Goal: Task Accomplishment & Management: Manage account settings

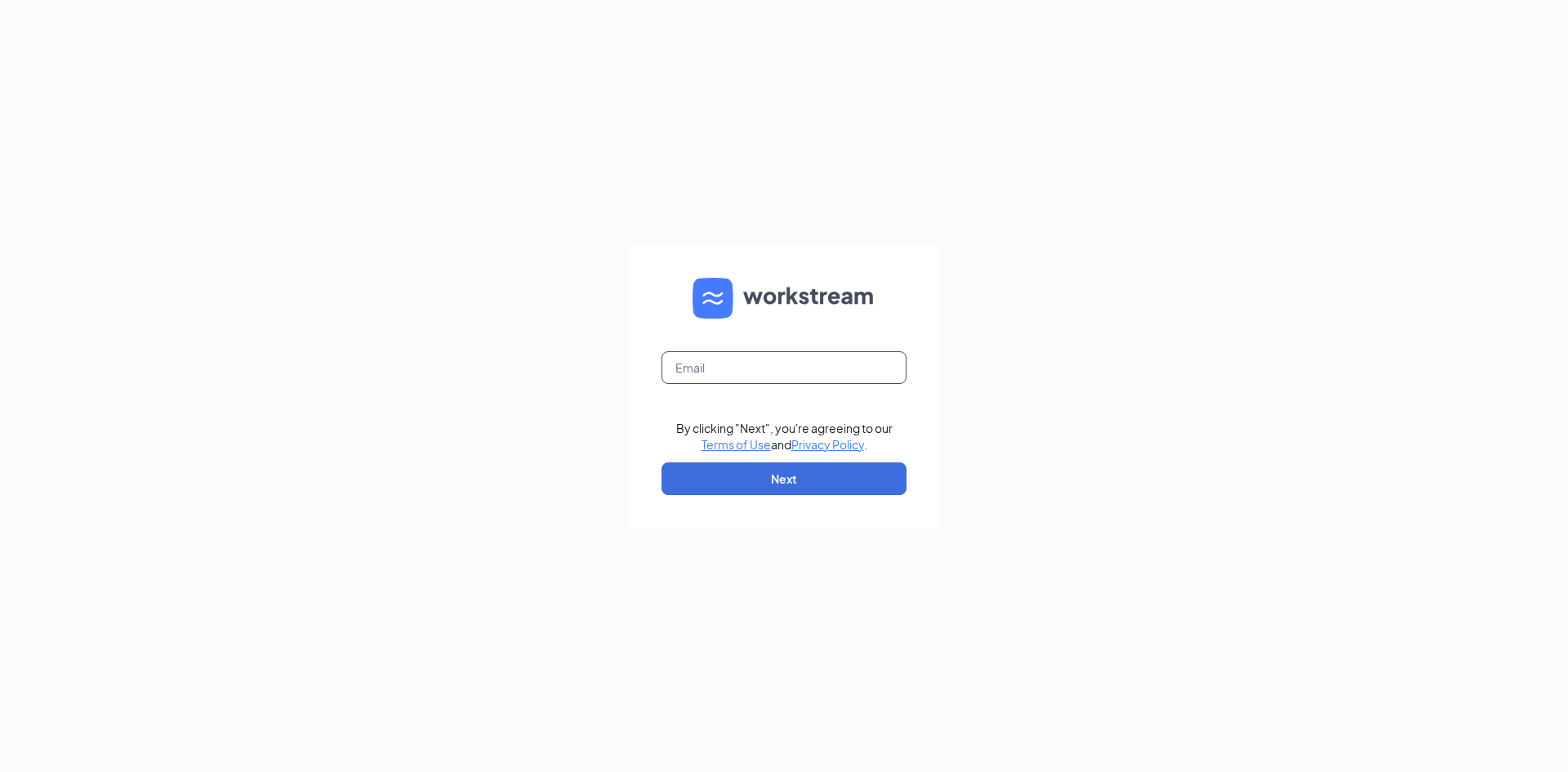
click at [765, 363] on input "text" at bounding box center [784, 367] width 245 height 33
type input "[PERSON_NAME][EMAIL_ADDRESS][PERSON_NAME][DOMAIN_NAME]"
click at [798, 486] on button "Next" at bounding box center [784, 478] width 245 height 33
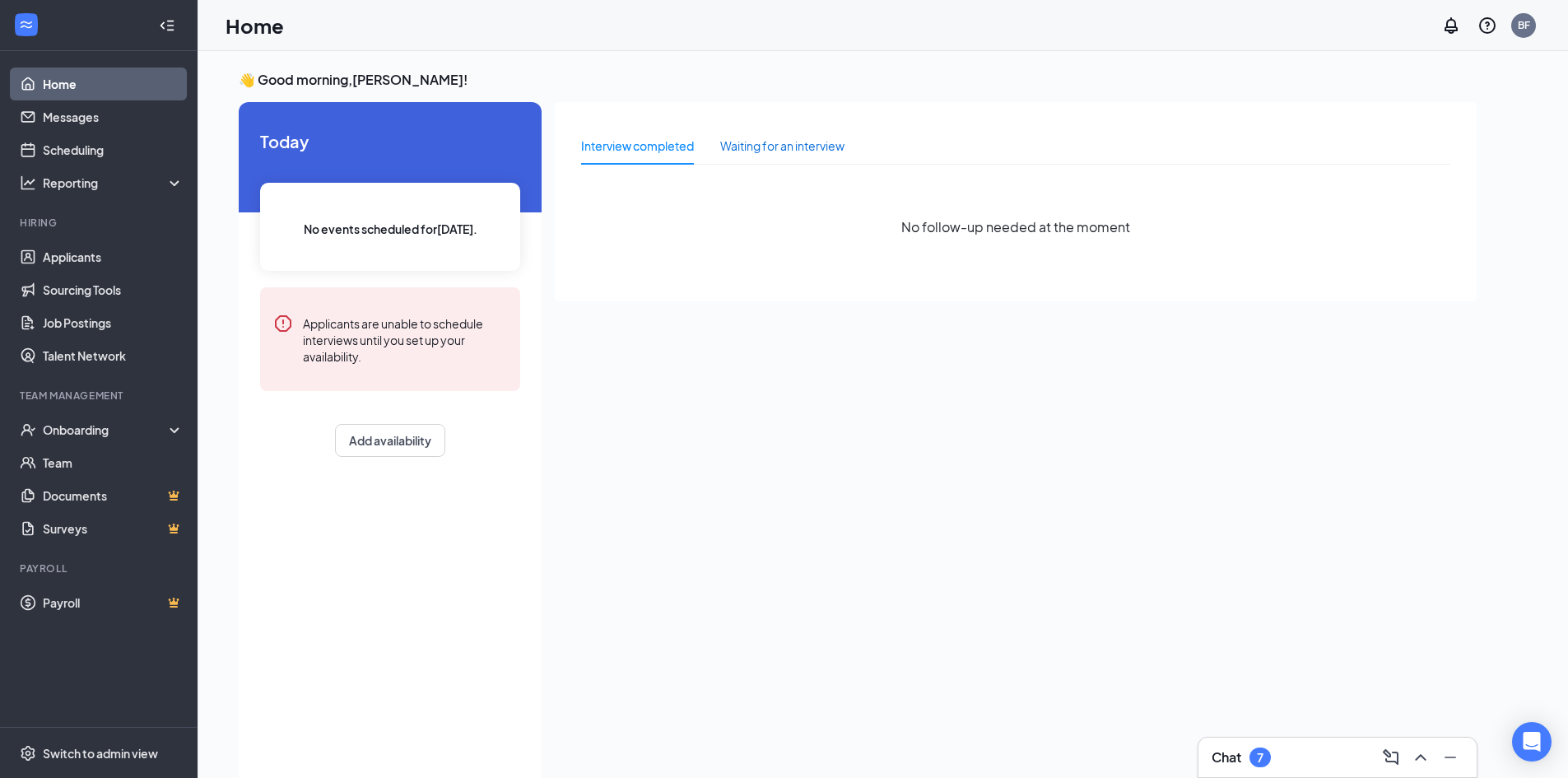
click at [757, 148] on div "Waiting for an interview" at bounding box center [783, 145] width 124 height 18
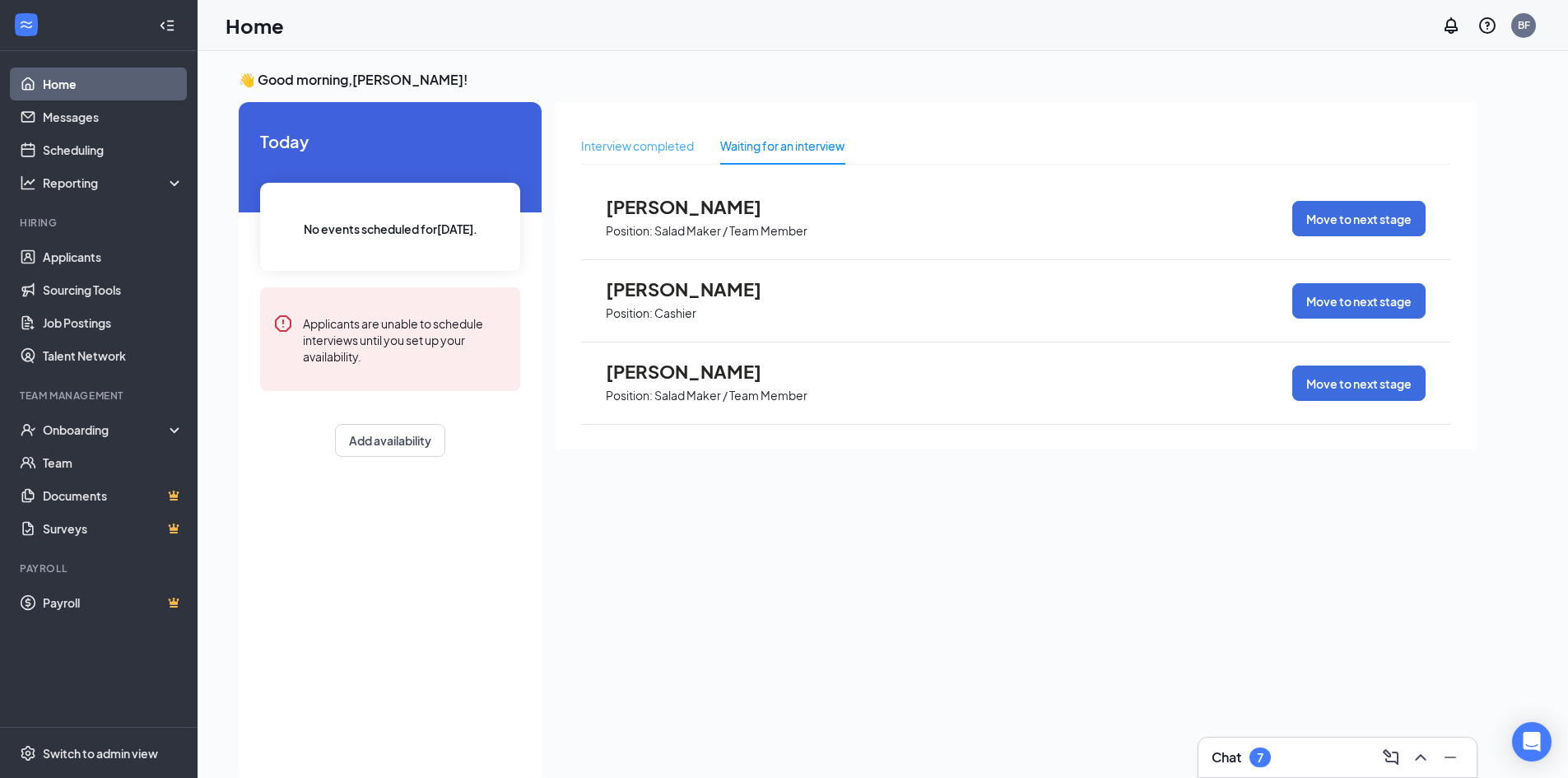
click at [651, 160] on div "Interview completed" at bounding box center [636, 145] width 112 height 37
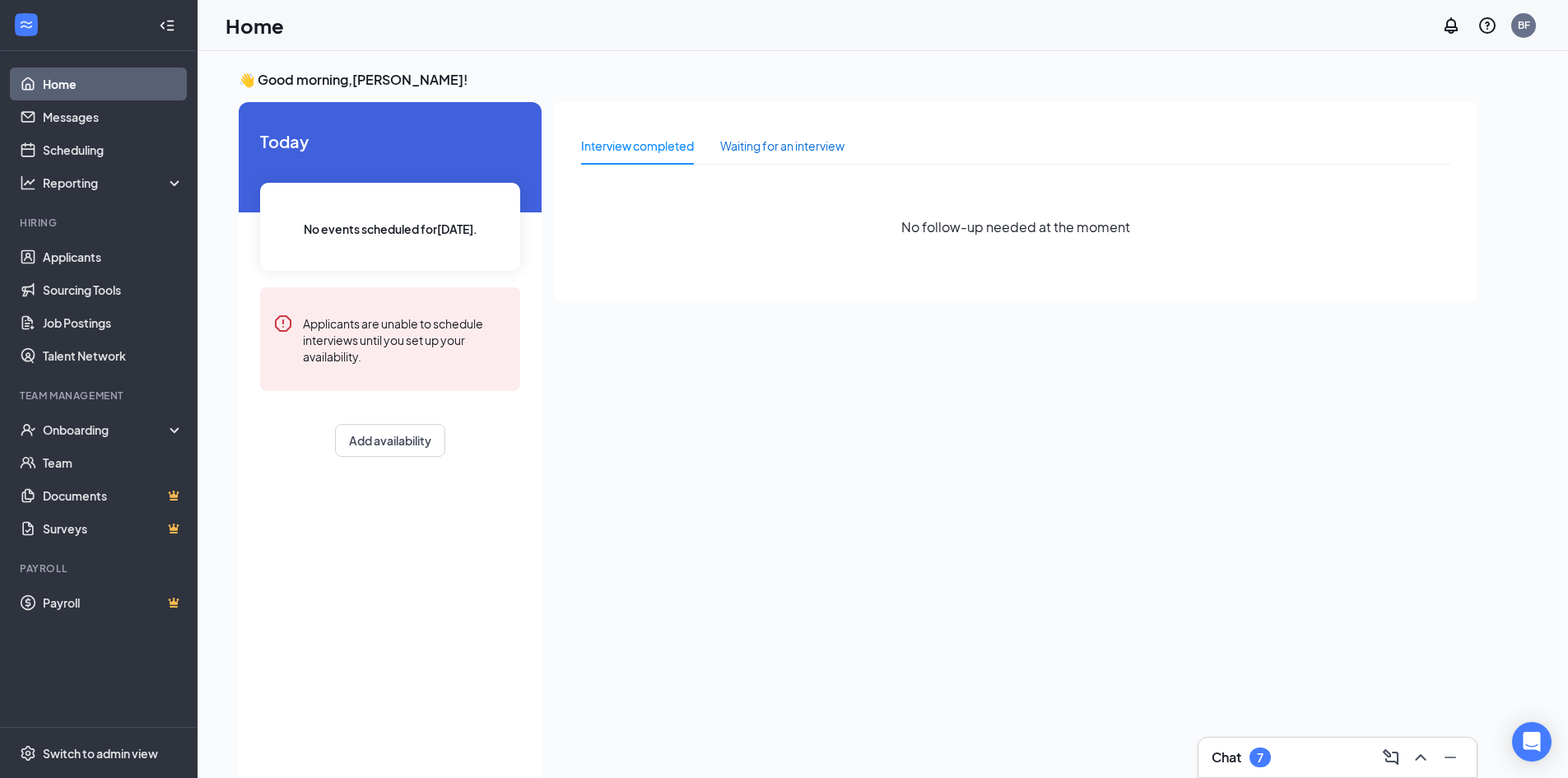
click at [818, 153] on div "Waiting for an interview" at bounding box center [783, 145] width 124 height 18
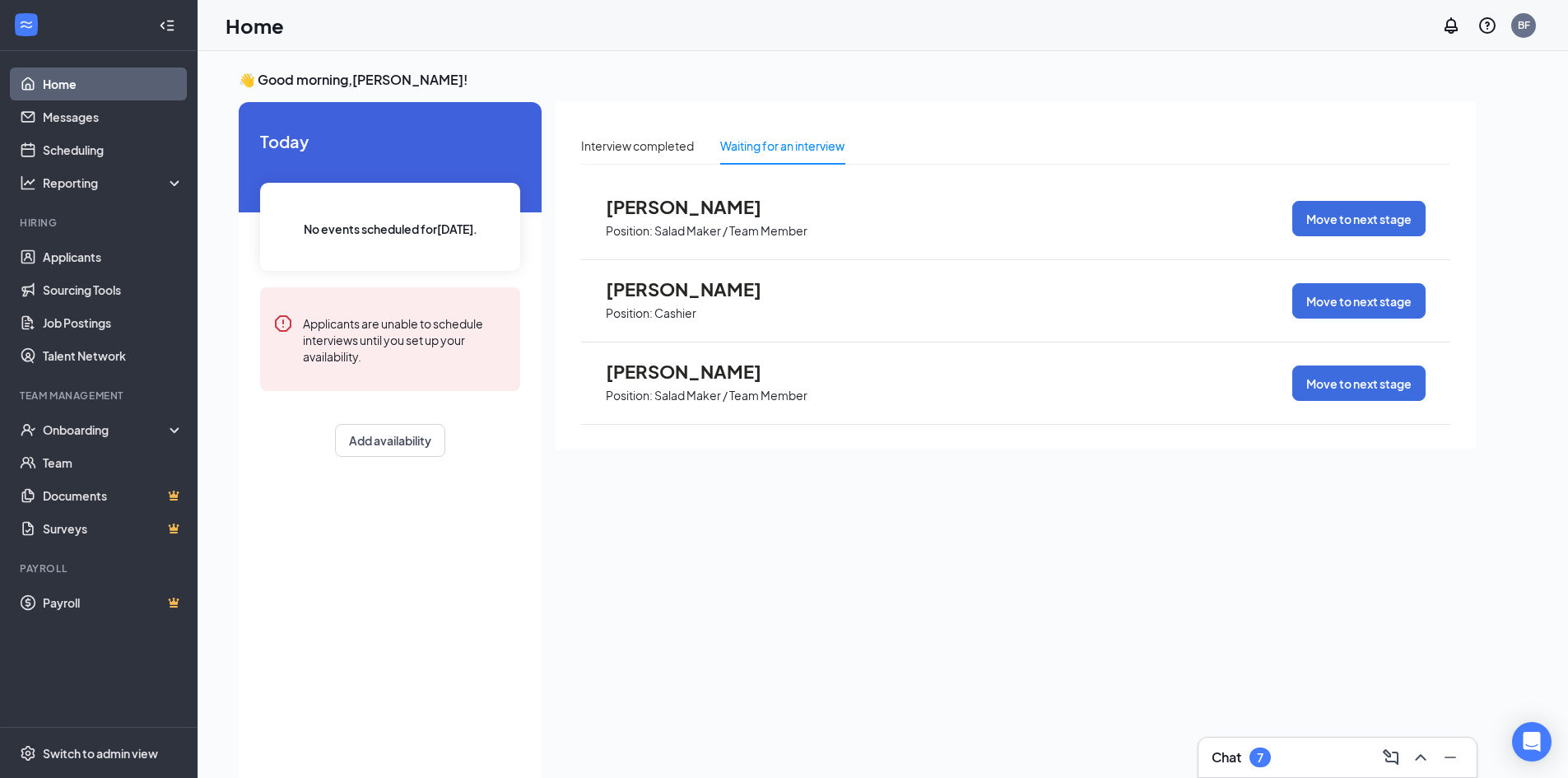
click at [703, 378] on span "[PERSON_NAME]" at bounding box center [696, 370] width 181 height 21
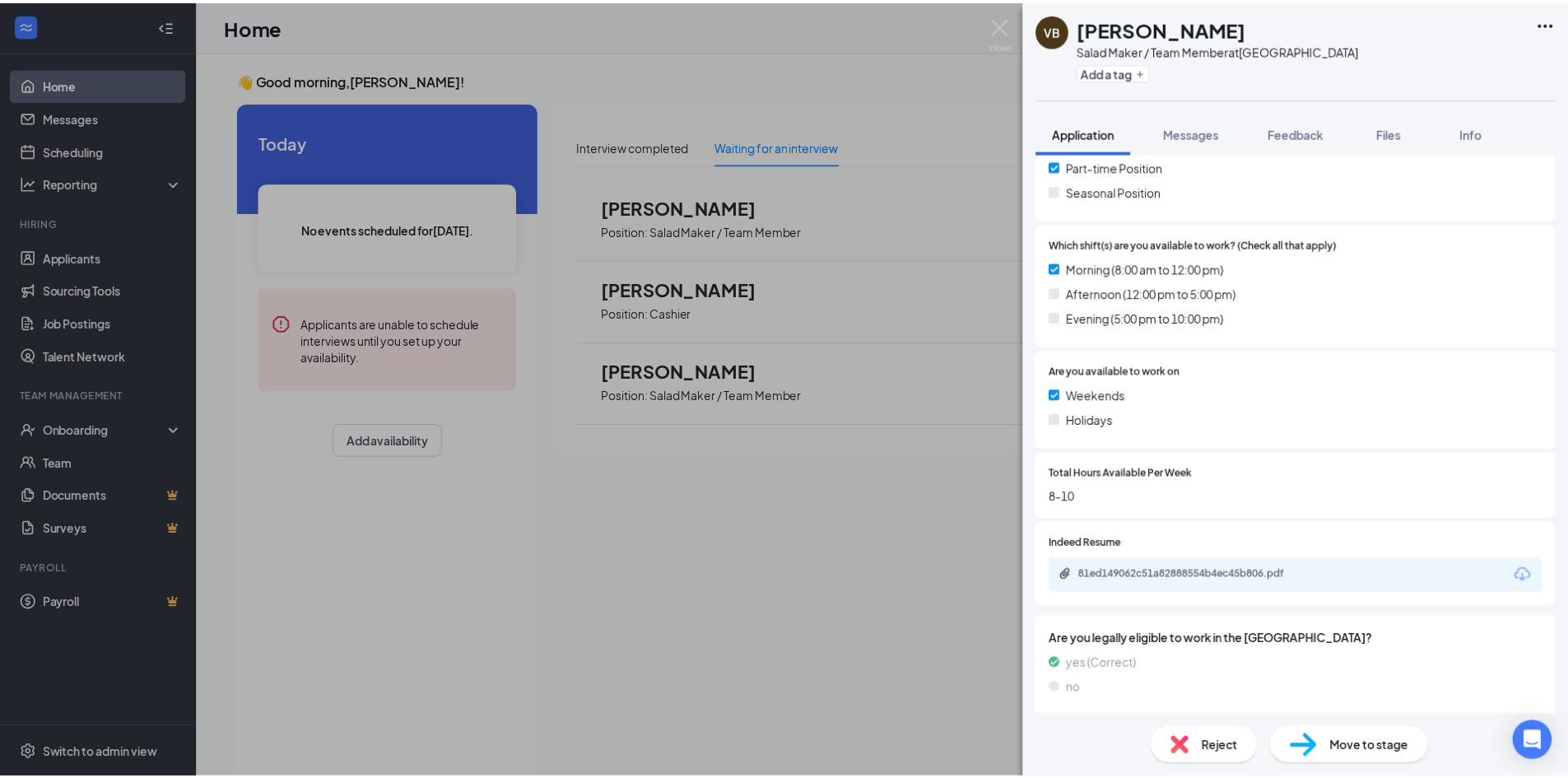
scroll to position [406, 0]
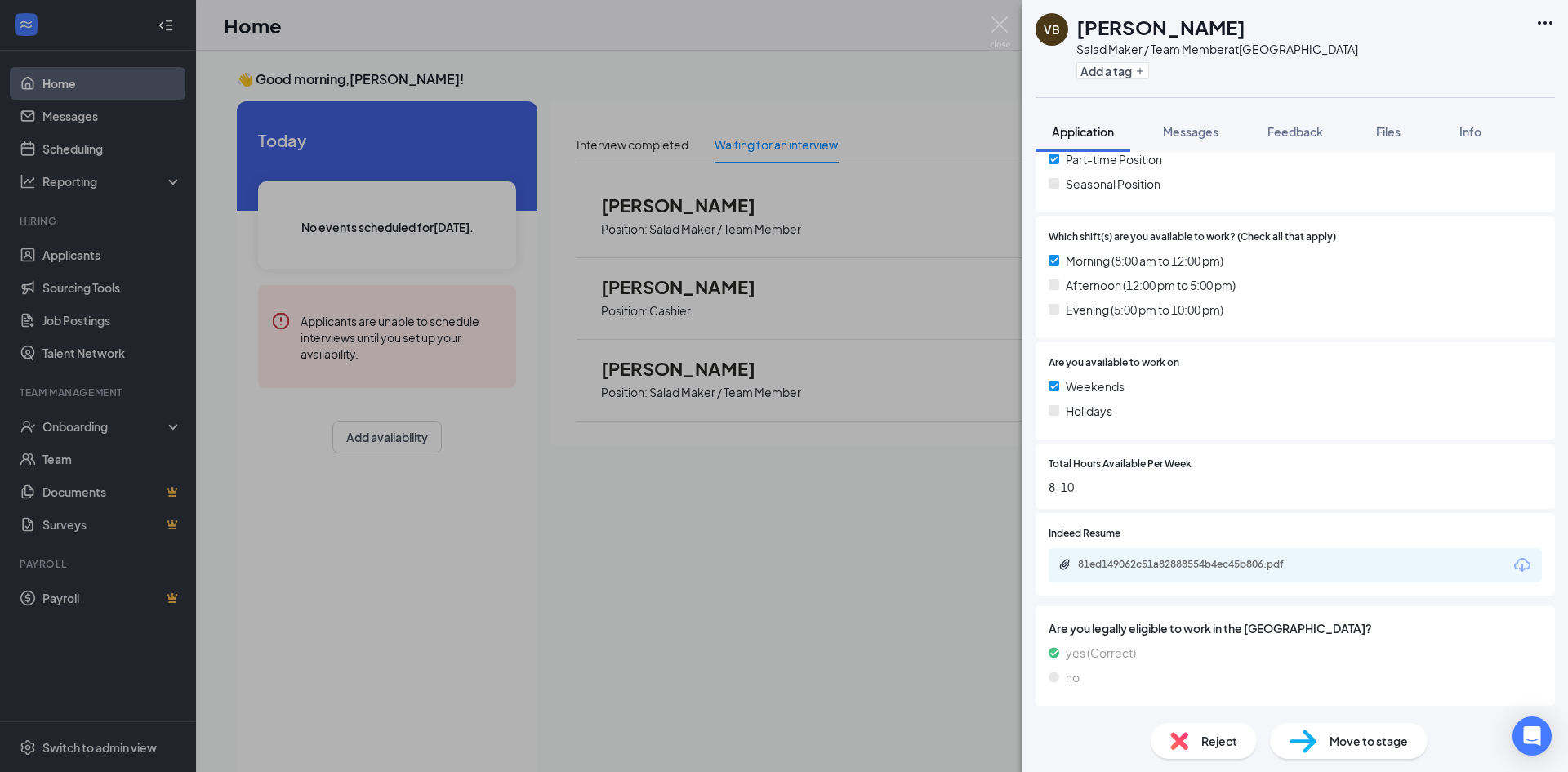
click at [781, 542] on div "VB [PERSON_NAME] Salad Maker / Team Member at [GEOGRAPHIC_DATA] Add a tag Appli…" at bounding box center [784, 386] width 1568 height 772
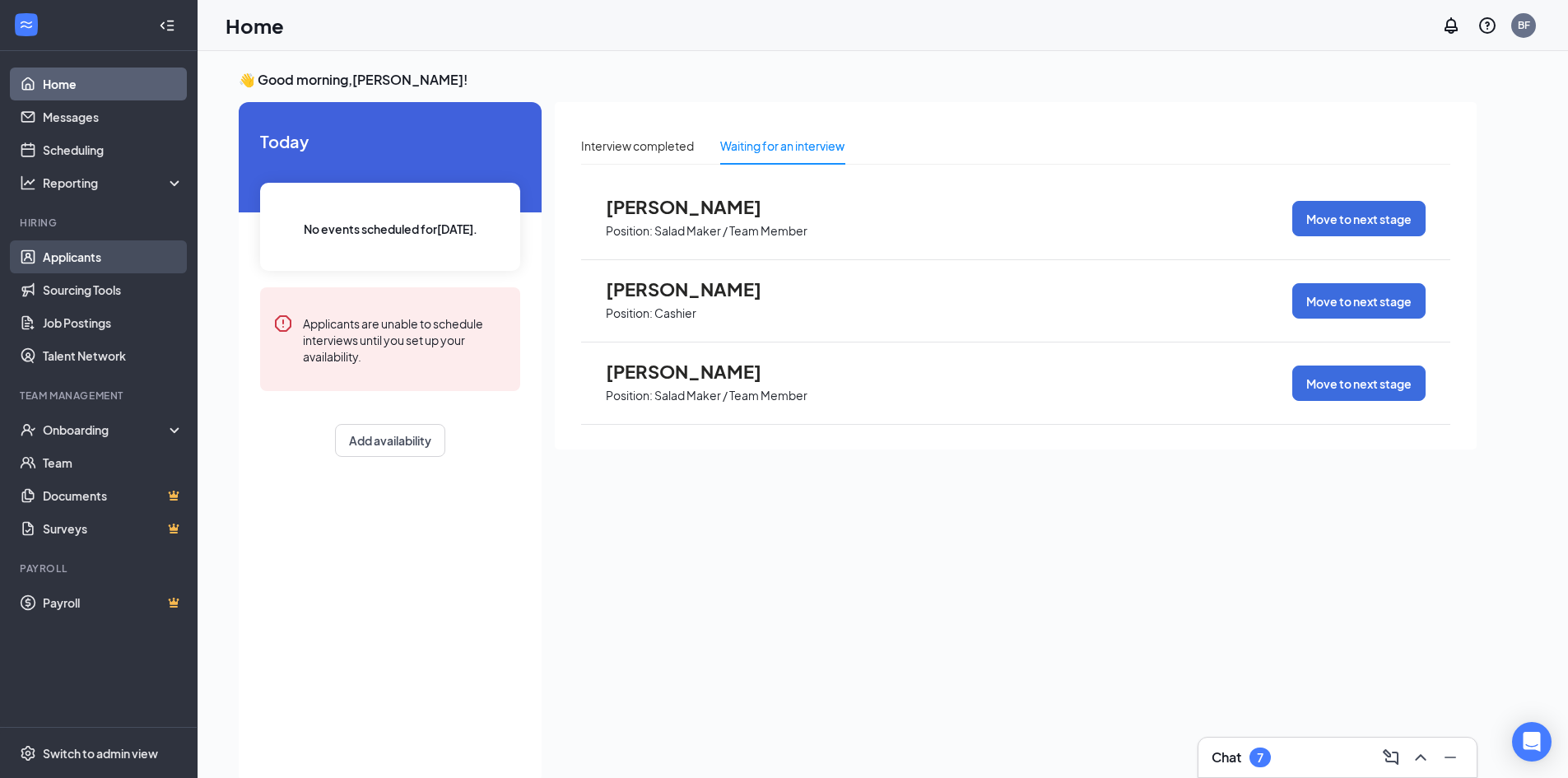
click at [98, 271] on link "Applicants" at bounding box center [113, 257] width 141 height 33
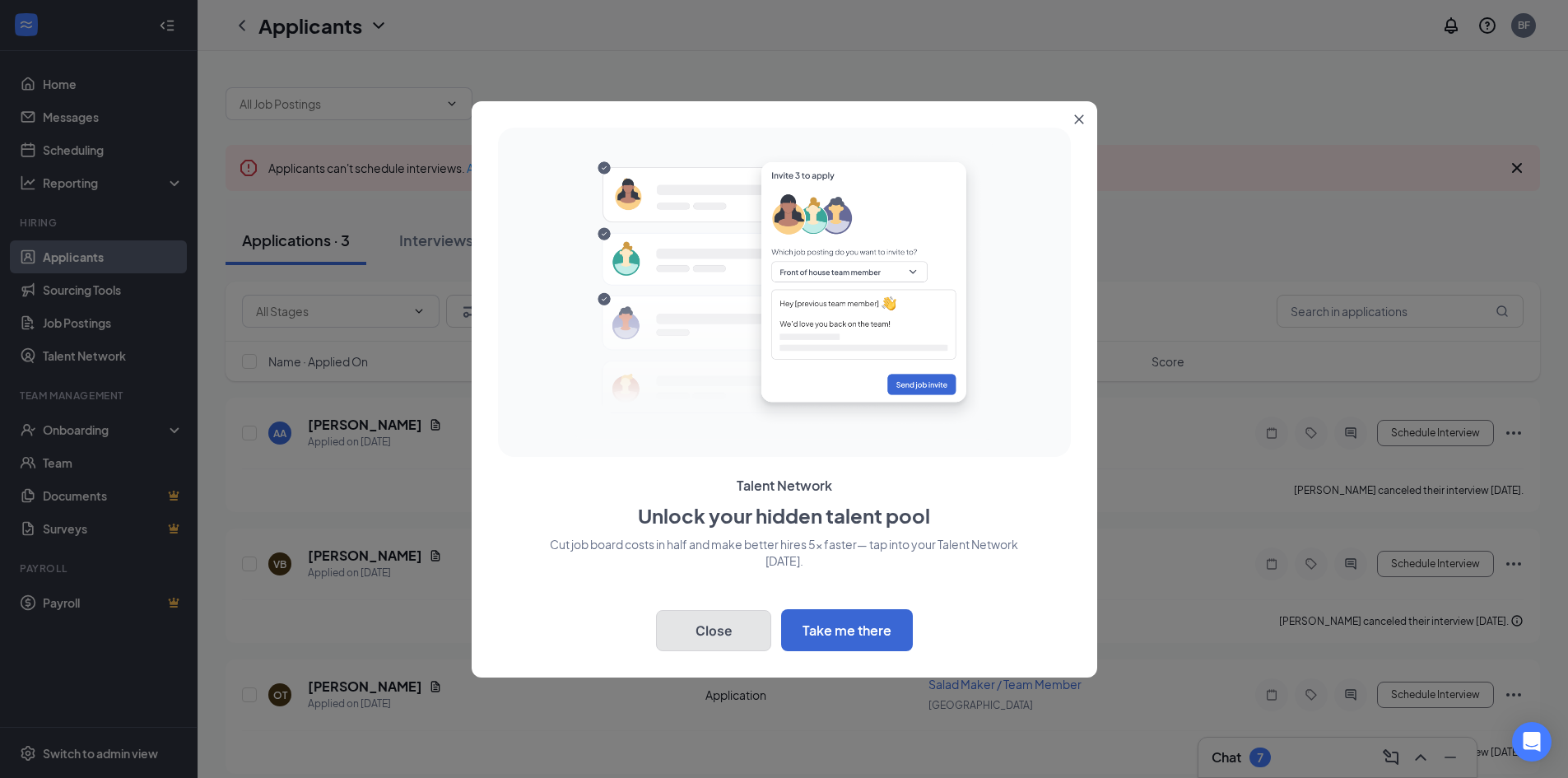
click at [729, 639] on button "Close" at bounding box center [713, 630] width 115 height 41
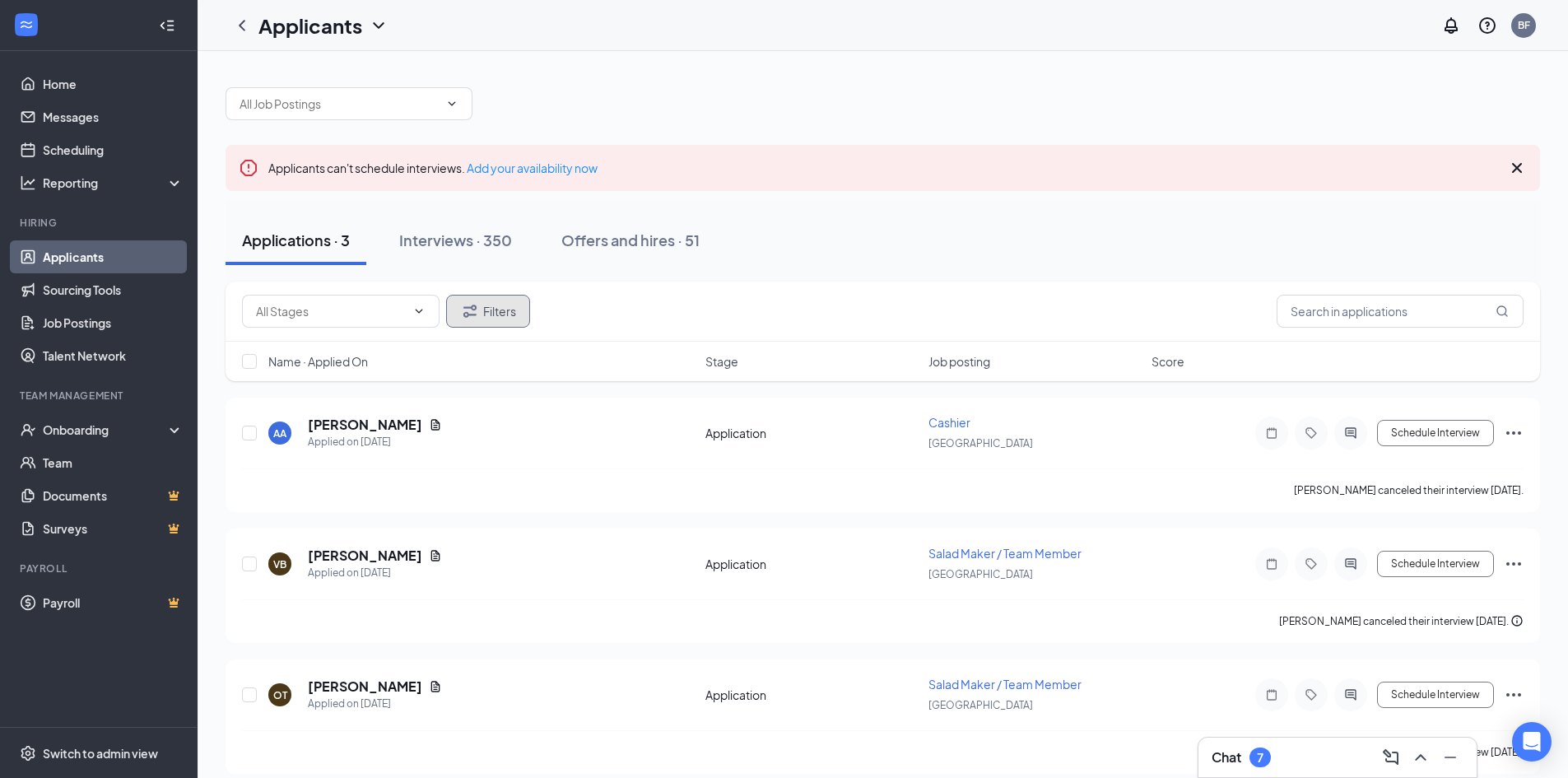
click at [496, 312] on button "Filters" at bounding box center [488, 311] width 84 height 33
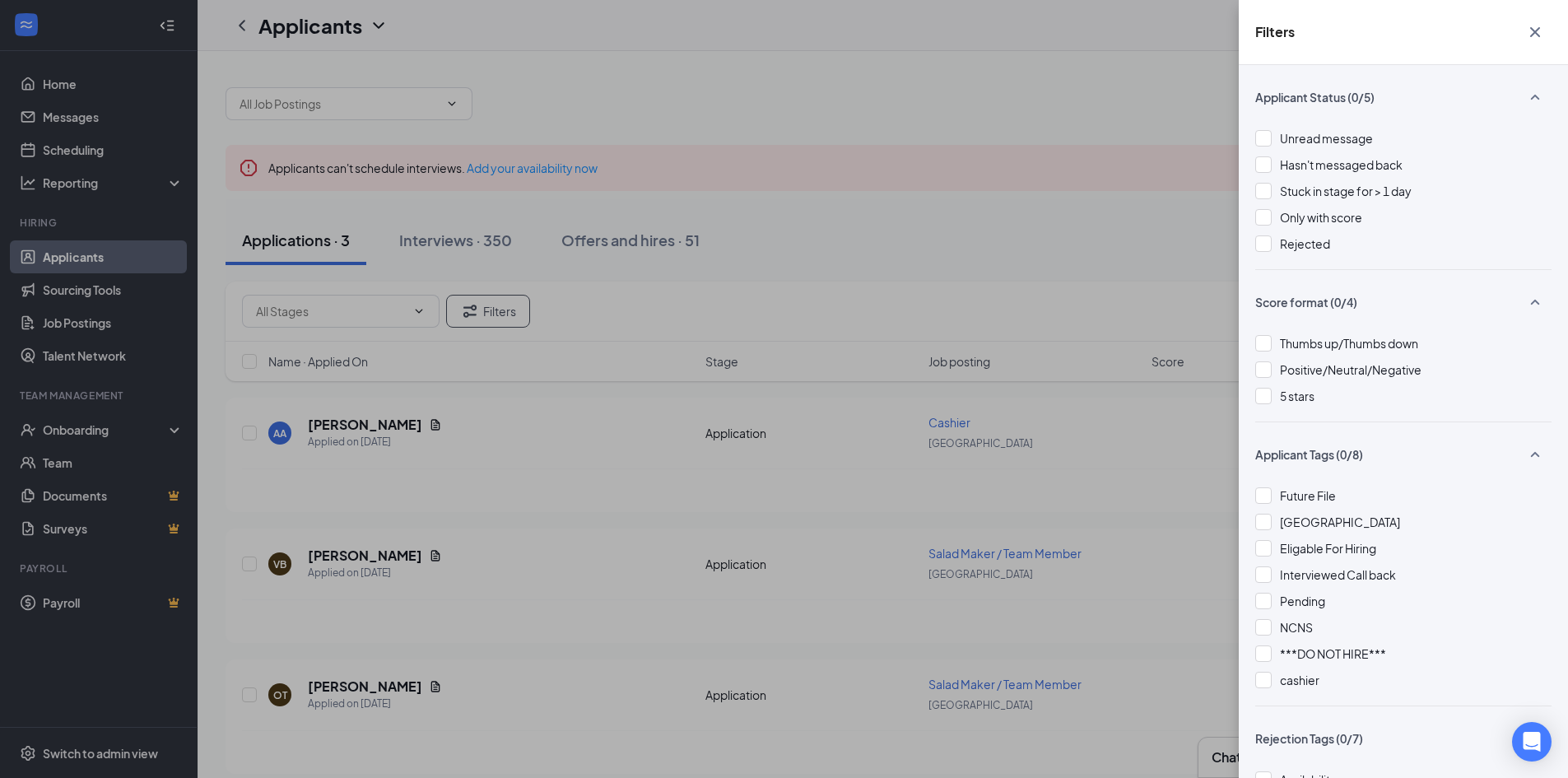
click at [696, 276] on div "Filters Applicant Status (0/5) Unread message Hasn't messaged back Stuck in sta…" at bounding box center [784, 389] width 1568 height 778
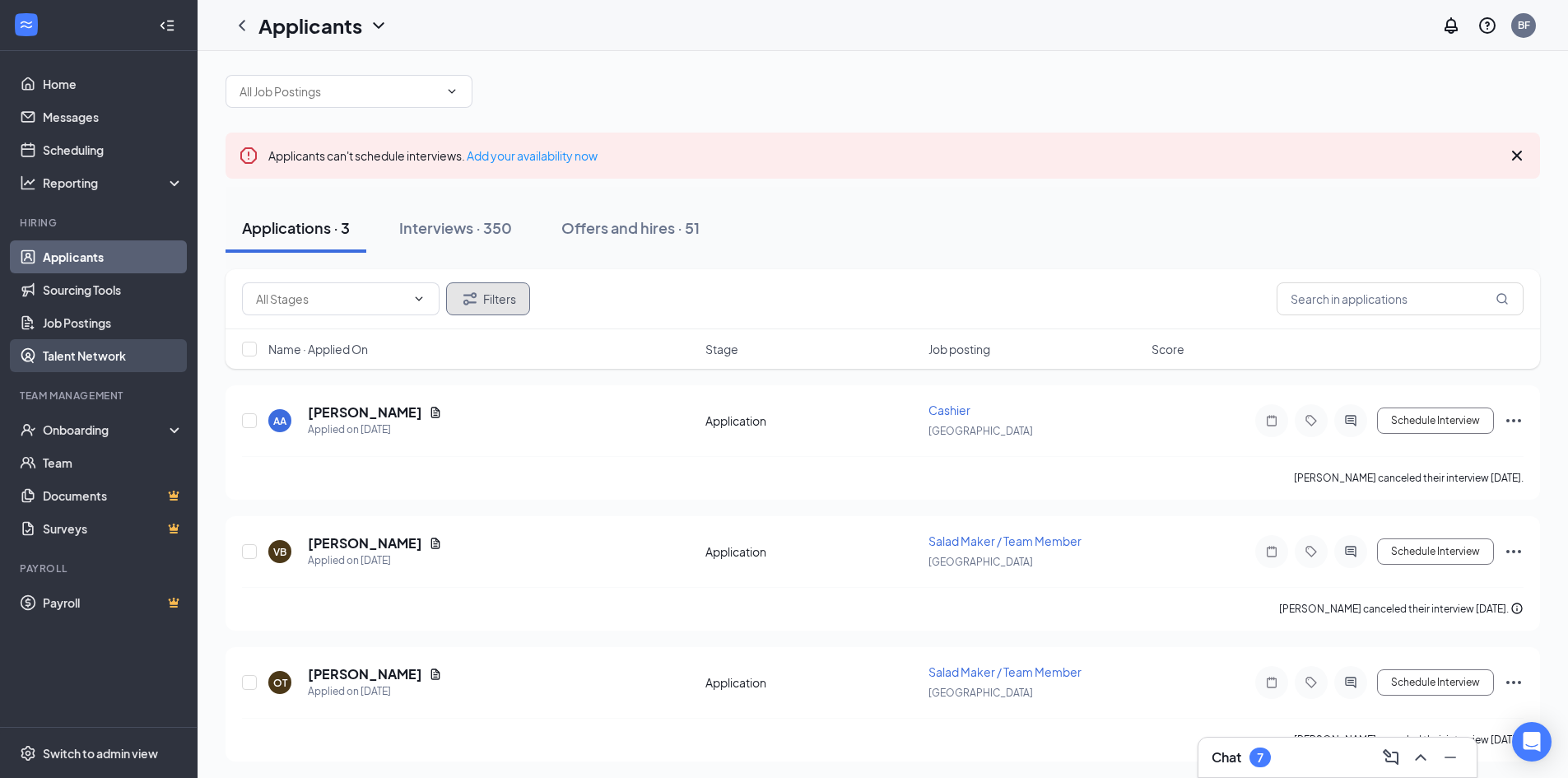
scroll to position [16, 0]
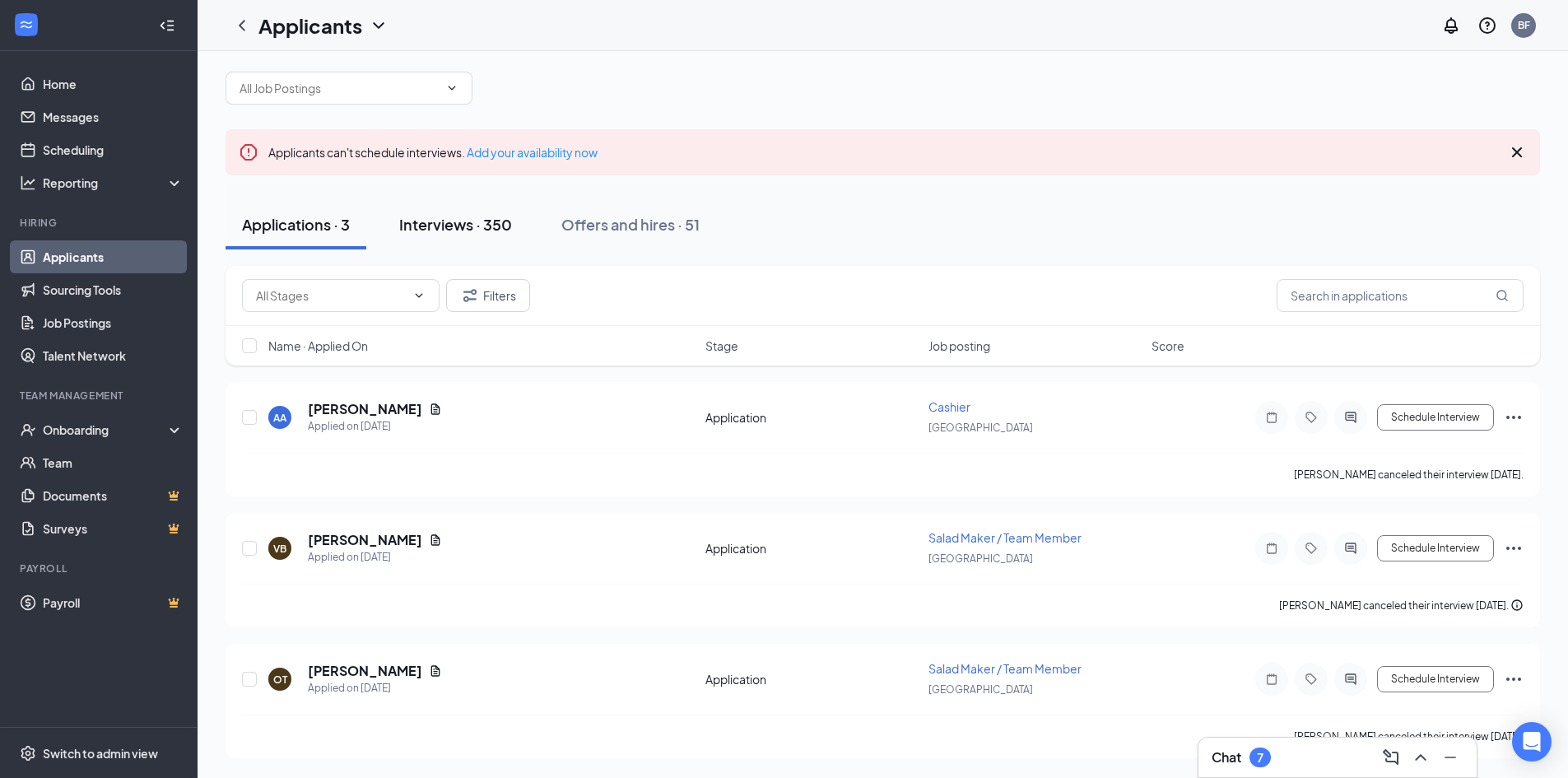
click at [443, 220] on div "Interviews · 350" at bounding box center [455, 224] width 112 height 21
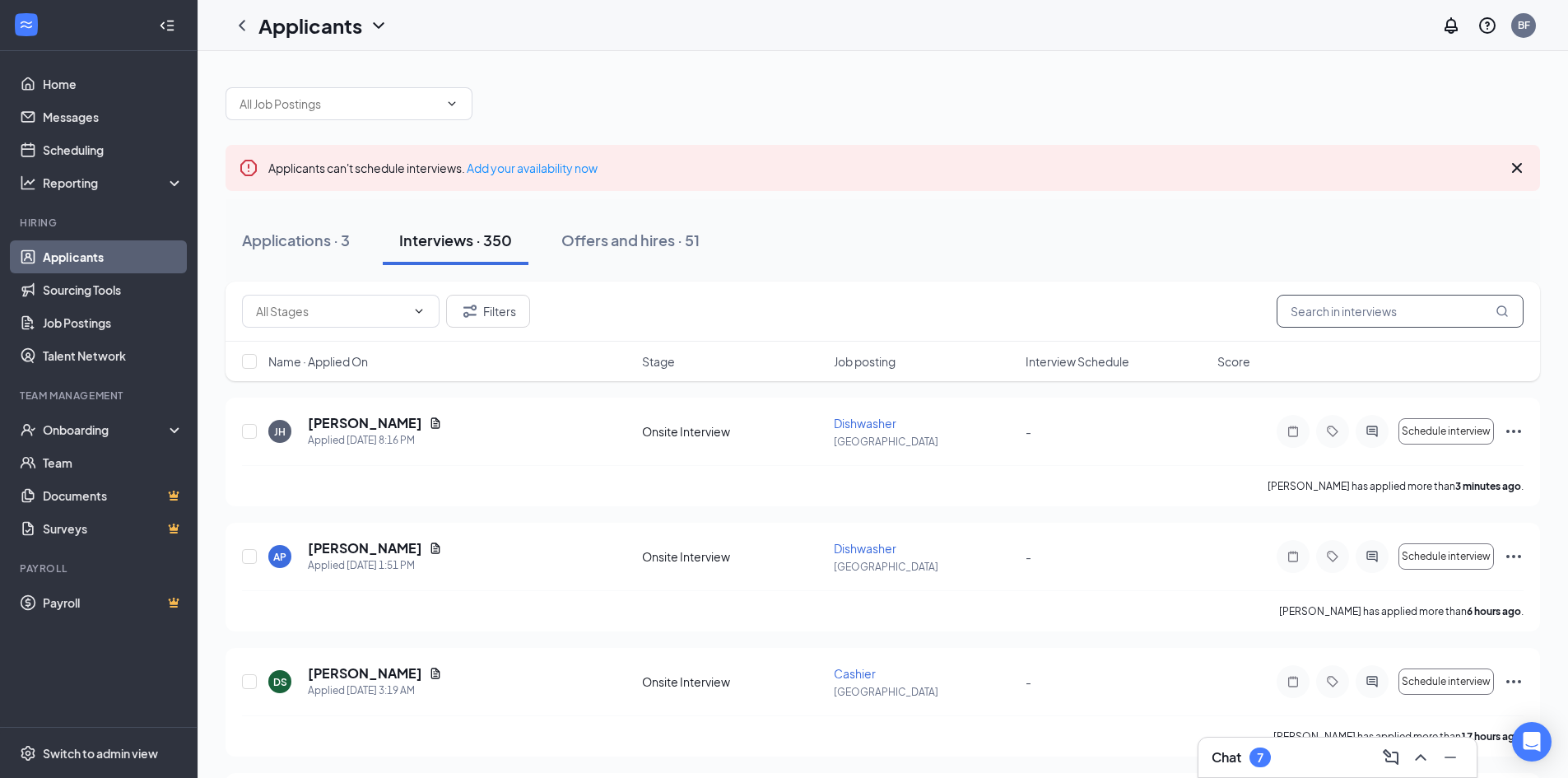
click at [1371, 325] on input "text" at bounding box center [1400, 311] width 247 height 33
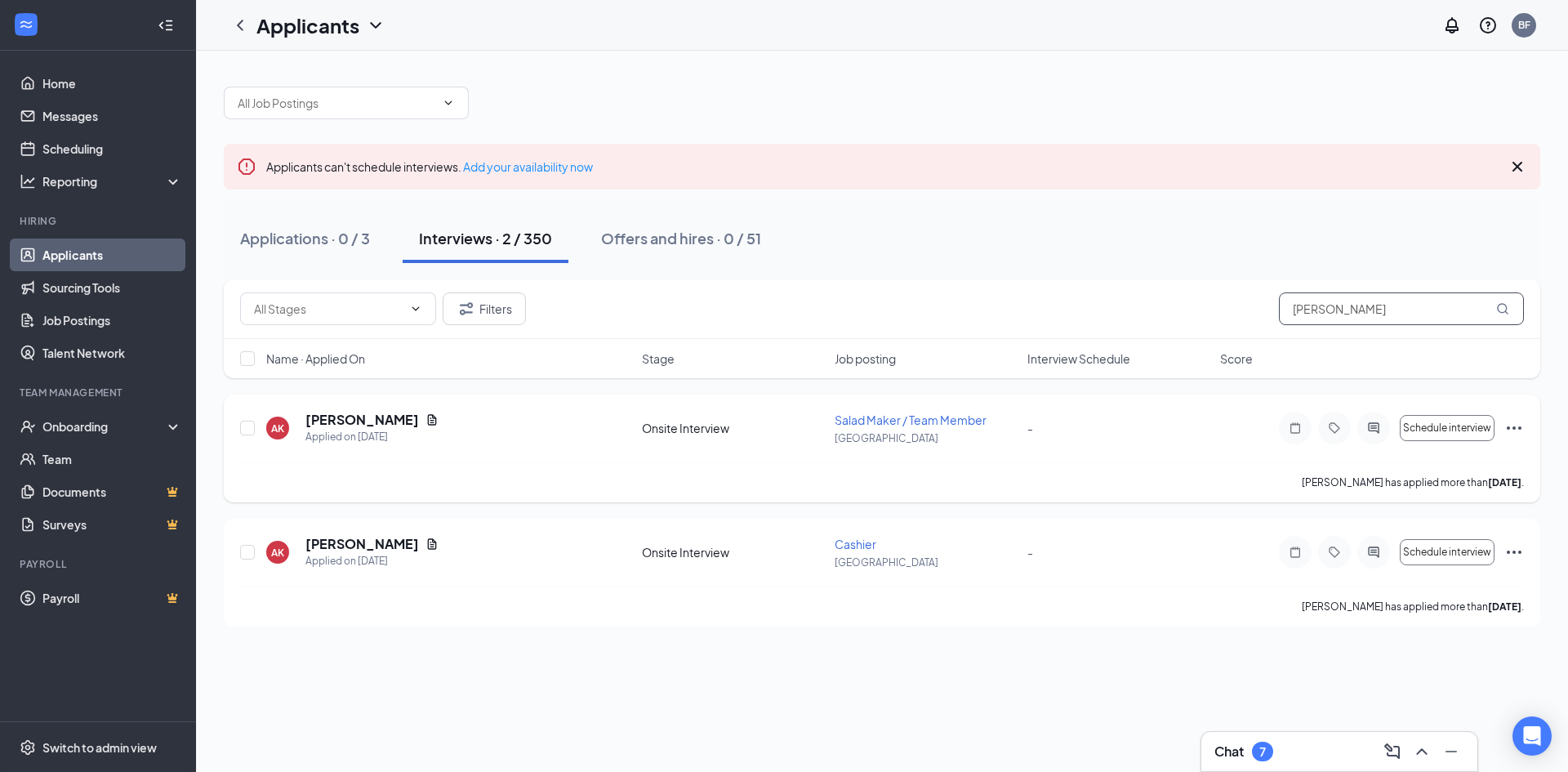
type input "[PERSON_NAME]"
click at [881, 422] on span "Salad Maker / Team Member" at bounding box center [910, 420] width 152 height 15
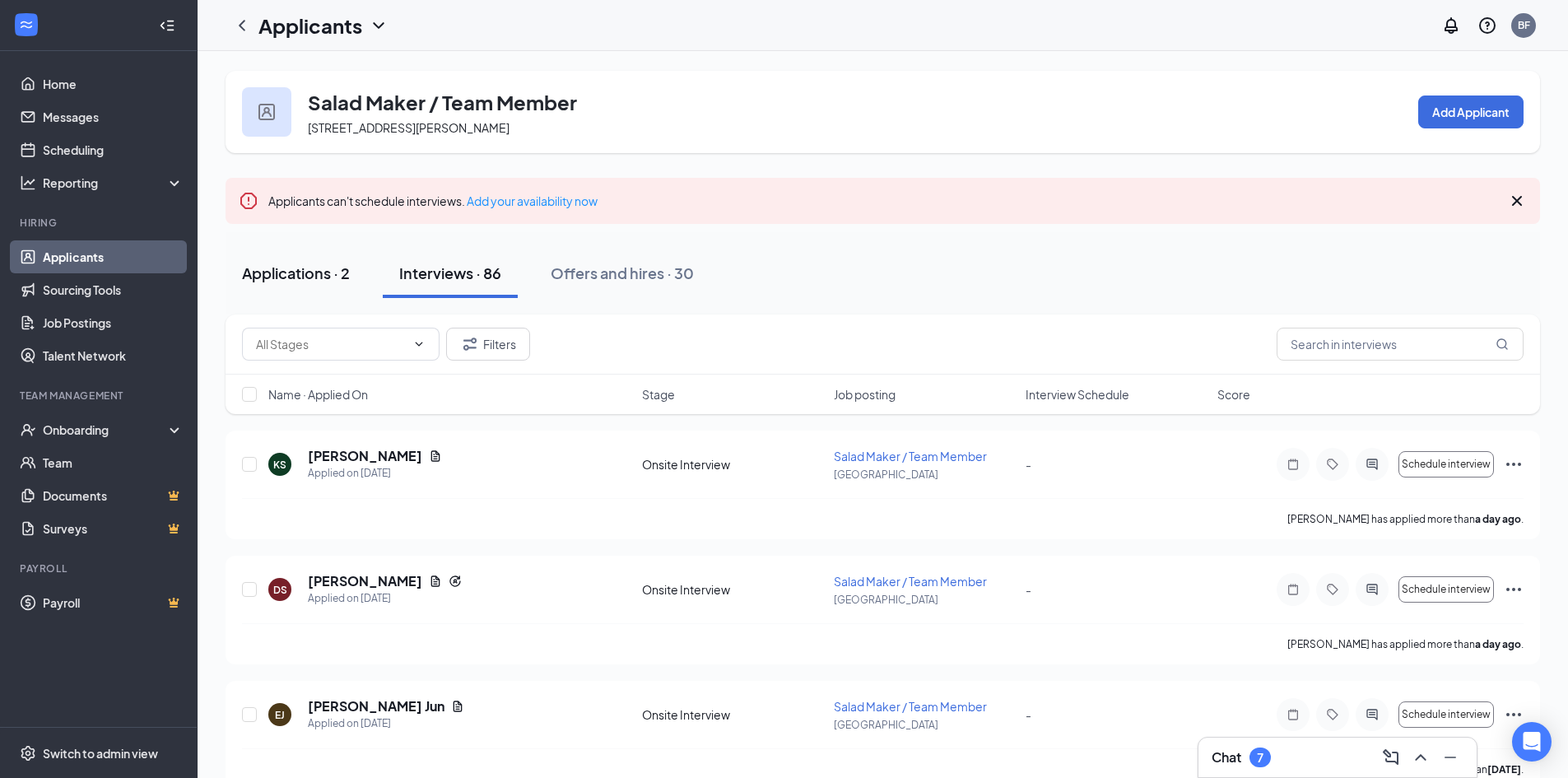
click at [324, 274] on div "Applications · 2" at bounding box center [296, 272] width 108 height 21
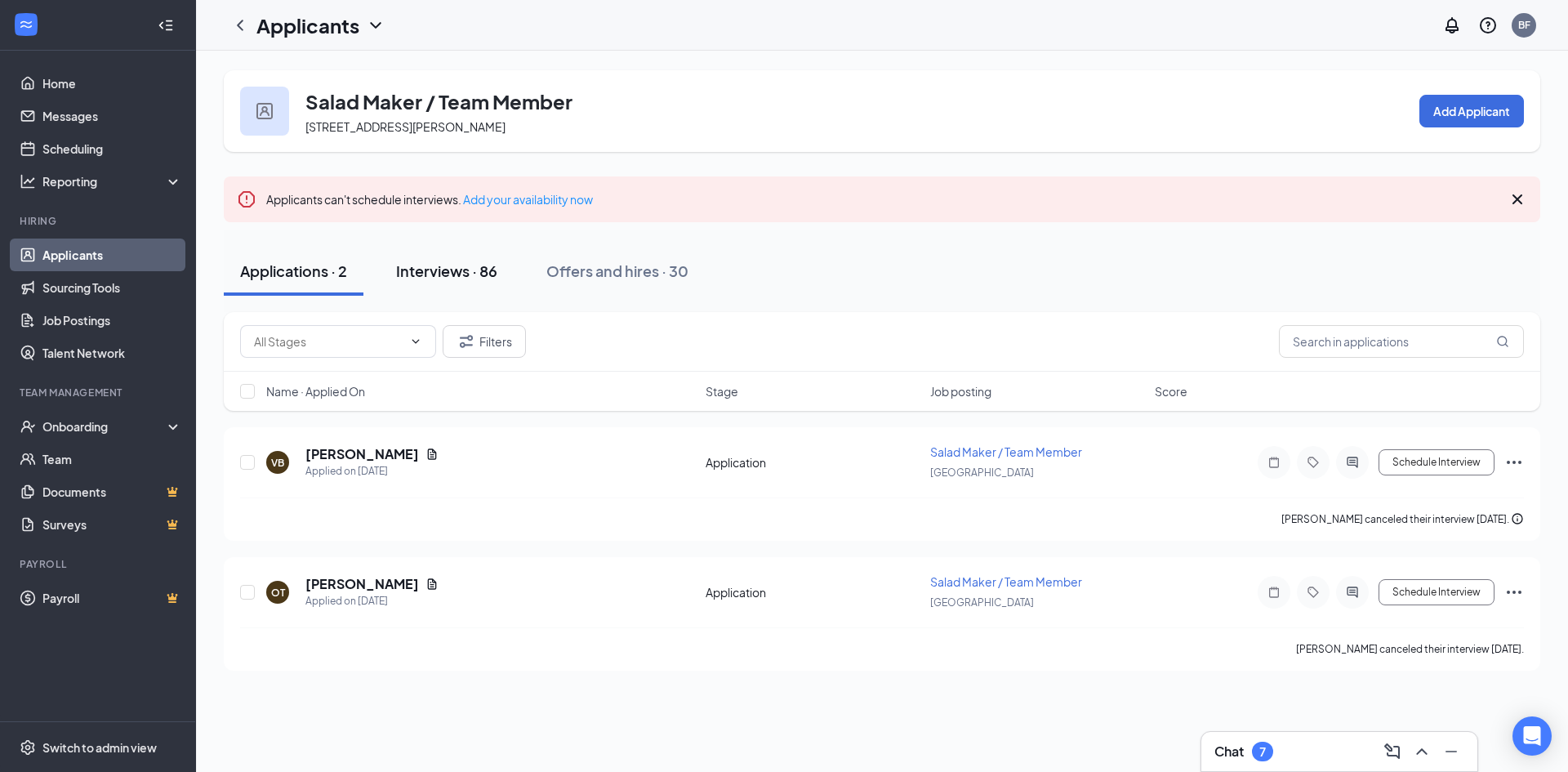
click at [448, 274] on div "Interviews · 86" at bounding box center [447, 270] width 102 height 21
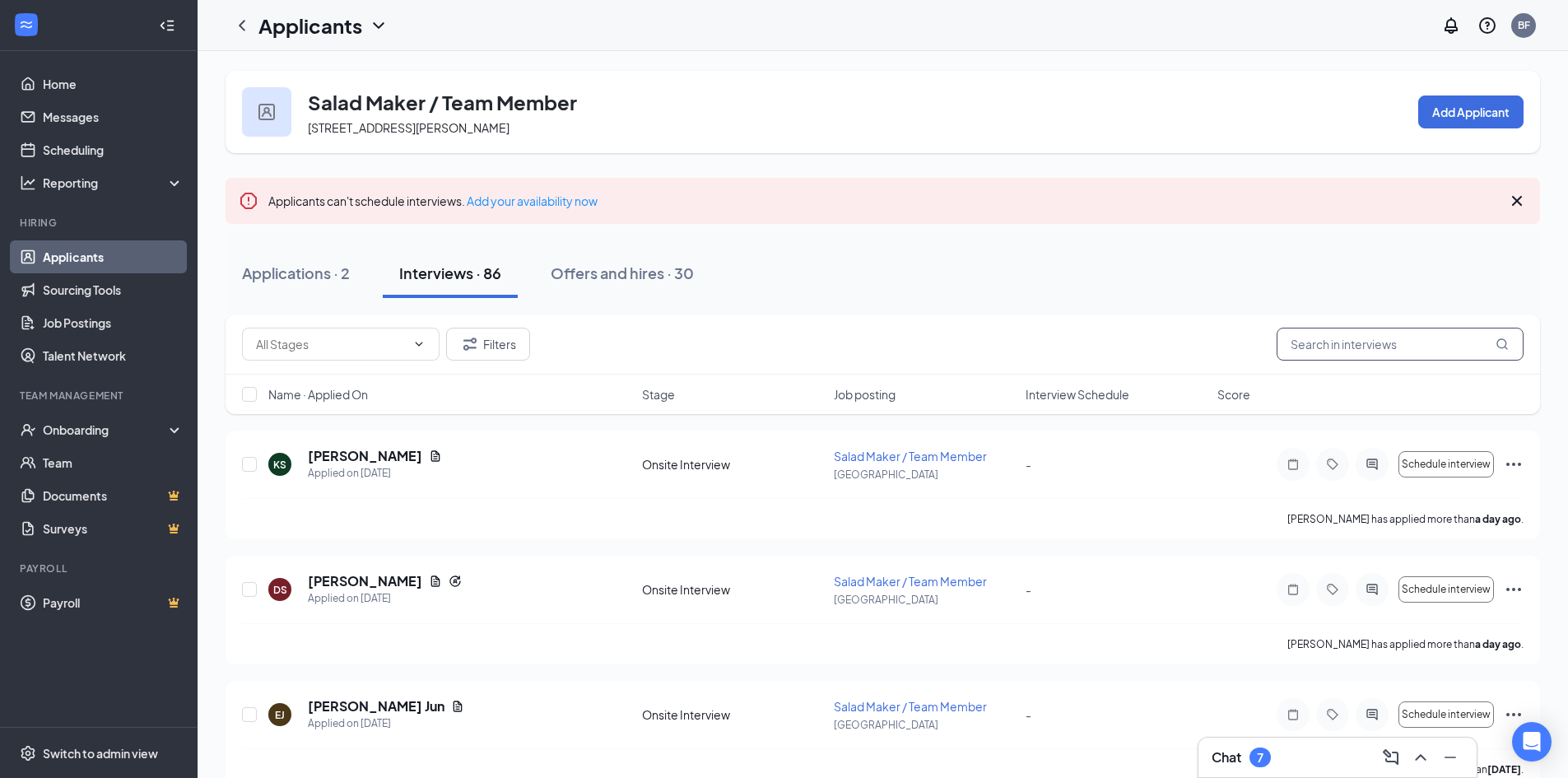
click at [1396, 355] on input "text" at bounding box center [1400, 344] width 247 height 33
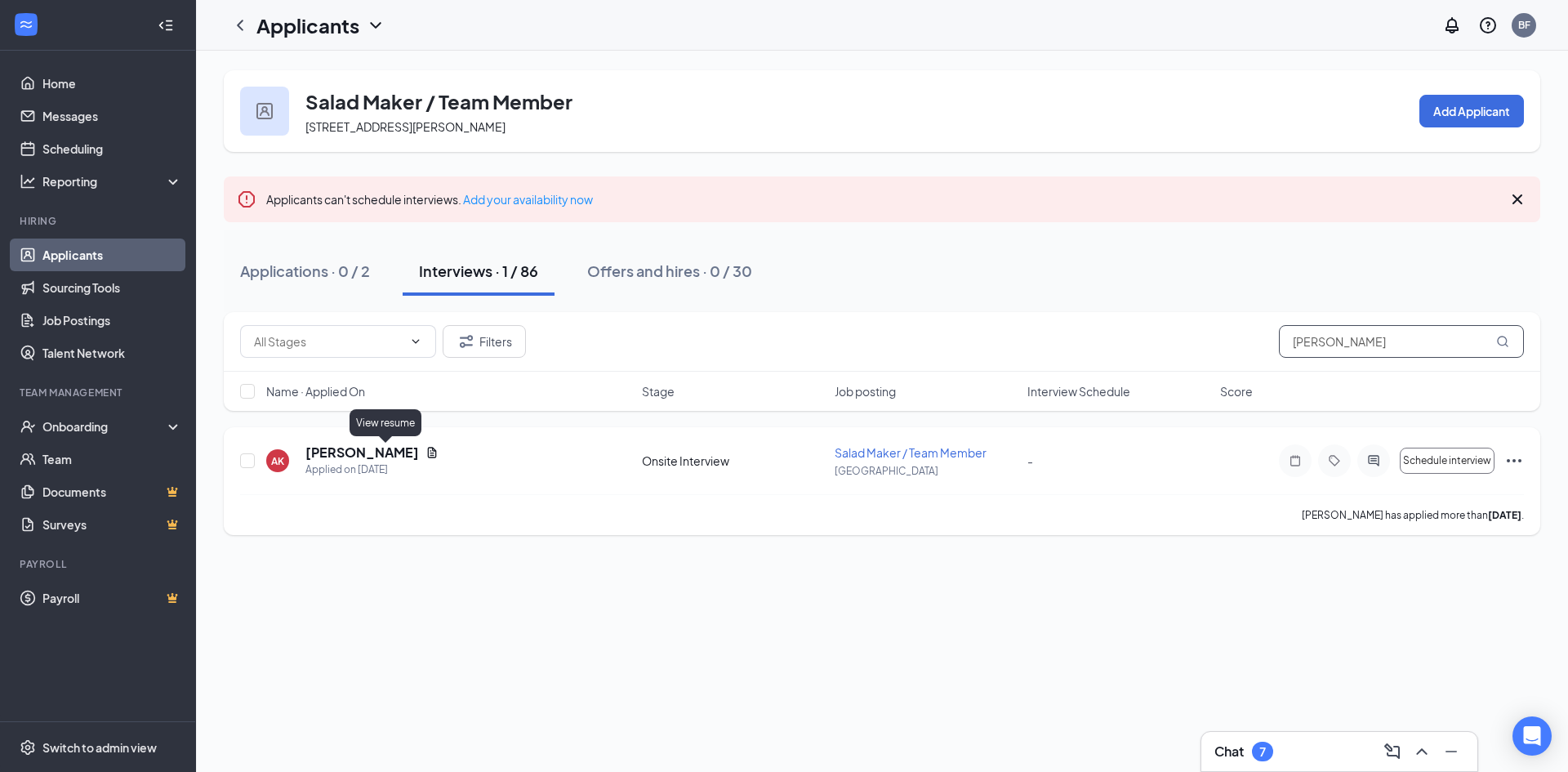
type input "[PERSON_NAME]"
click at [426, 450] on icon "Document" at bounding box center [432, 452] width 13 height 13
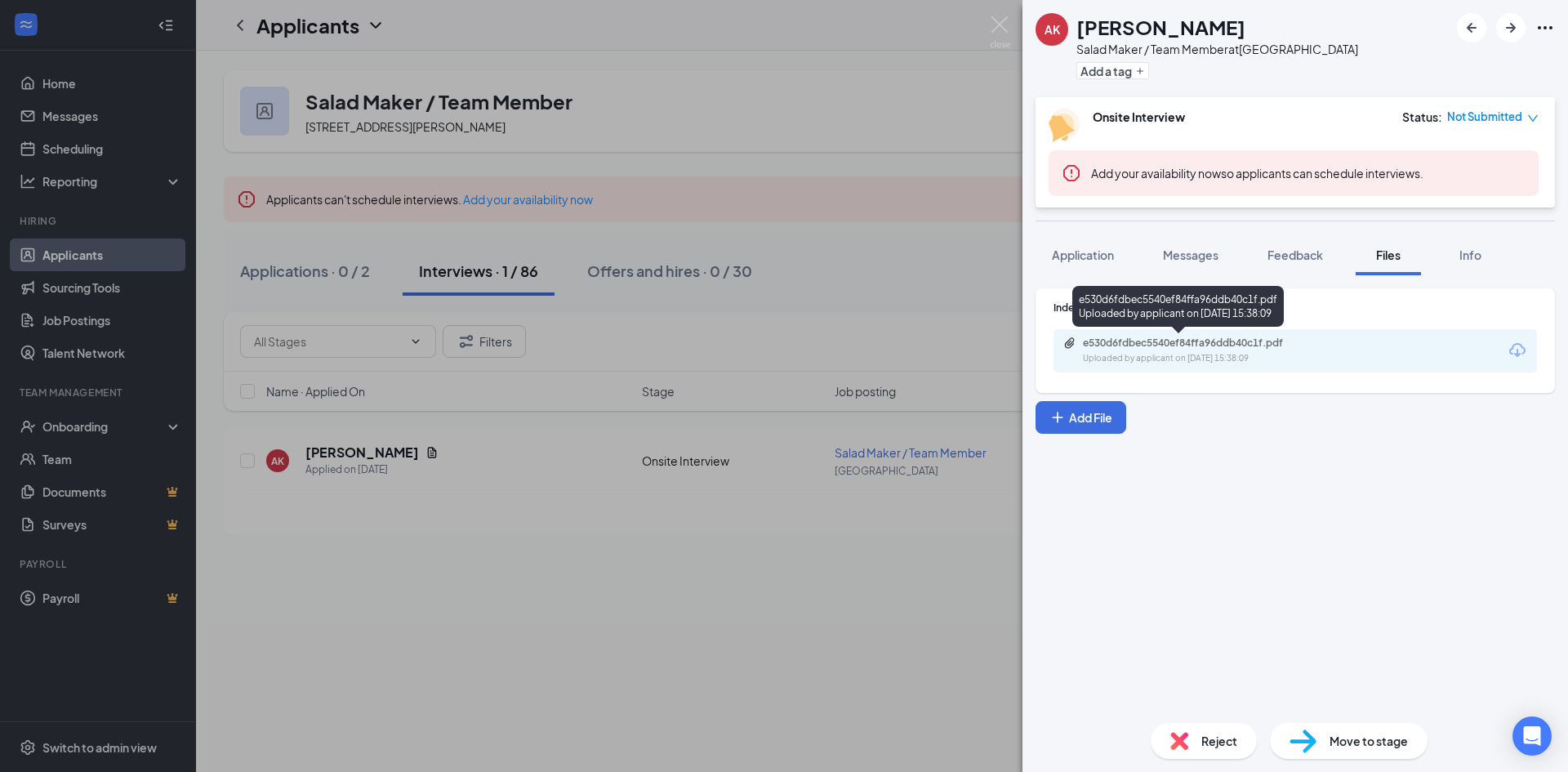
click at [1191, 346] on div "e530d6fdbec5540ef84ffa96ddb40c1f.pdf" at bounding box center [1197, 343] width 229 height 13
click at [965, 162] on div "AK [PERSON_NAME] Salad Maker / Team Member at [GEOGRAPHIC_DATA] Add a tag Onsit…" at bounding box center [784, 386] width 1568 height 772
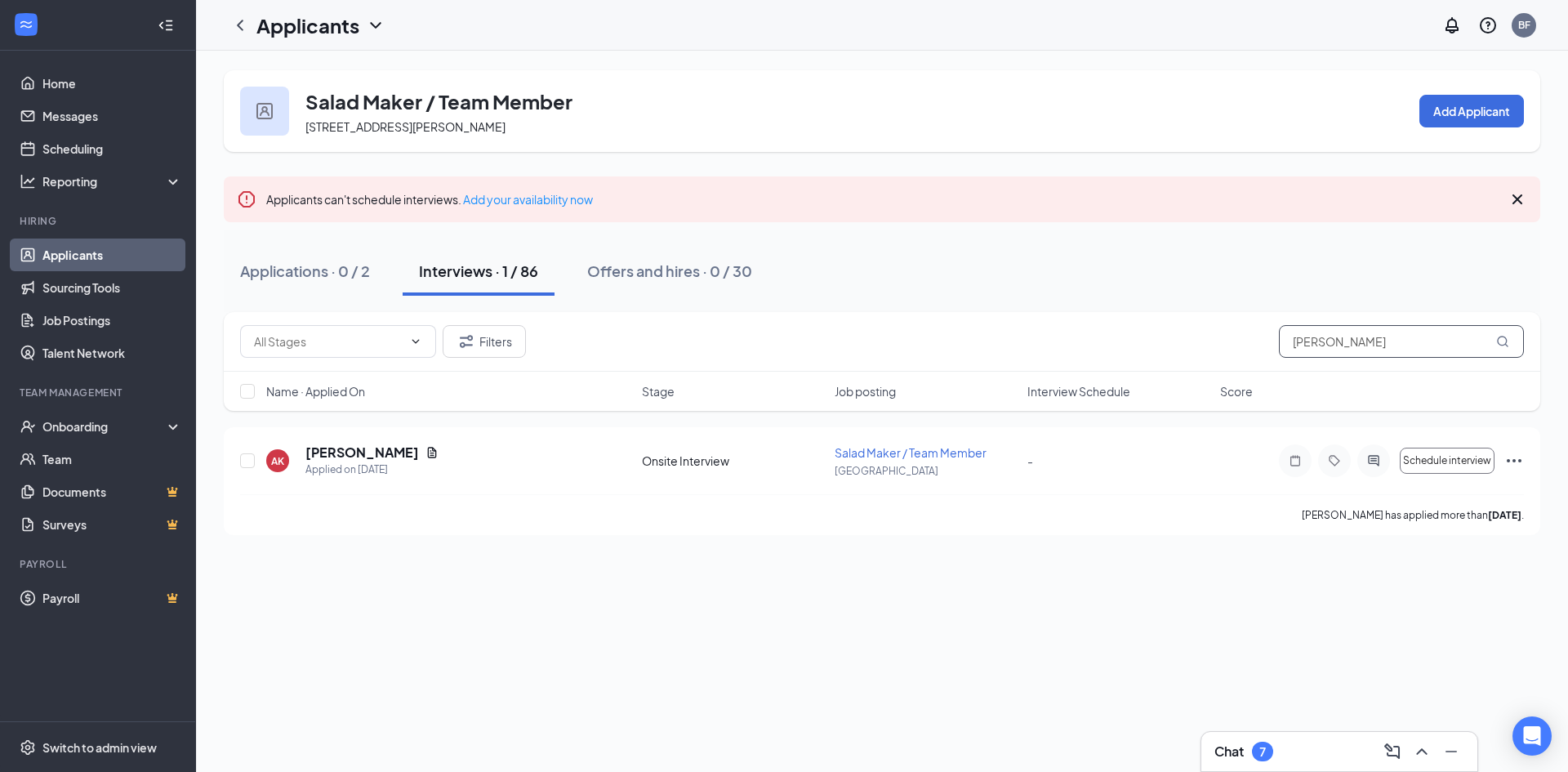
click at [1459, 339] on input "[PERSON_NAME]" at bounding box center [1402, 341] width 245 height 33
drag, startPoint x: 1459, startPoint y: 339, endPoint x: 1353, endPoint y: 364, distance: 108.9
click at [1353, 364] on div "Filters [PERSON_NAME]" at bounding box center [882, 342] width 1317 height 60
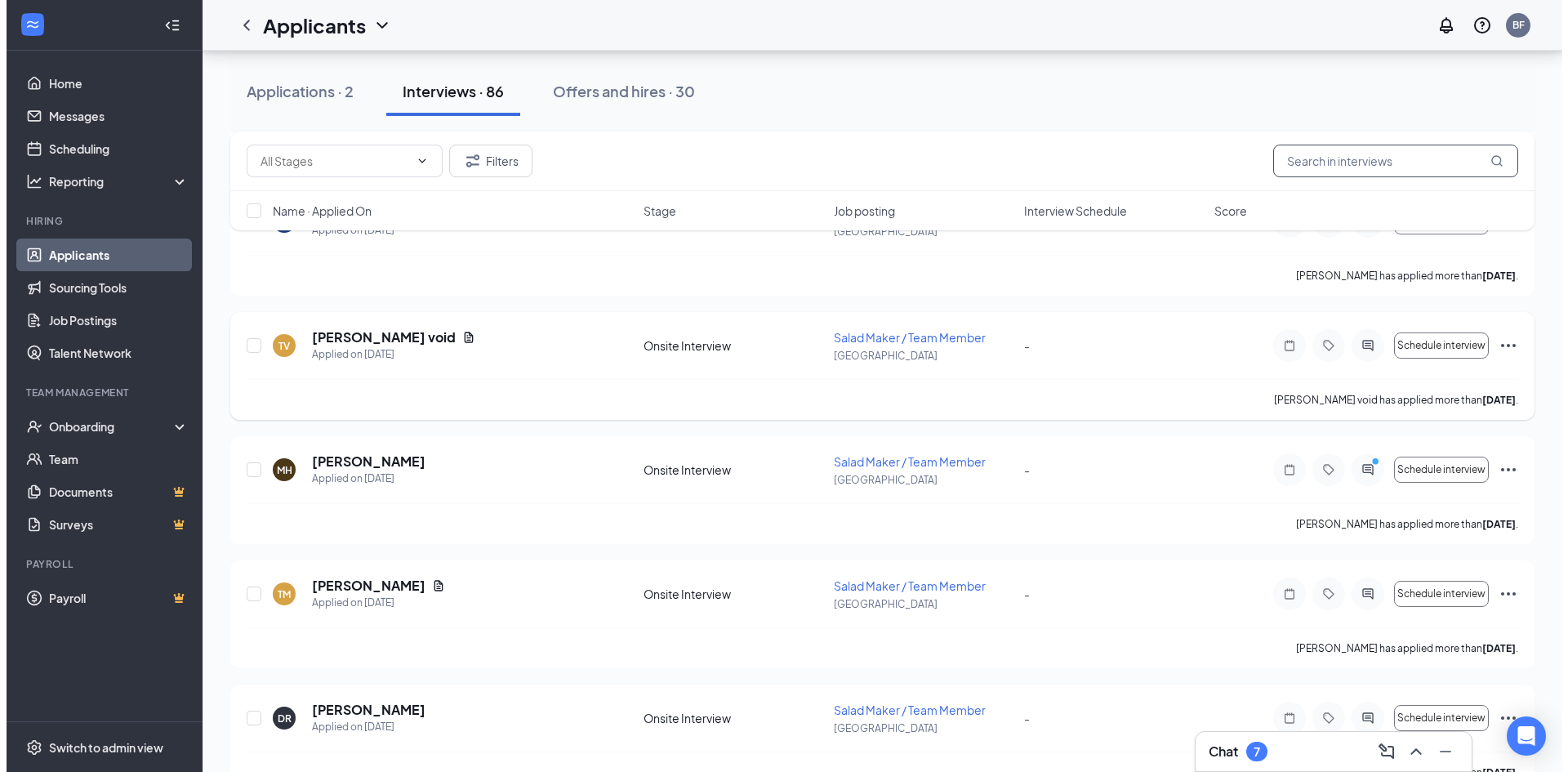
scroll to position [653, 0]
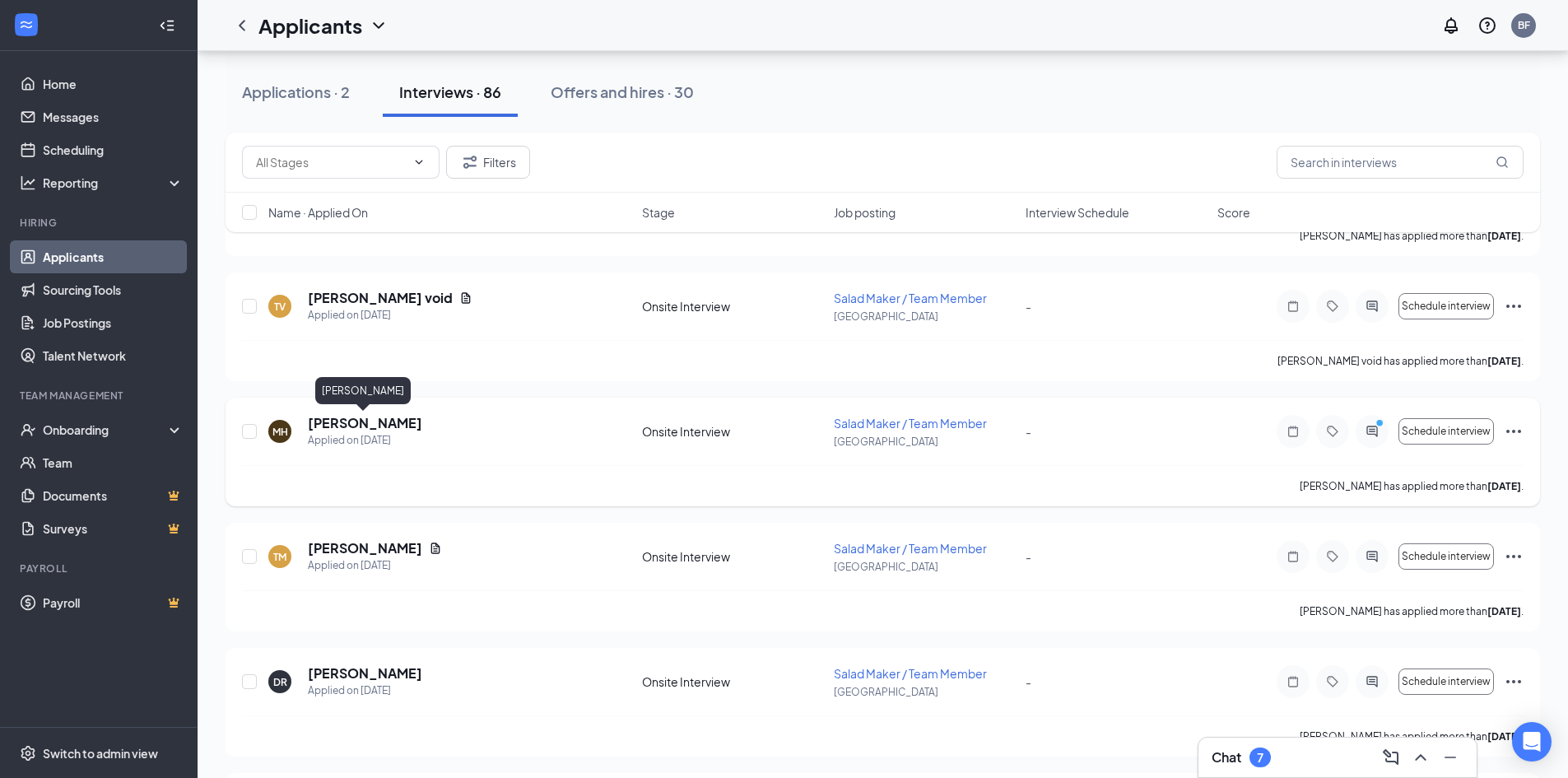
click at [386, 431] on h5 "[PERSON_NAME]" at bounding box center [365, 423] width 114 height 18
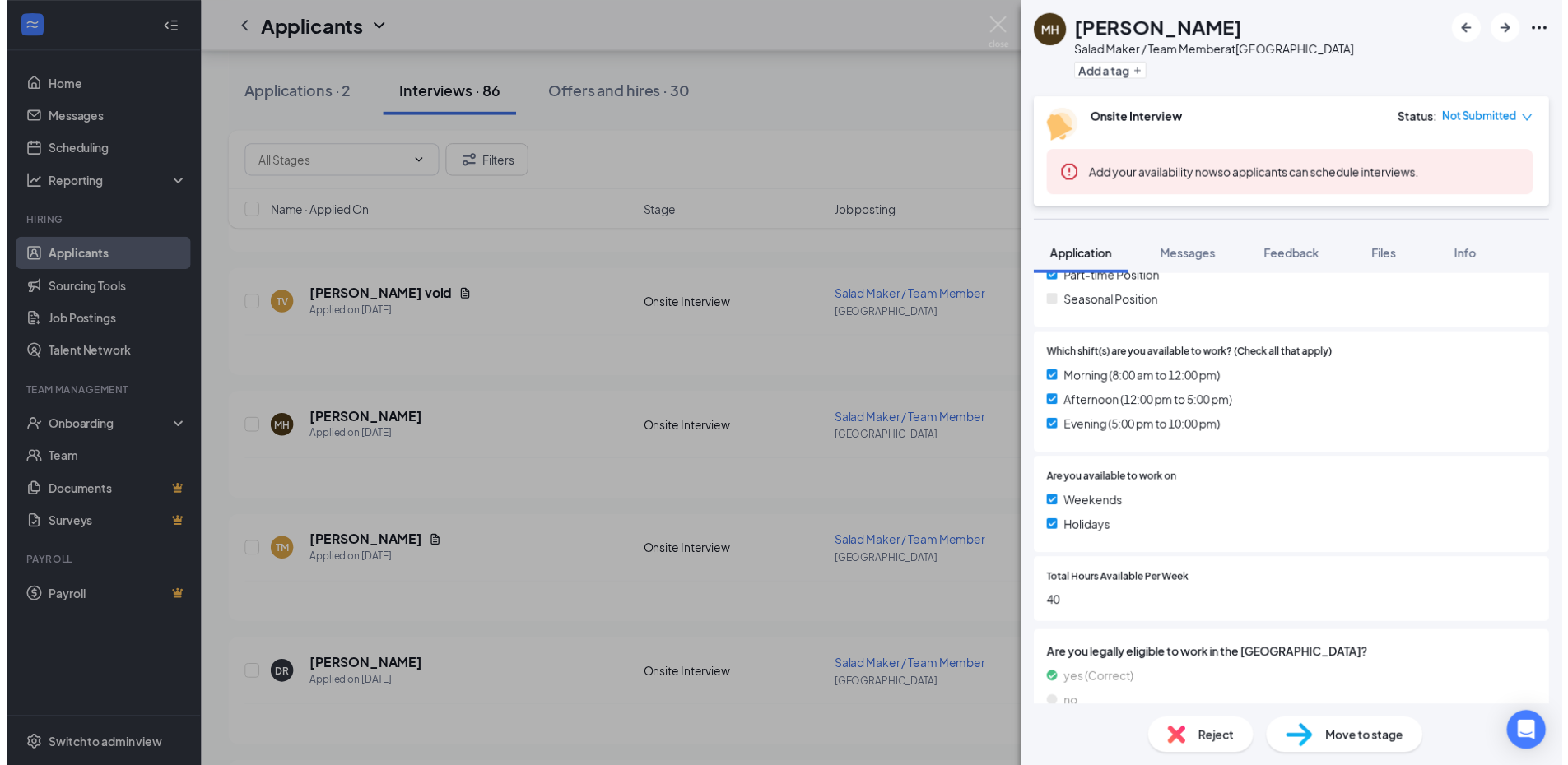
scroll to position [441, 0]
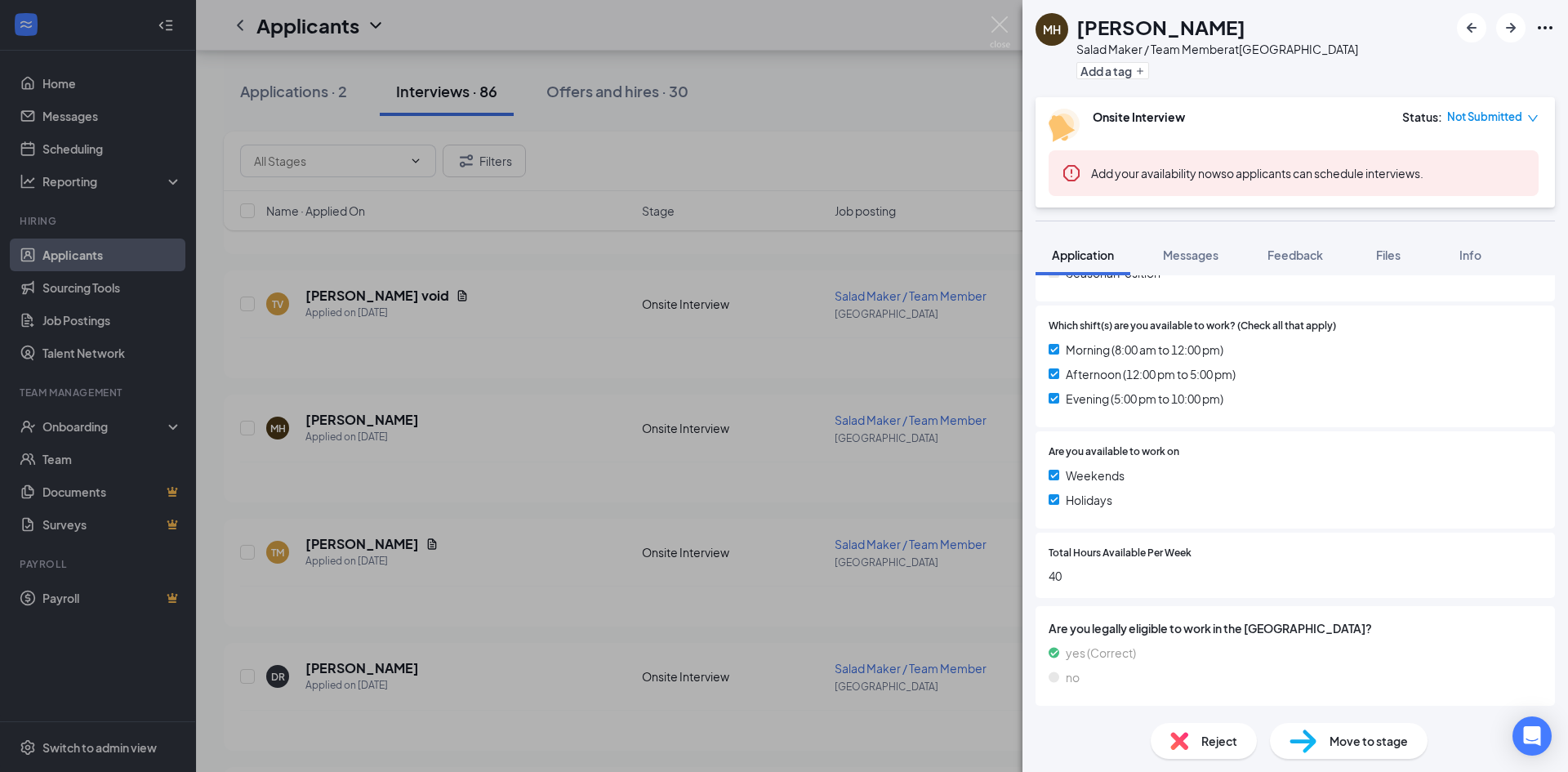
click at [380, 493] on div "MH [PERSON_NAME] Salad Maker / Team Member at [GEOGRAPHIC_DATA] Add a tag Onsit…" at bounding box center [784, 386] width 1568 height 772
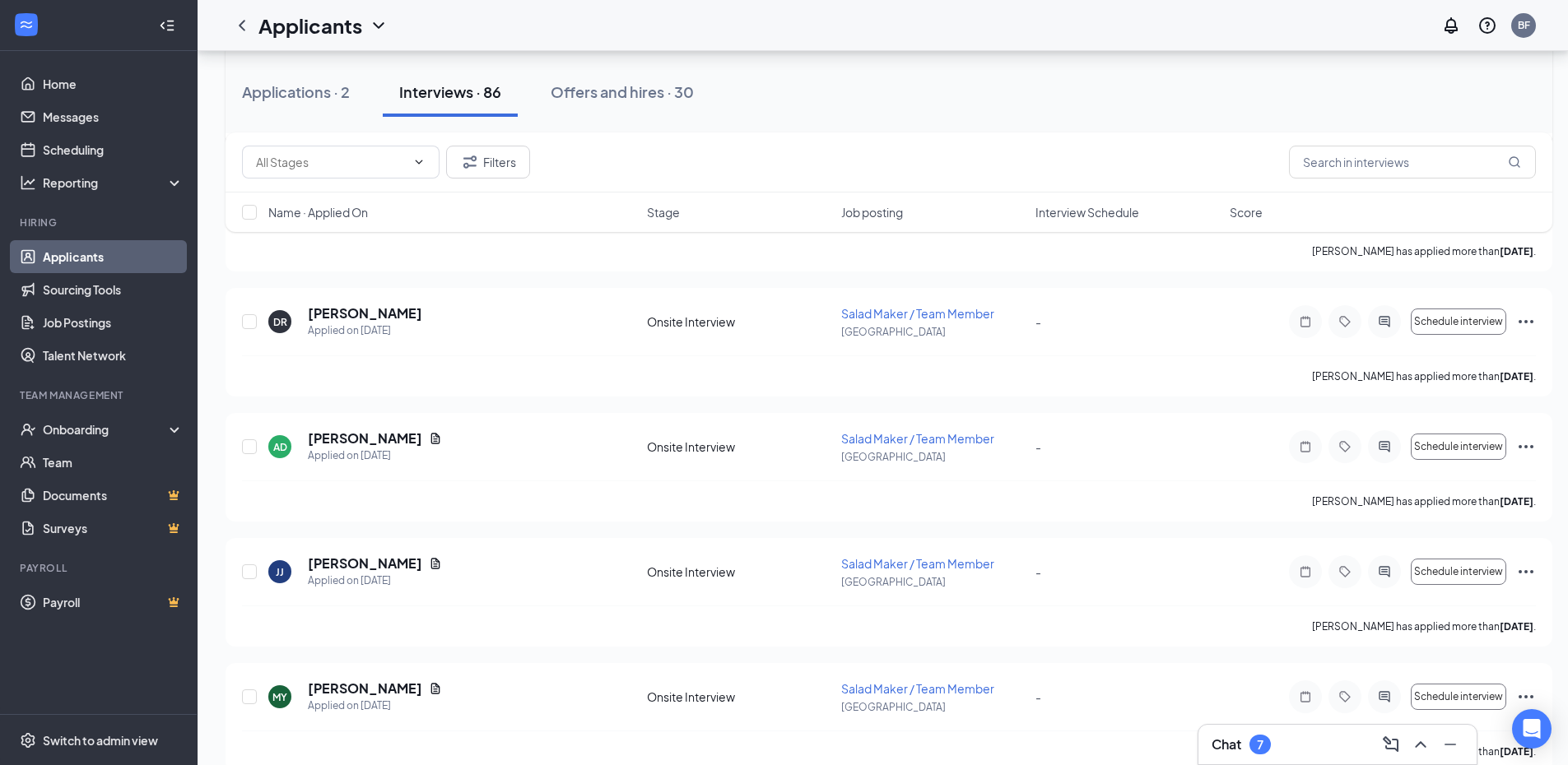
scroll to position [740, 0]
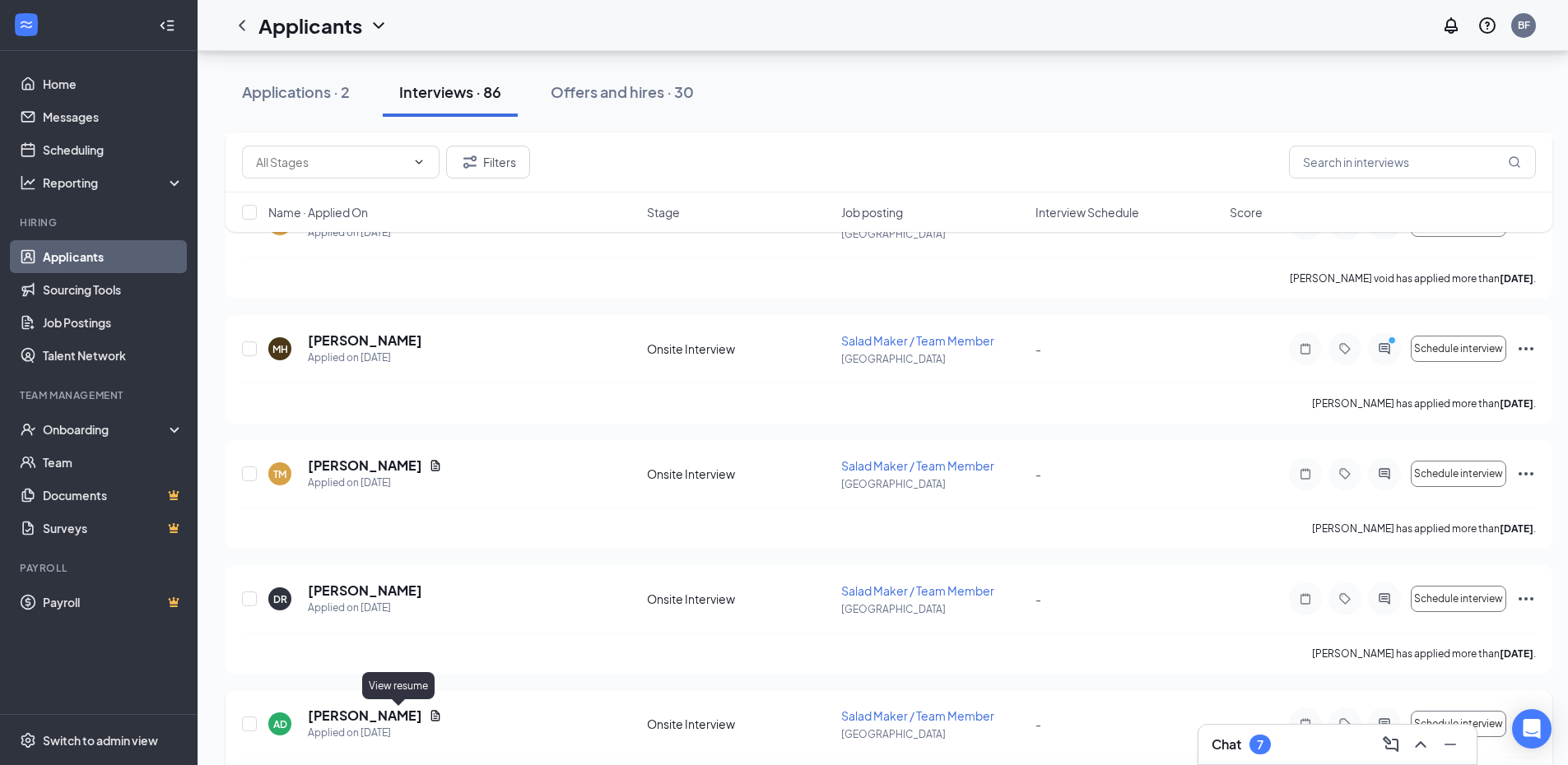
click at [432, 719] on icon "Document" at bounding box center [436, 716] width 9 height 11
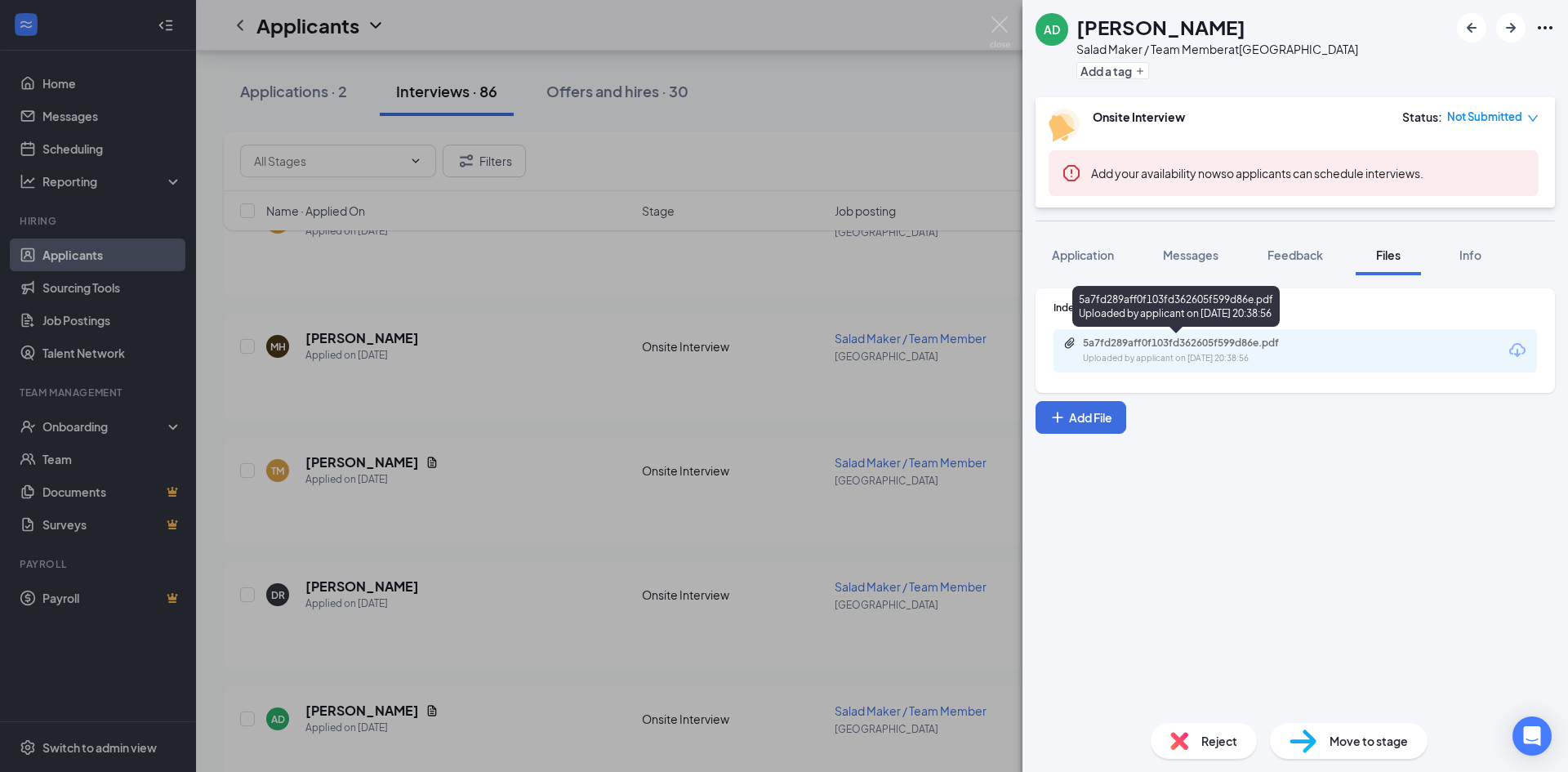
click at [1236, 347] on div "5a7fd289aff0f103fd362605f599d86e.pdf" at bounding box center [1197, 343] width 229 height 13
click at [840, 432] on div "AD [PERSON_NAME] Salad Maker / Team Member at [GEOGRAPHIC_DATA] Add a tag Onsit…" at bounding box center [784, 386] width 1568 height 772
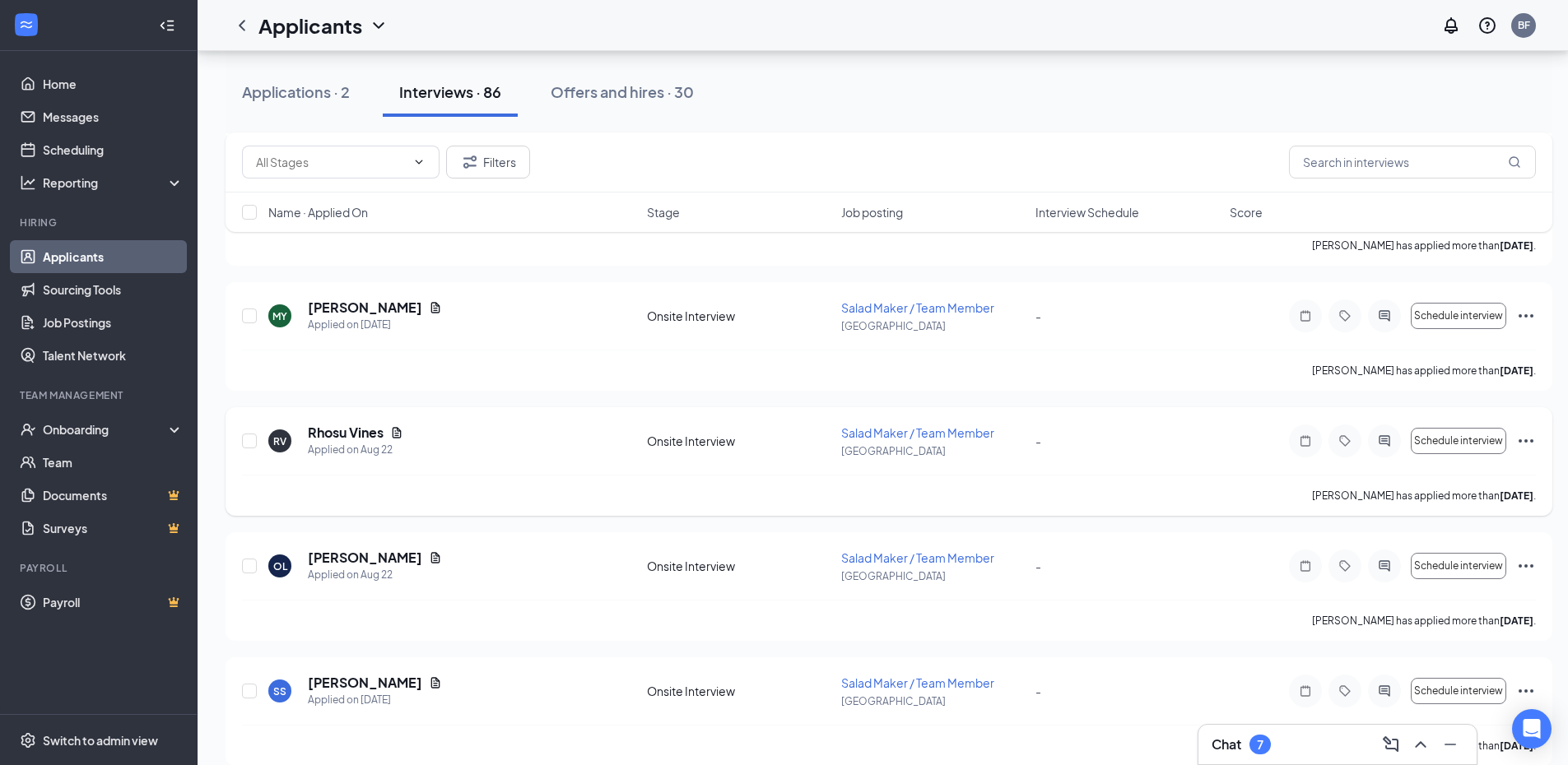
scroll to position [1563, 0]
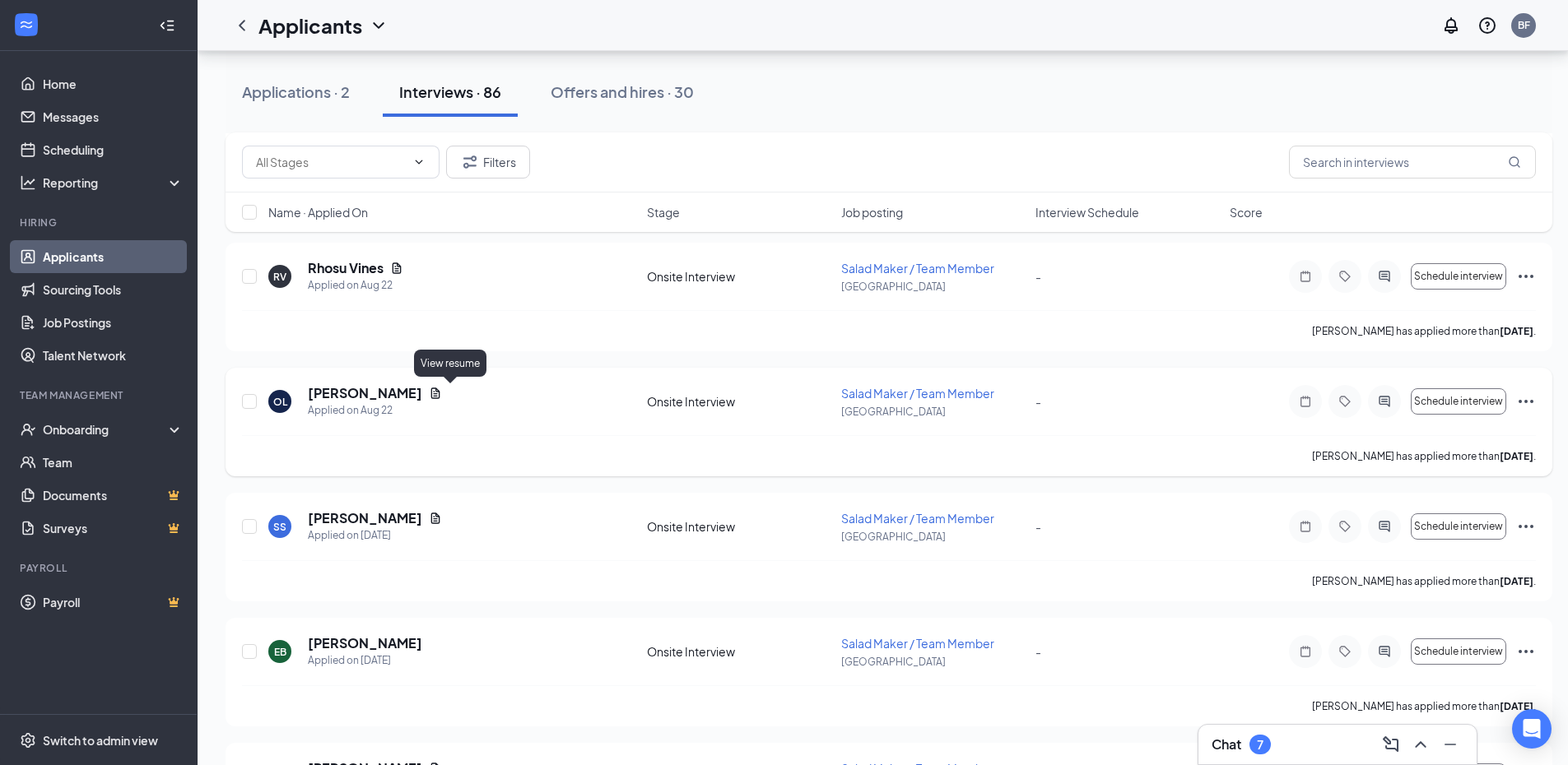
click at [442, 395] on icon "Document" at bounding box center [435, 393] width 13 height 13
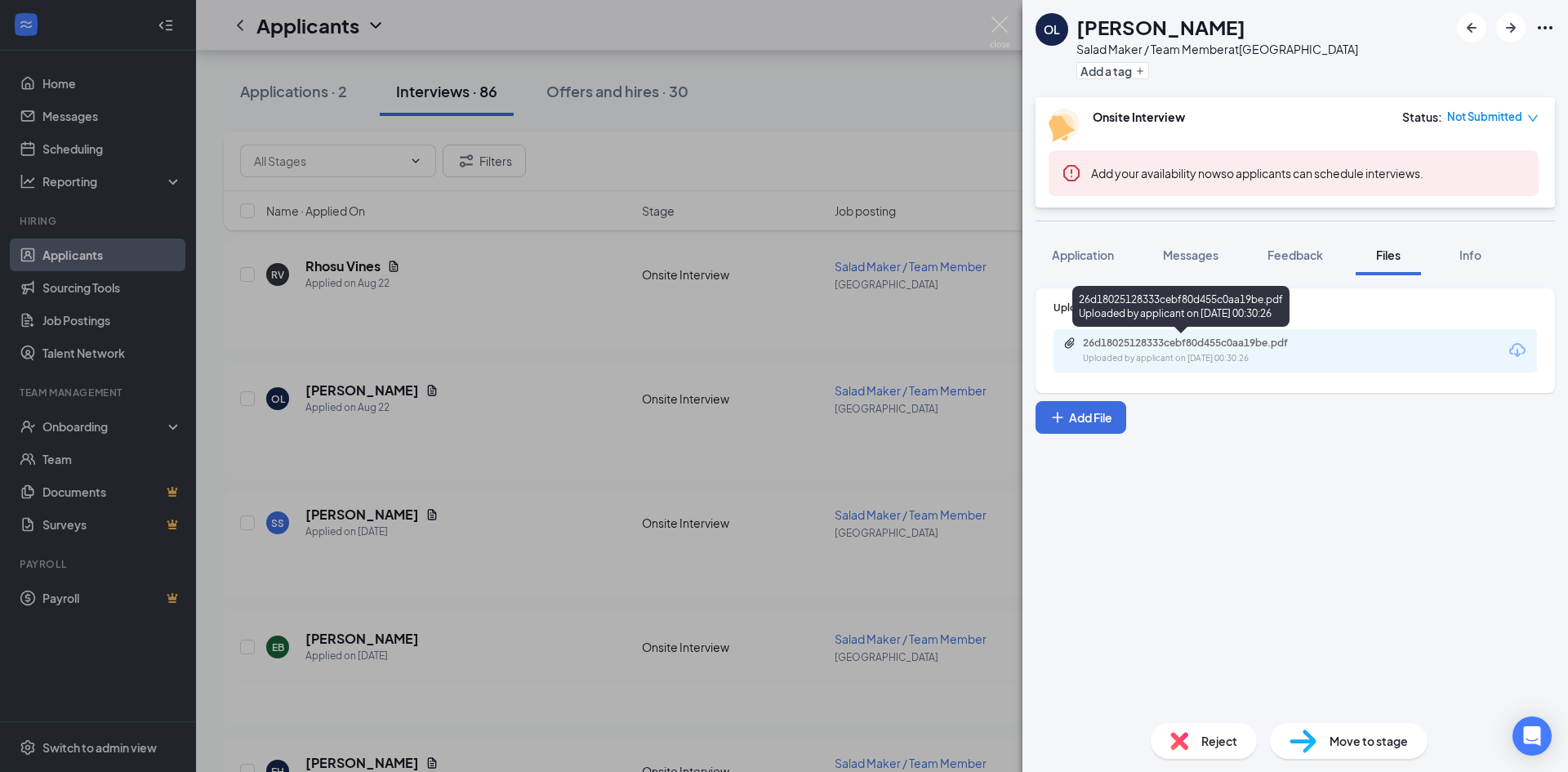
click at [1107, 358] on div "Uploaded by applicant on [DATE] 00:30:26" at bounding box center [1205, 358] width 245 height 13
click at [541, 431] on div "[PERSON_NAME] Salad Maker / Team Member at [GEOGRAPHIC_DATA] Add a tag Onsite I…" at bounding box center [784, 386] width 1568 height 772
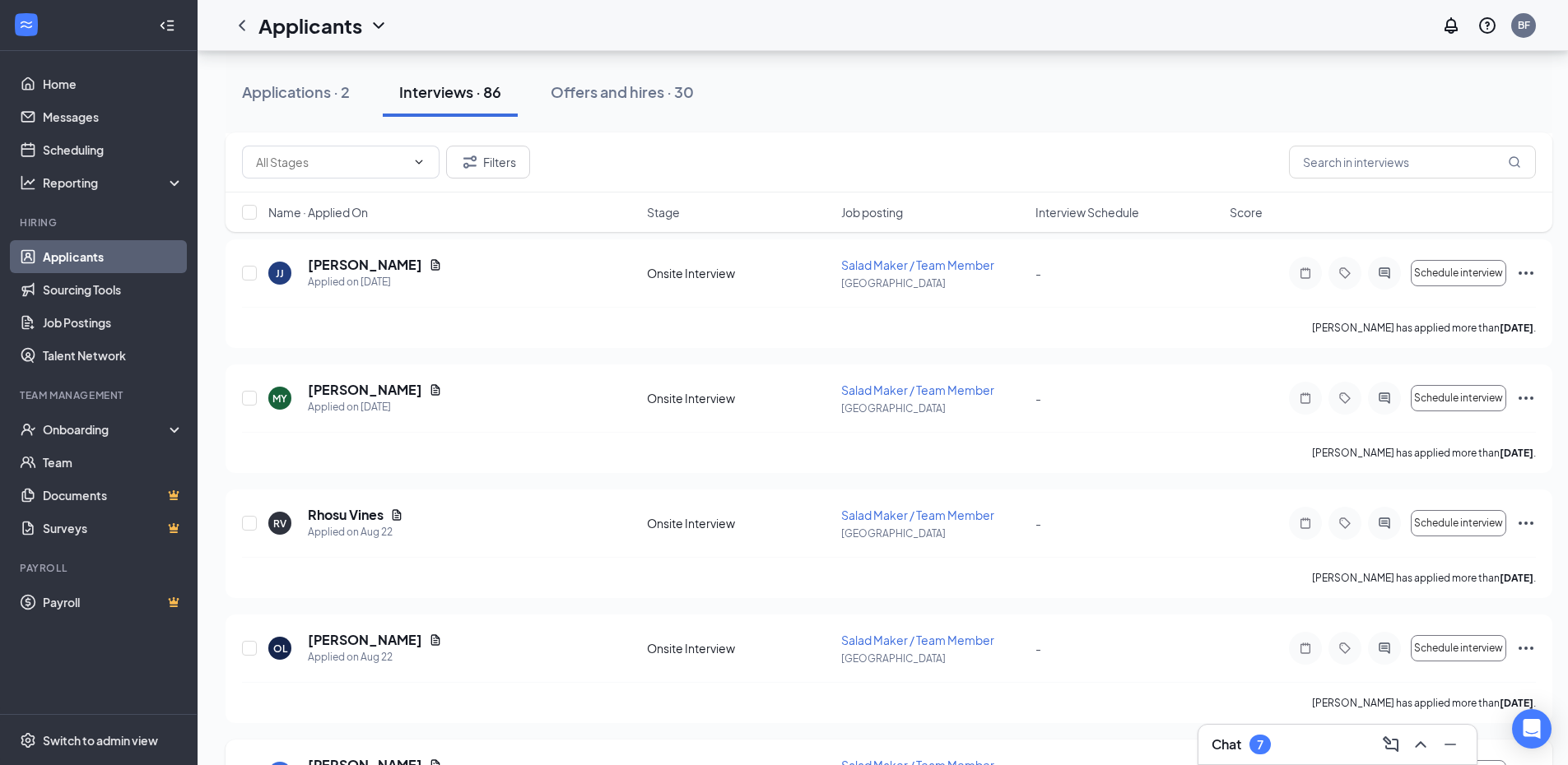
scroll to position [1234, 0]
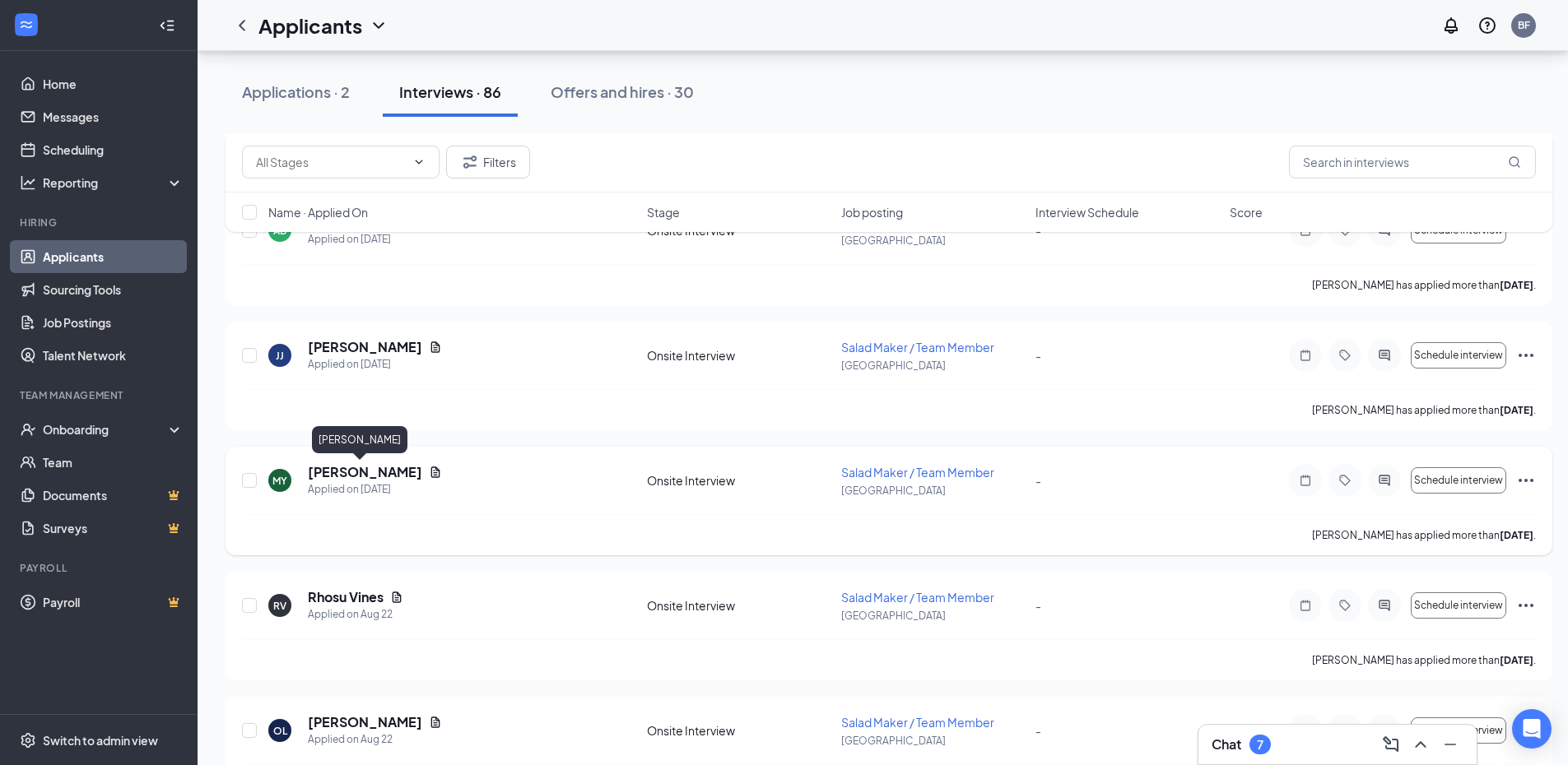
click at [338, 471] on h5 "[PERSON_NAME]" at bounding box center [365, 473] width 114 height 18
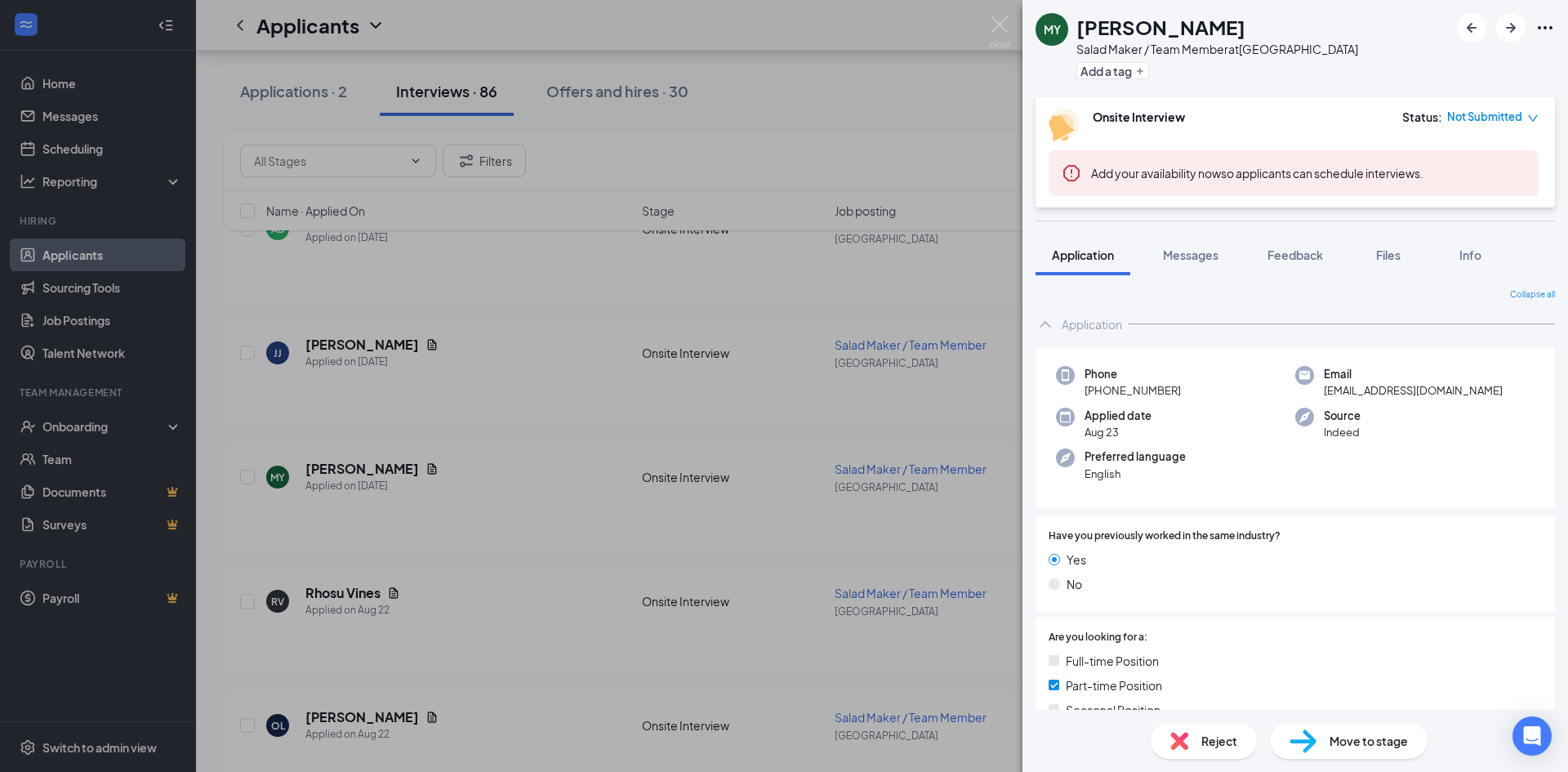
click at [404, 466] on div "MY [PERSON_NAME] Salad Maker / Team Member at [GEOGRAPHIC_DATA] Add a tag Onsit…" at bounding box center [784, 386] width 1568 height 772
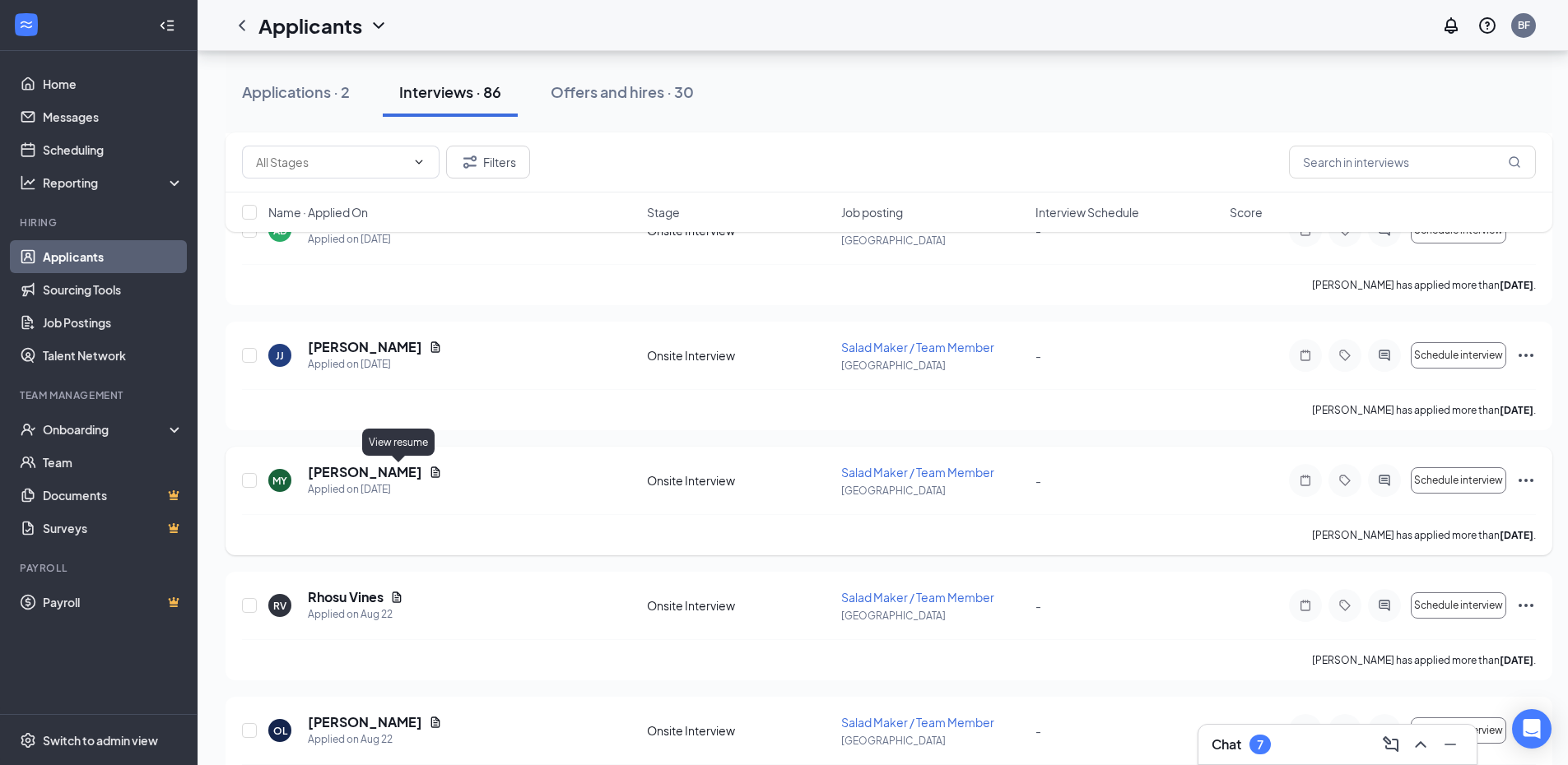
click at [432, 476] on icon "Document" at bounding box center [436, 472] width 9 height 11
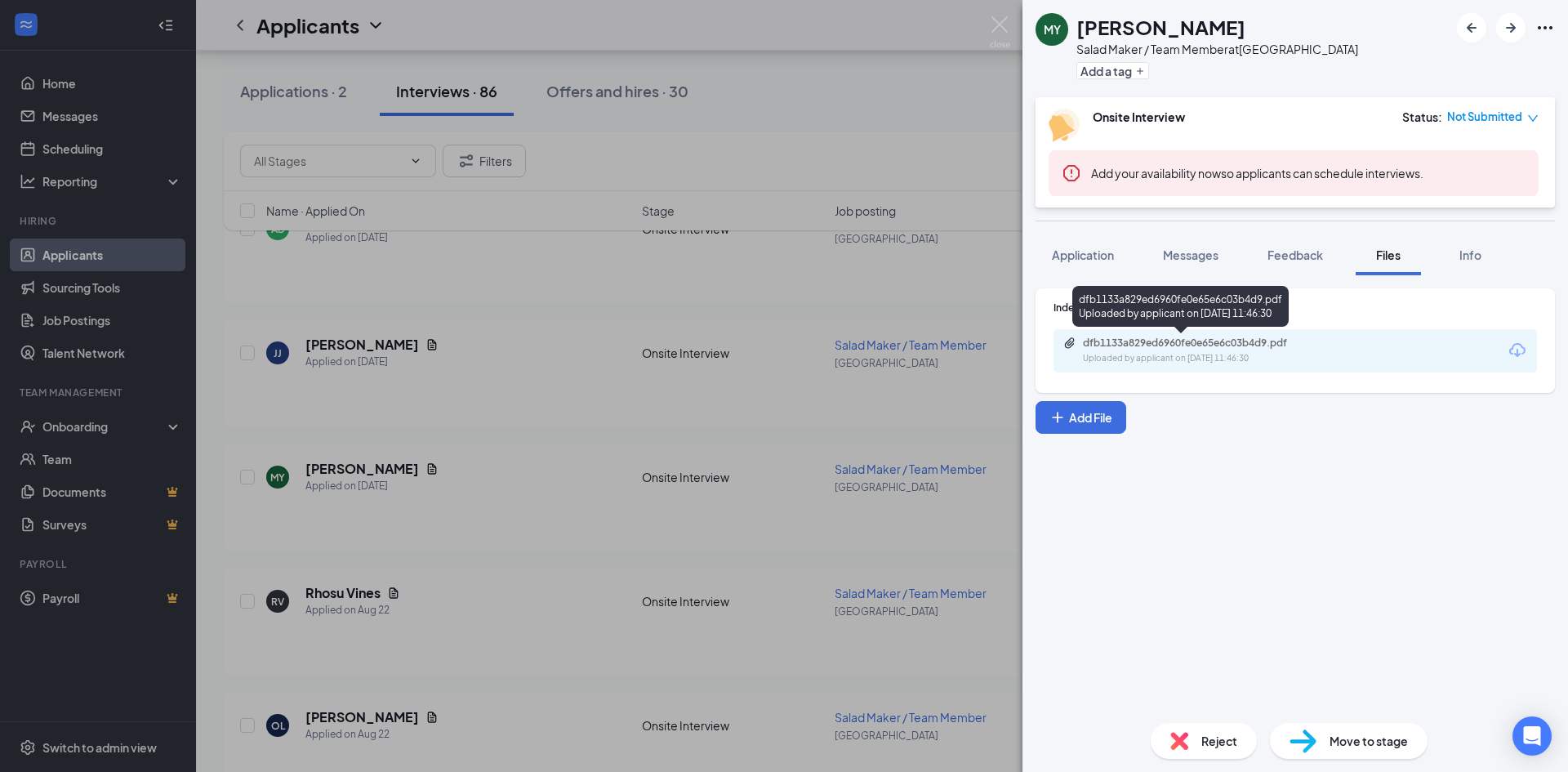
click at [1274, 354] on div "Uploaded by applicant on [DATE] 11:46:30" at bounding box center [1205, 358] width 245 height 13
click at [522, 279] on div "MY [PERSON_NAME] Salad Maker / Team Member at [GEOGRAPHIC_DATA] Add a tag Onsit…" at bounding box center [784, 386] width 1568 height 772
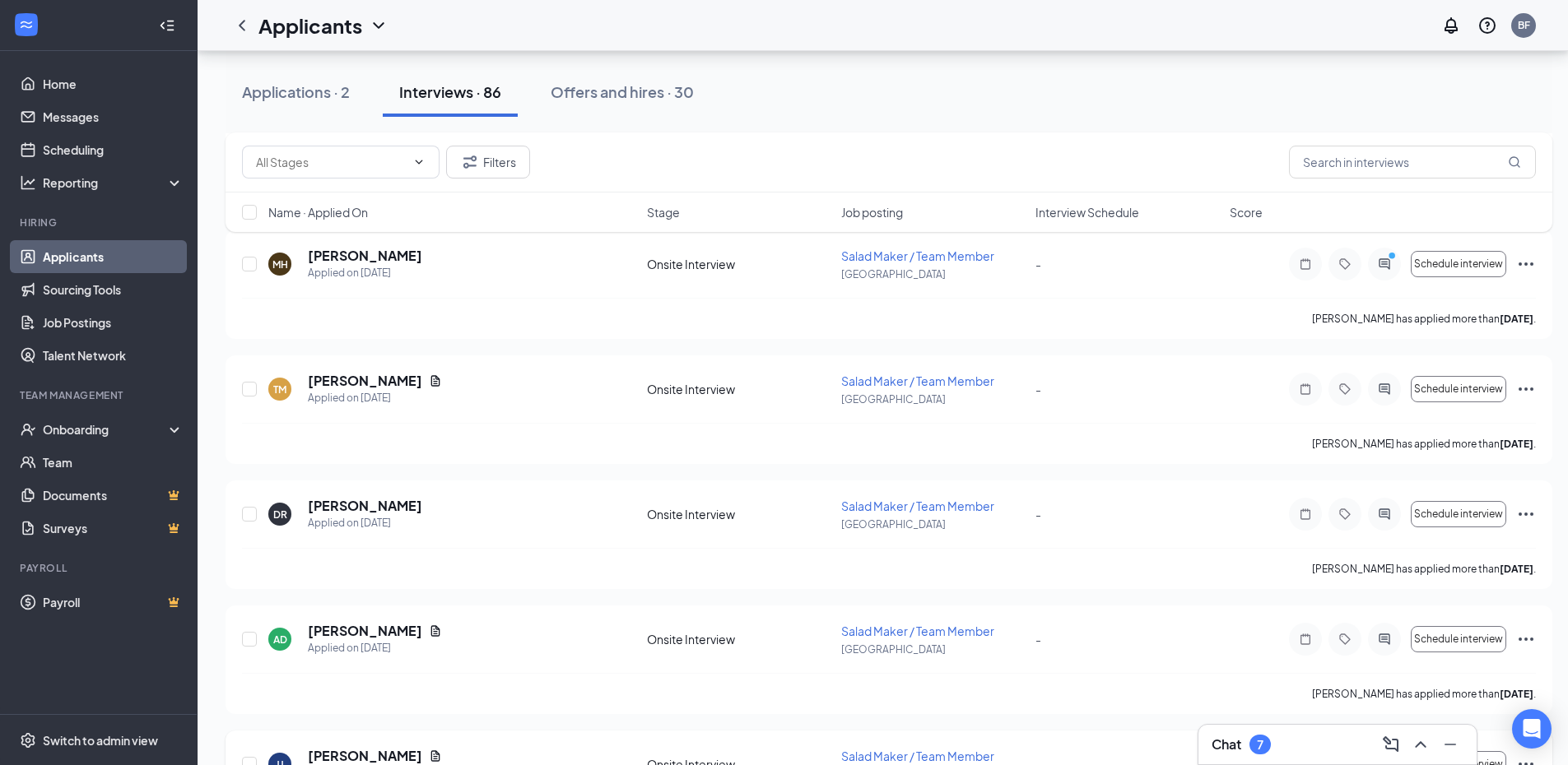
scroll to position [823, 0]
click at [429, 383] on icon "Document" at bounding box center [435, 383] width 13 height 13
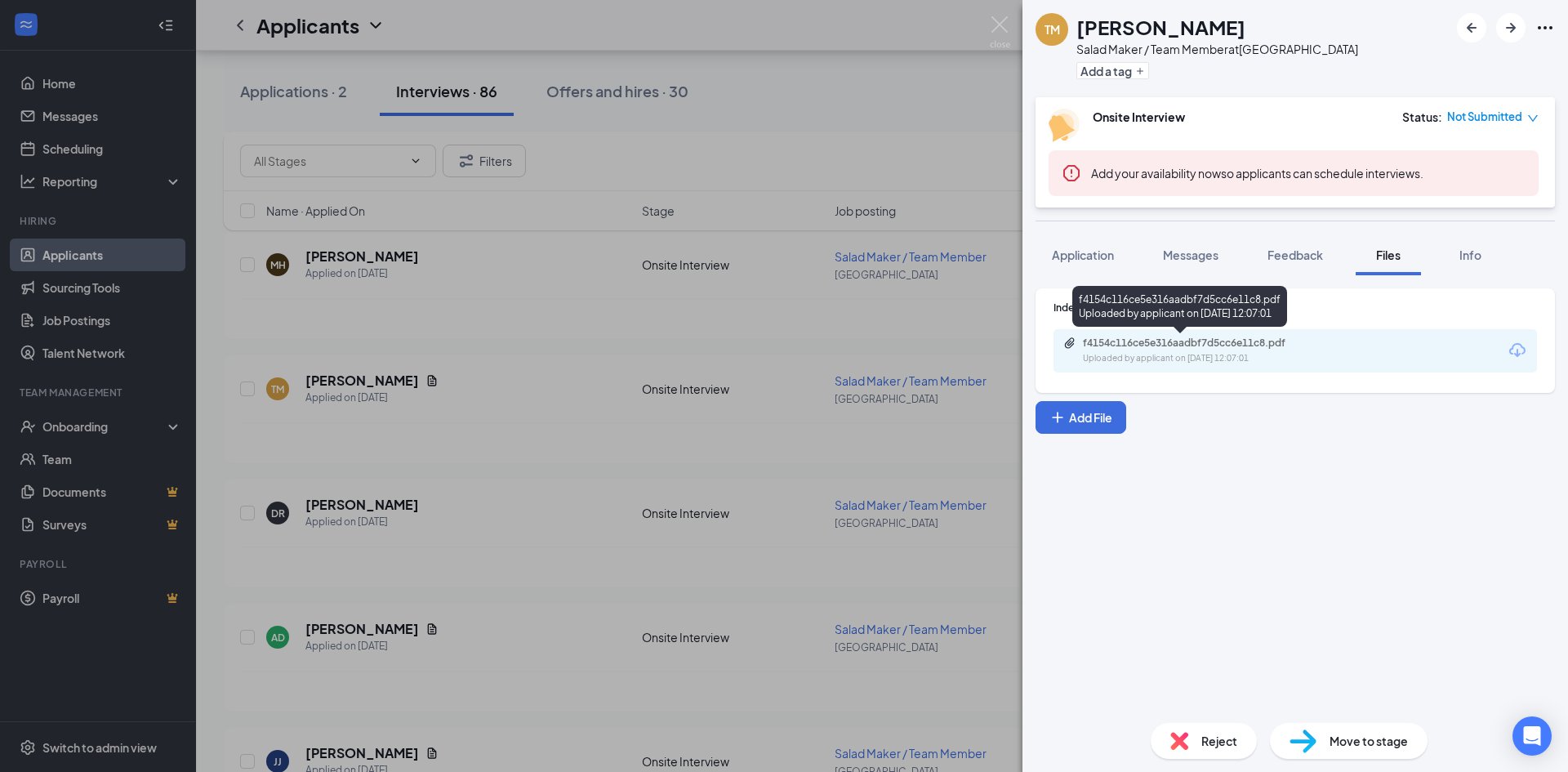
click at [1156, 352] on div "Uploaded by applicant on [DATE] 12:07:01" at bounding box center [1205, 358] width 245 height 13
click at [995, 22] on img at bounding box center [1000, 32] width 21 height 32
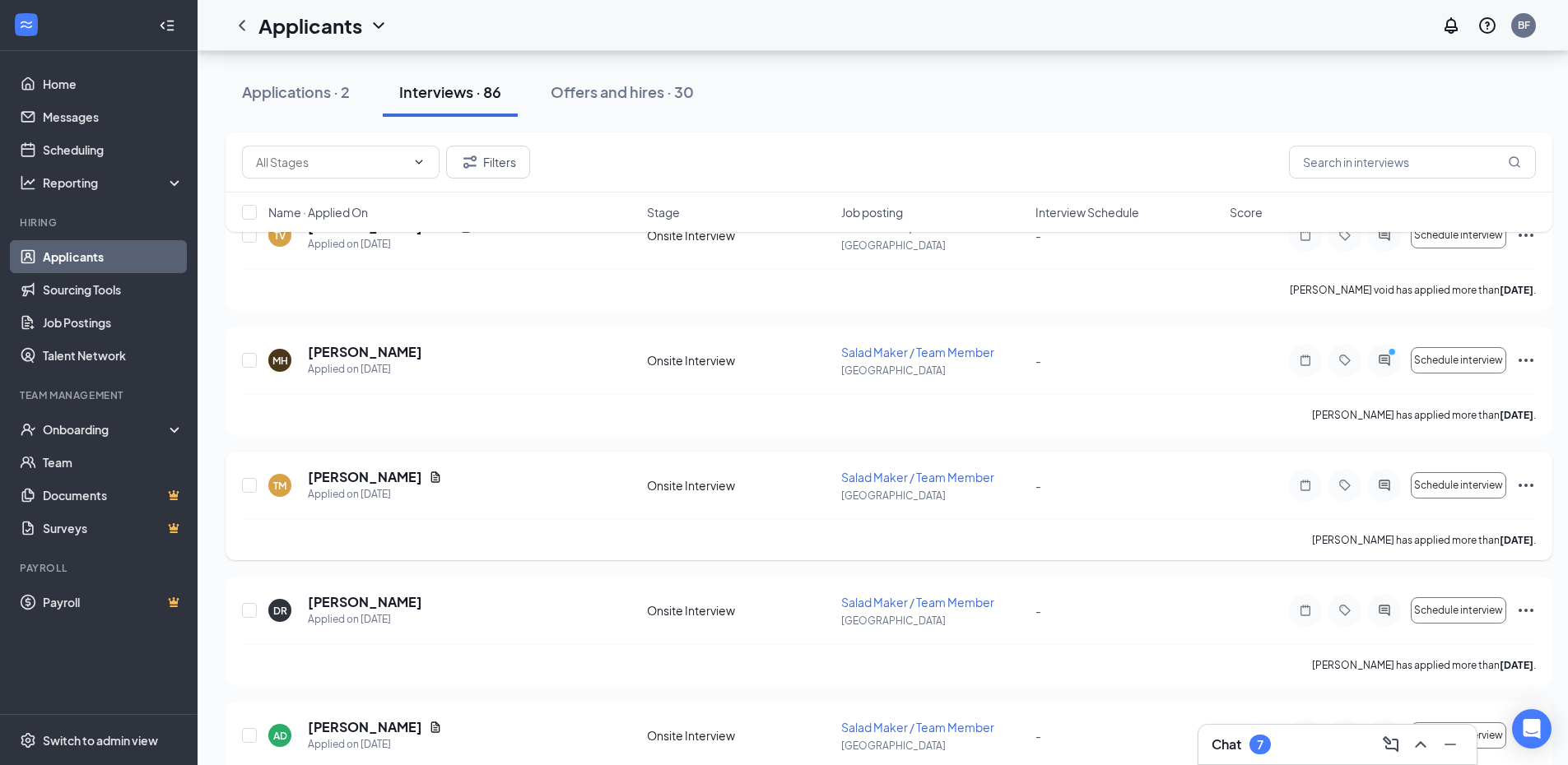
scroll to position [247, 0]
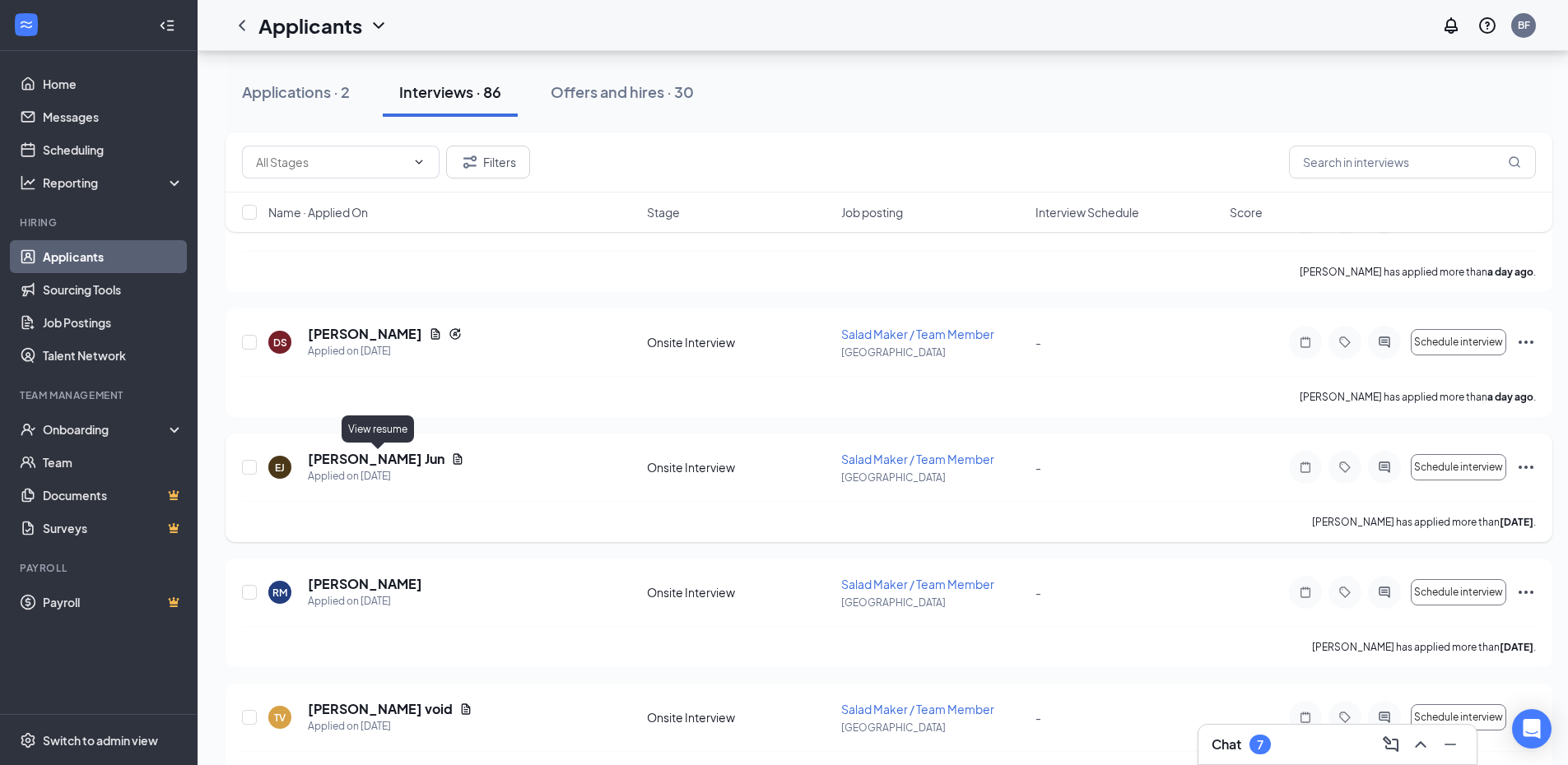
click at [451, 465] on icon "Document" at bounding box center [457, 459] width 13 height 13
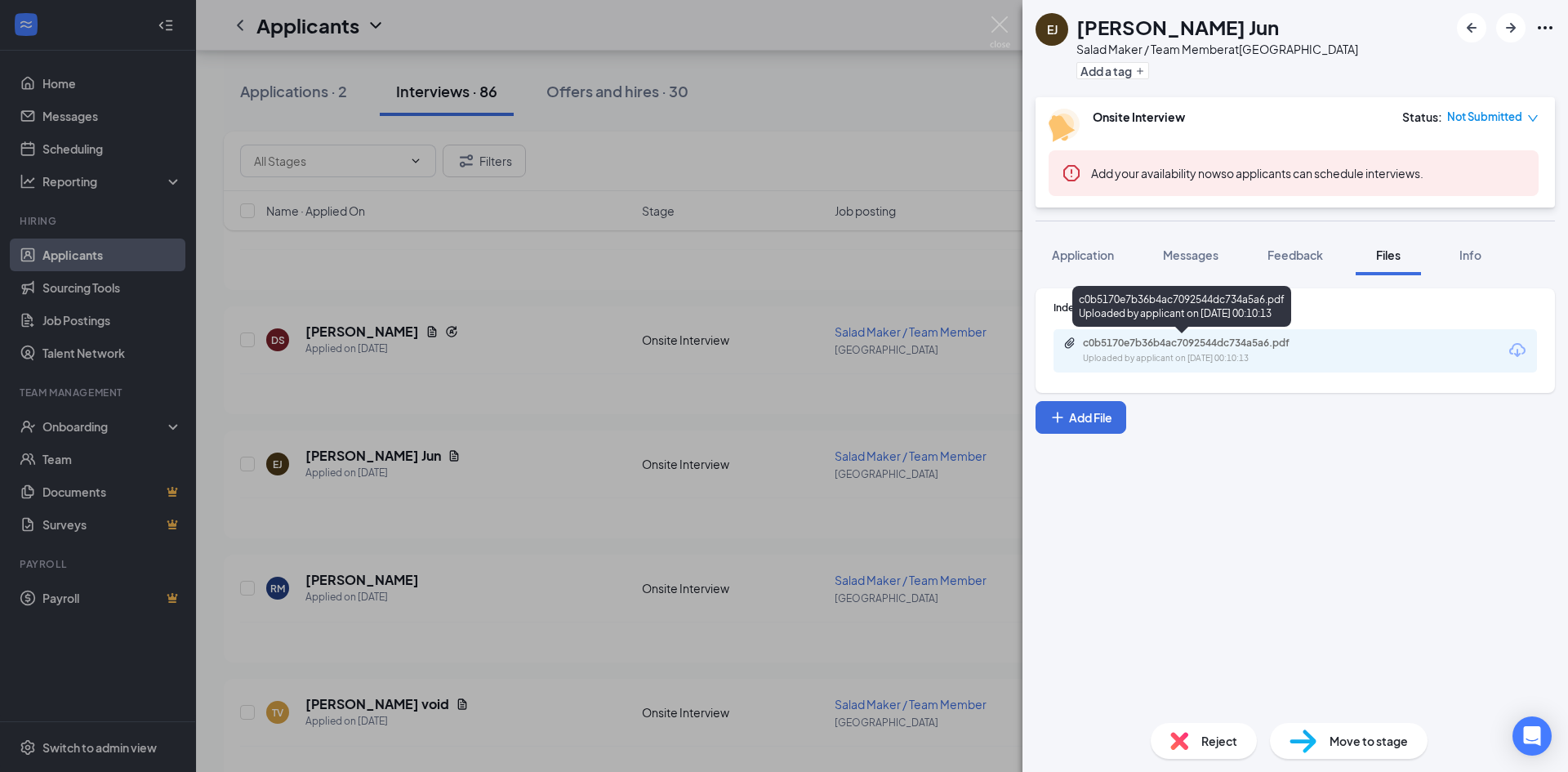
click at [1241, 345] on div "c0b5170e7b36b4ac7092544dc734a5a6.pdf" at bounding box center [1197, 343] width 229 height 13
click at [1007, 26] on img at bounding box center [1000, 32] width 21 height 32
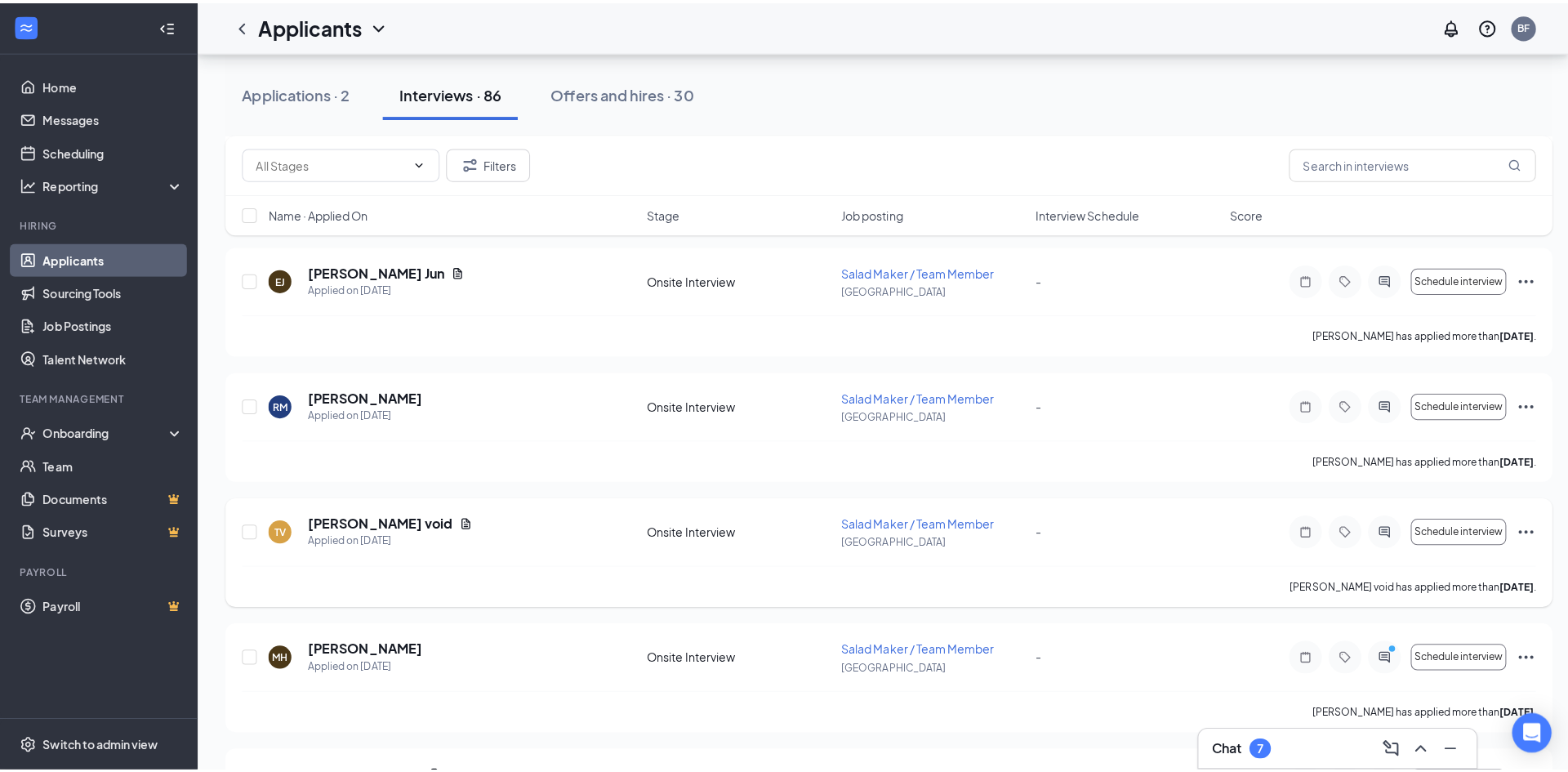
scroll to position [408, 0]
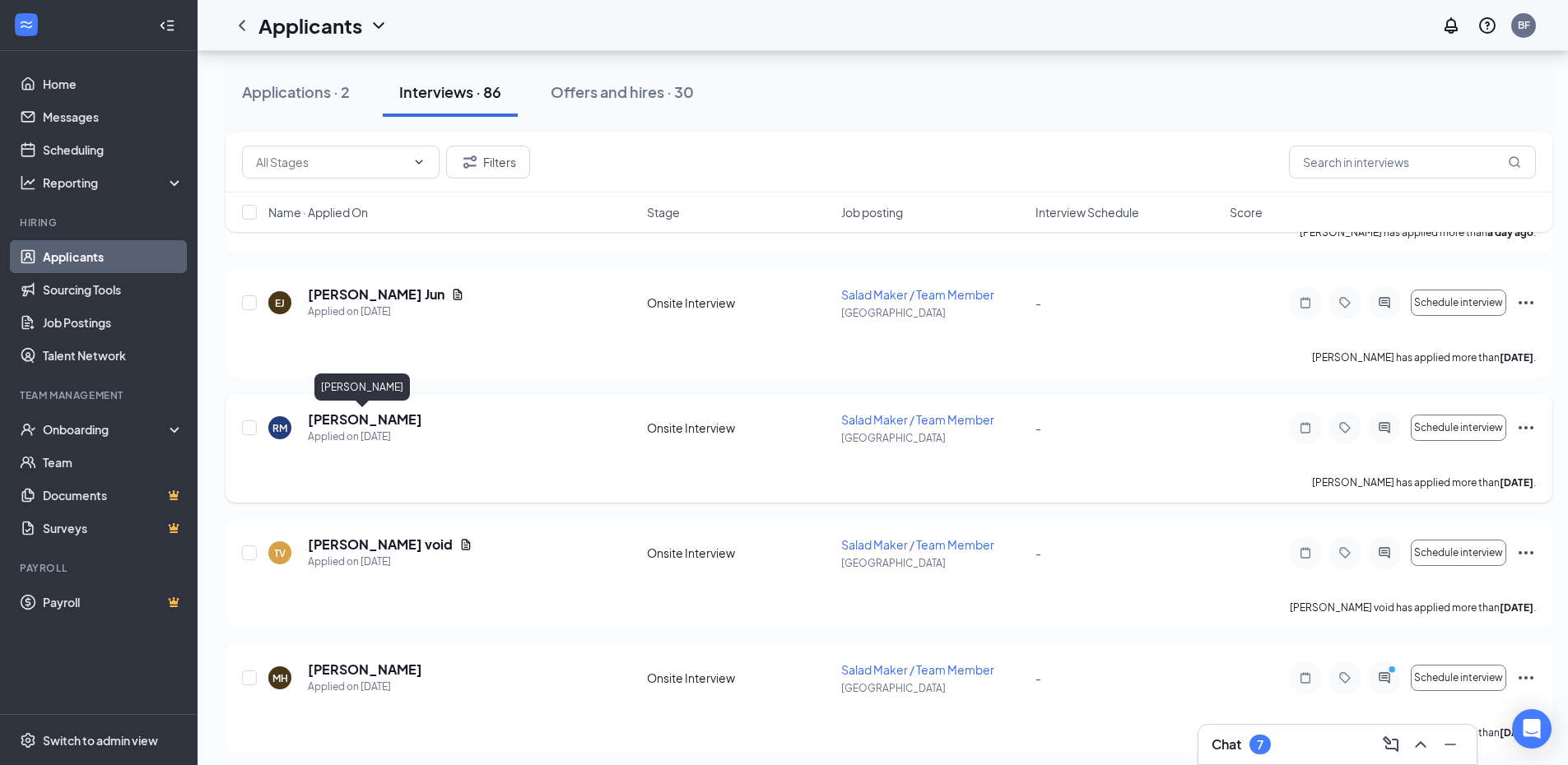
click at [377, 422] on h5 "[PERSON_NAME]" at bounding box center [365, 420] width 114 height 18
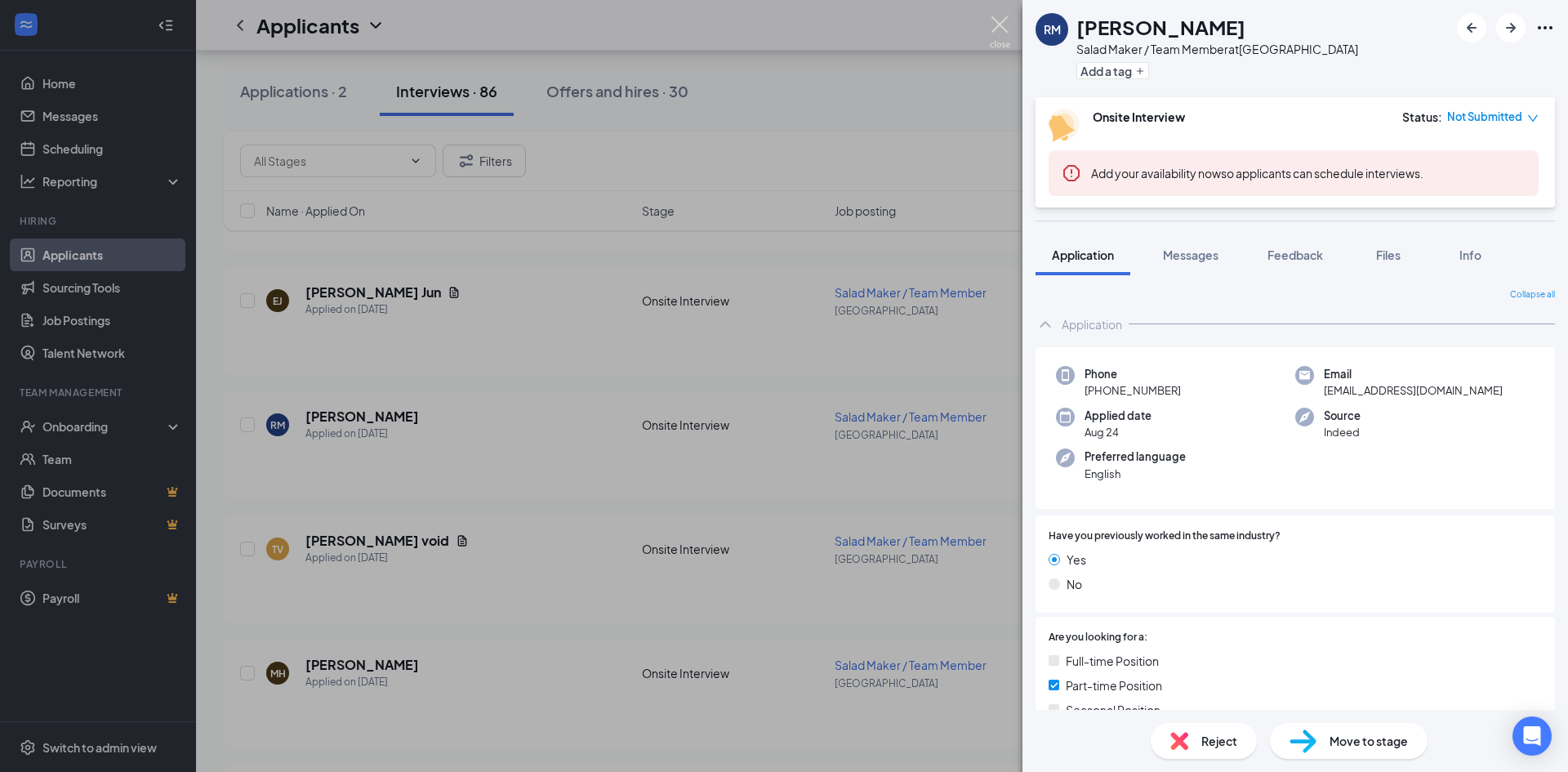
click at [995, 22] on img at bounding box center [1000, 32] width 21 height 32
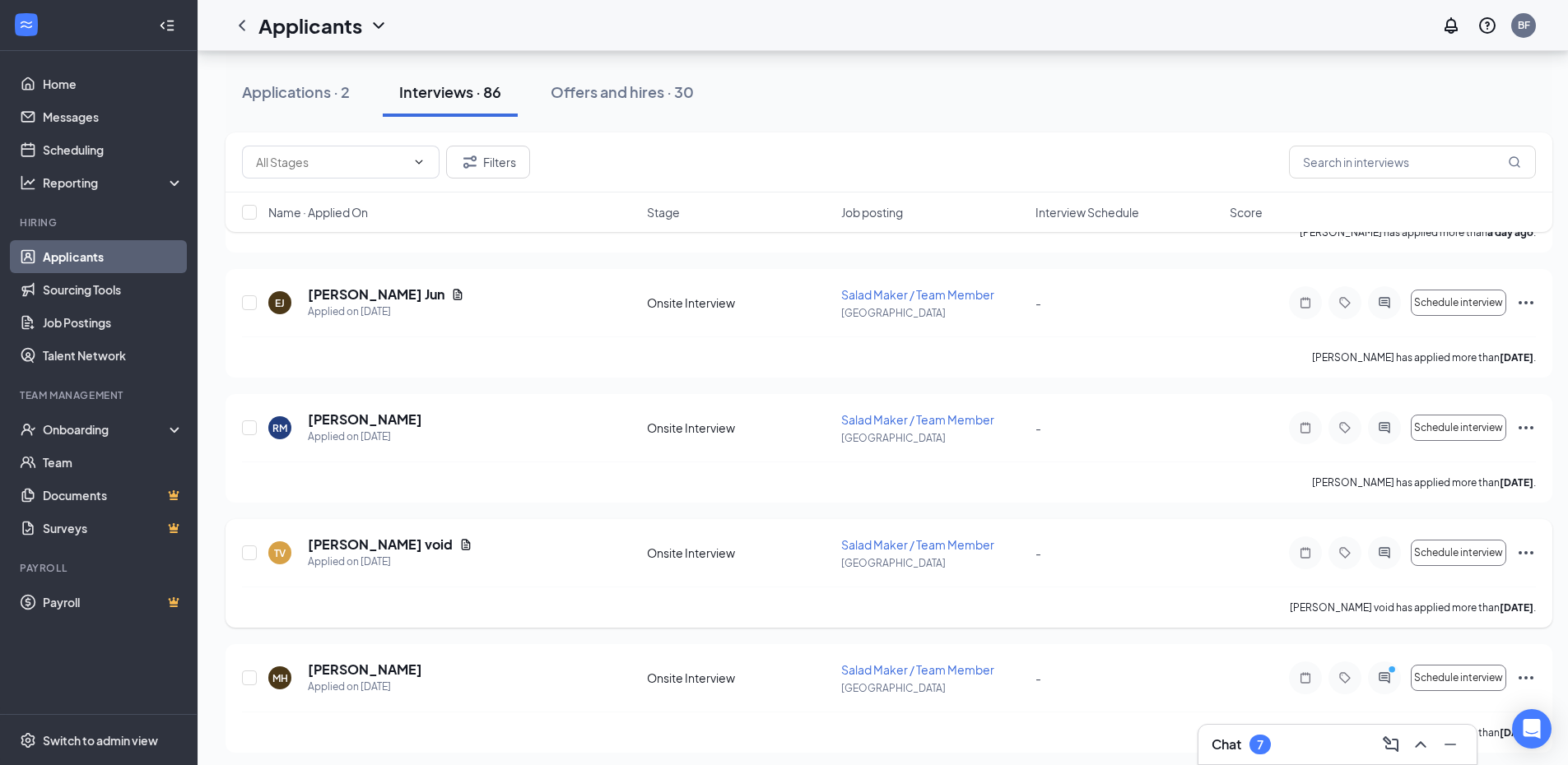
scroll to position [329, 0]
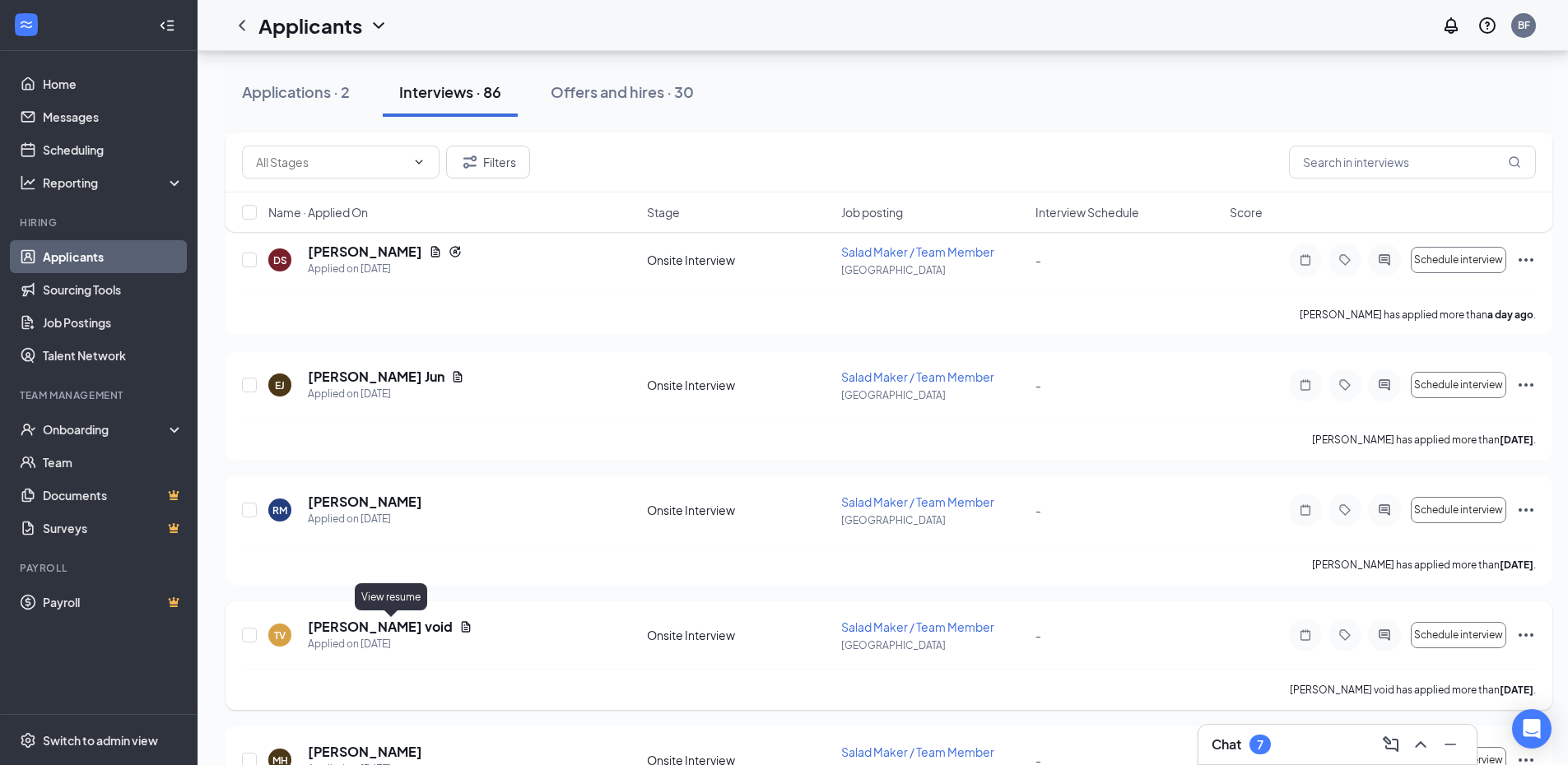
click at [462, 625] on icon "Document" at bounding box center [466, 627] width 9 height 11
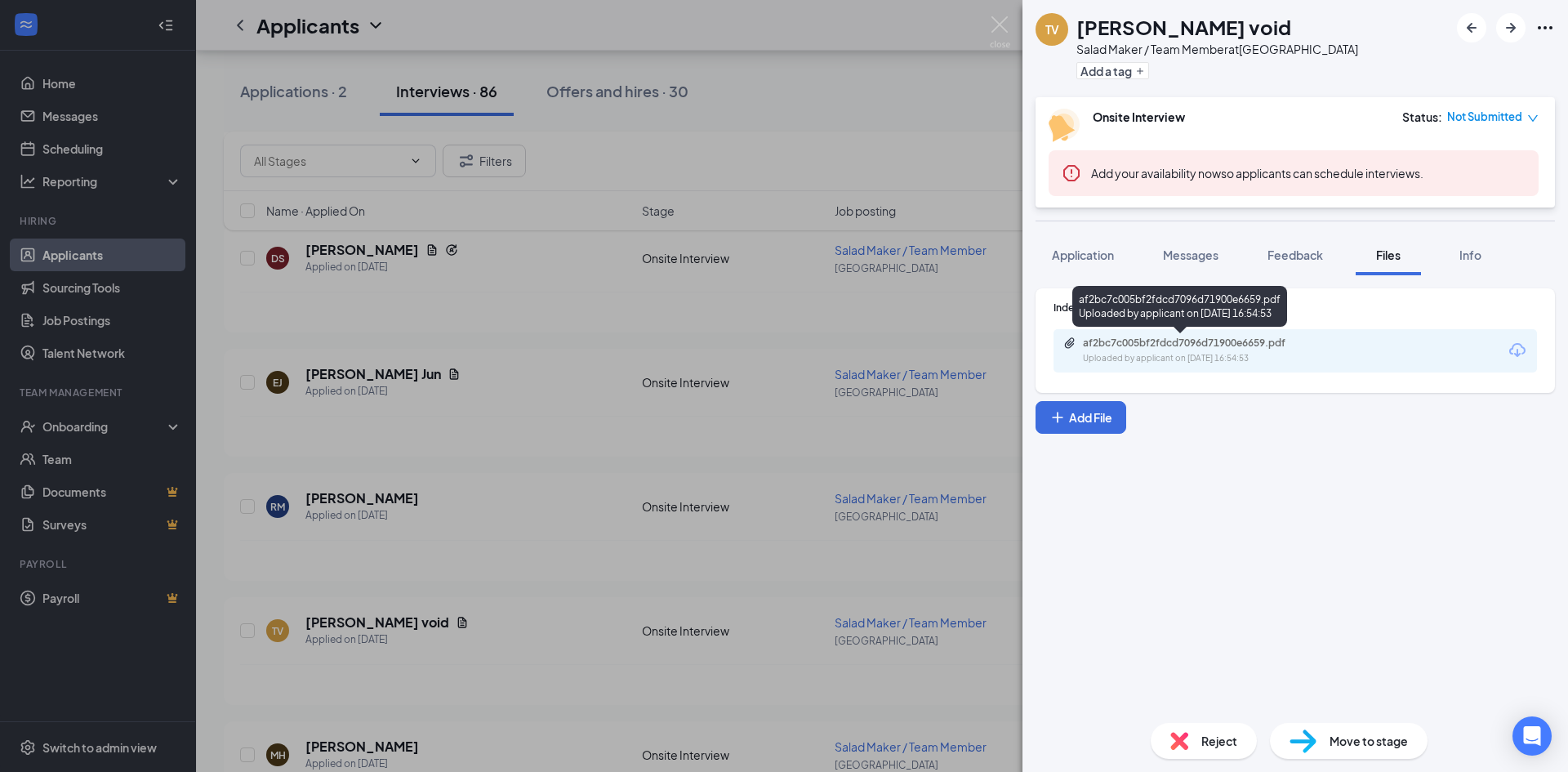
click at [1247, 347] on div "af2bc7c005bf2fdcd7096d71900e6659.pdf" at bounding box center [1197, 343] width 229 height 13
click at [895, 143] on div "TV [PERSON_NAME] void Salad Maker / Team Member at [GEOGRAPHIC_DATA] Add a tag …" at bounding box center [784, 386] width 1568 height 772
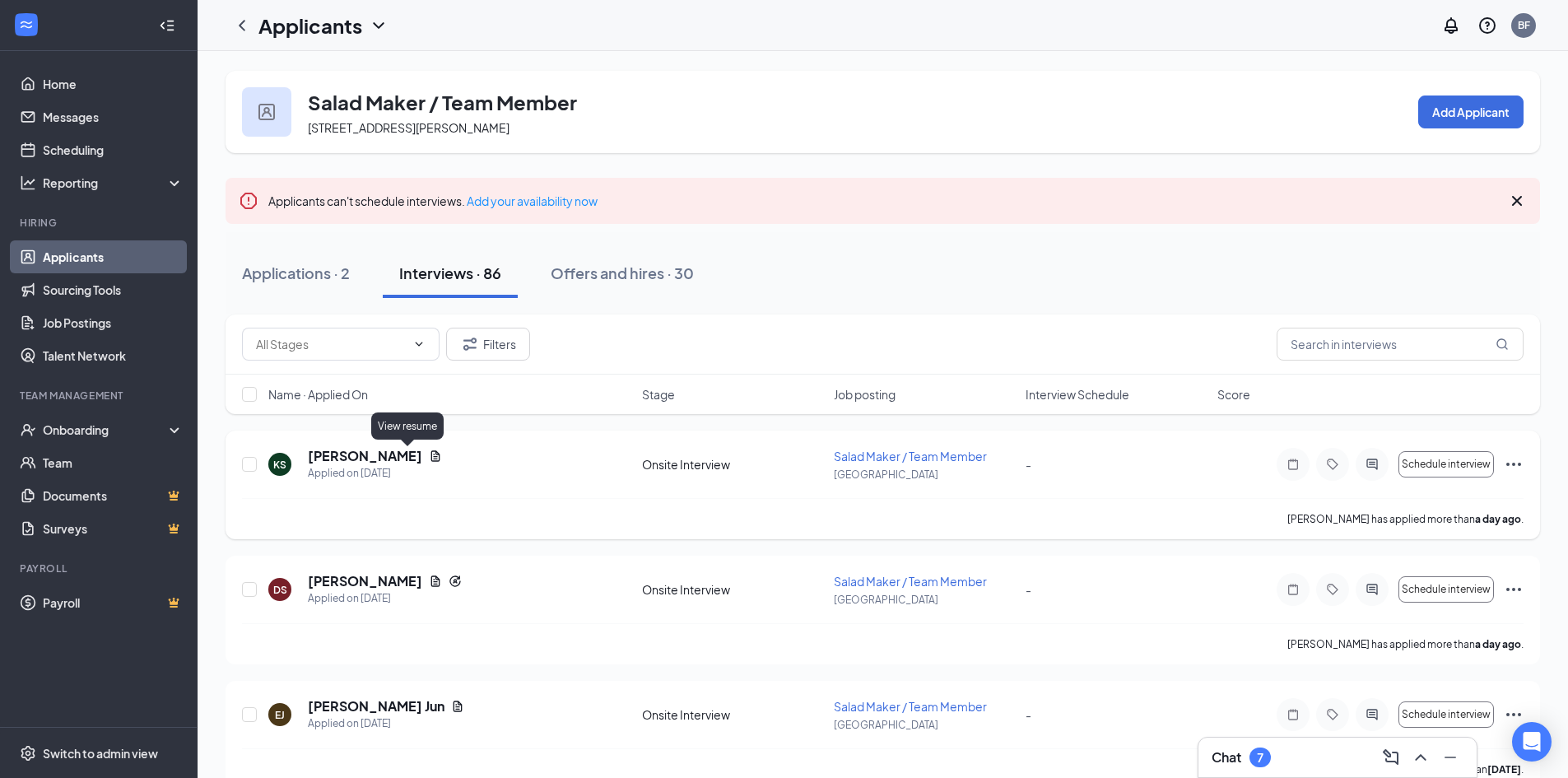
click at [432, 453] on icon "Document" at bounding box center [436, 455] width 9 height 11
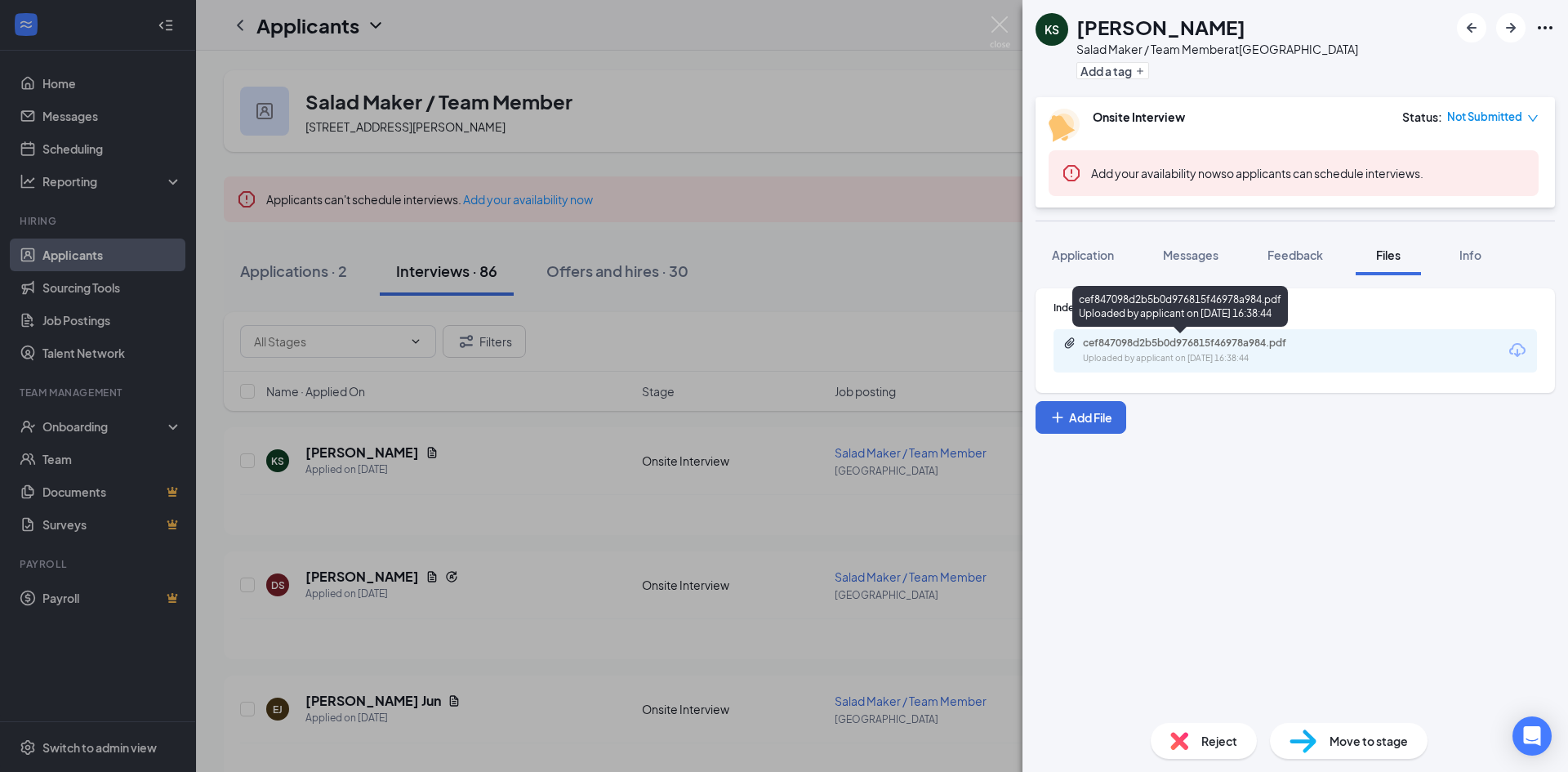
click at [1182, 344] on div "cef847098d2b5b0d976815f46978a984.pdf" at bounding box center [1197, 343] width 229 height 13
click at [1099, 252] on span "Application" at bounding box center [1083, 255] width 62 height 15
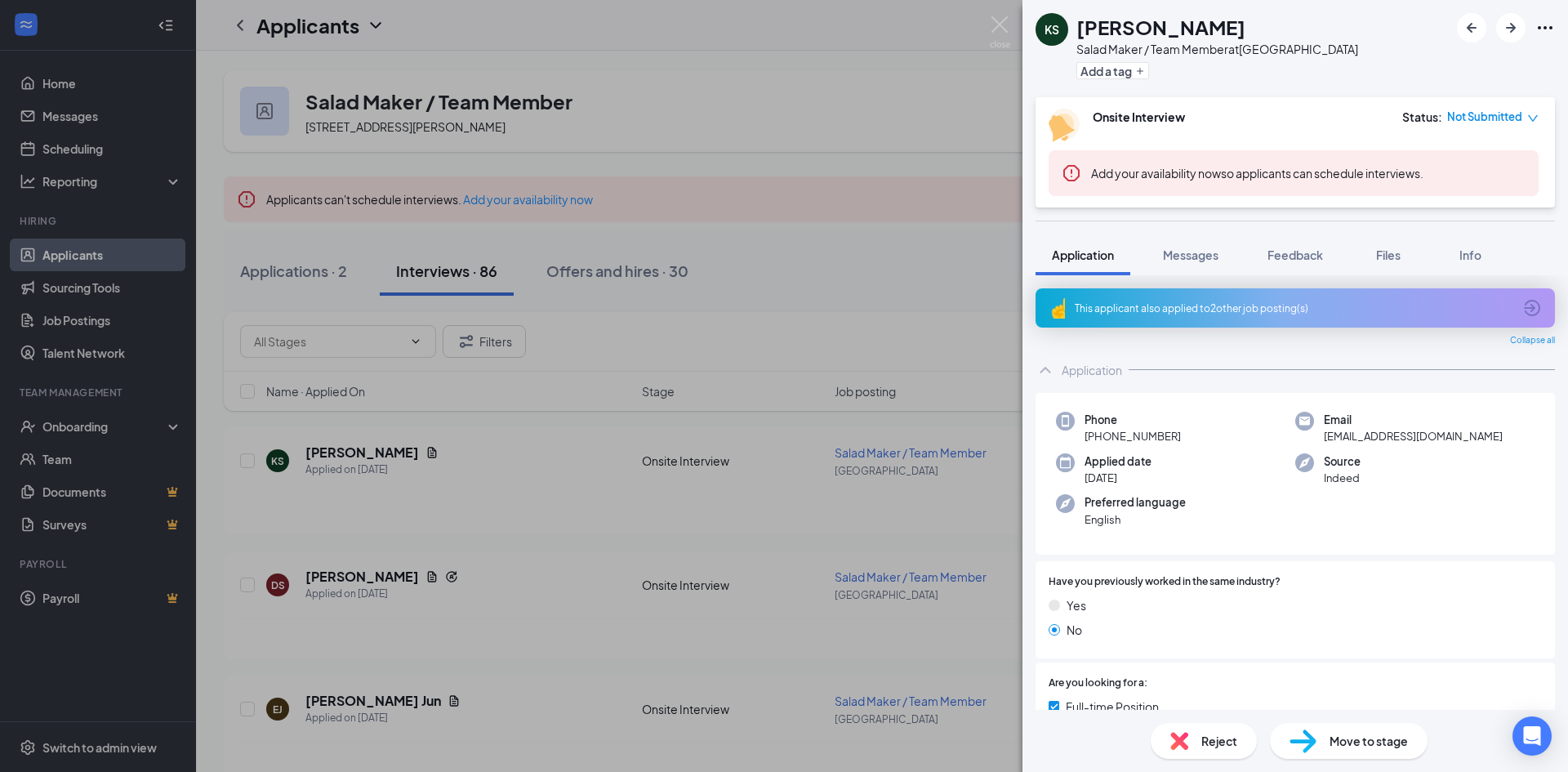
click at [516, 572] on div "KS [PERSON_NAME] Salad Maker / Team Member at [GEOGRAPHIC_DATA] Add a tag Onsit…" at bounding box center [784, 386] width 1568 height 772
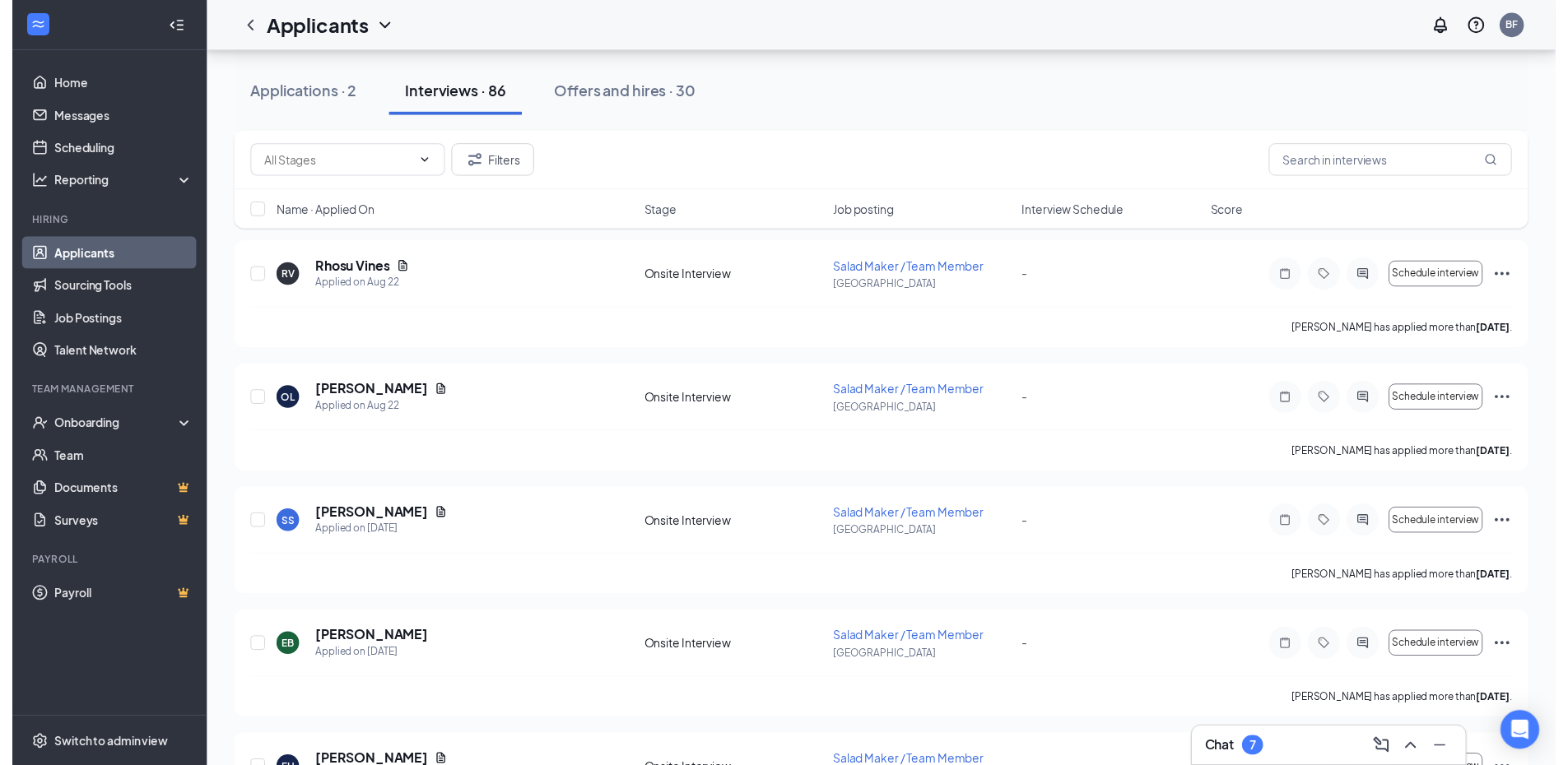
scroll to position [1563, 0]
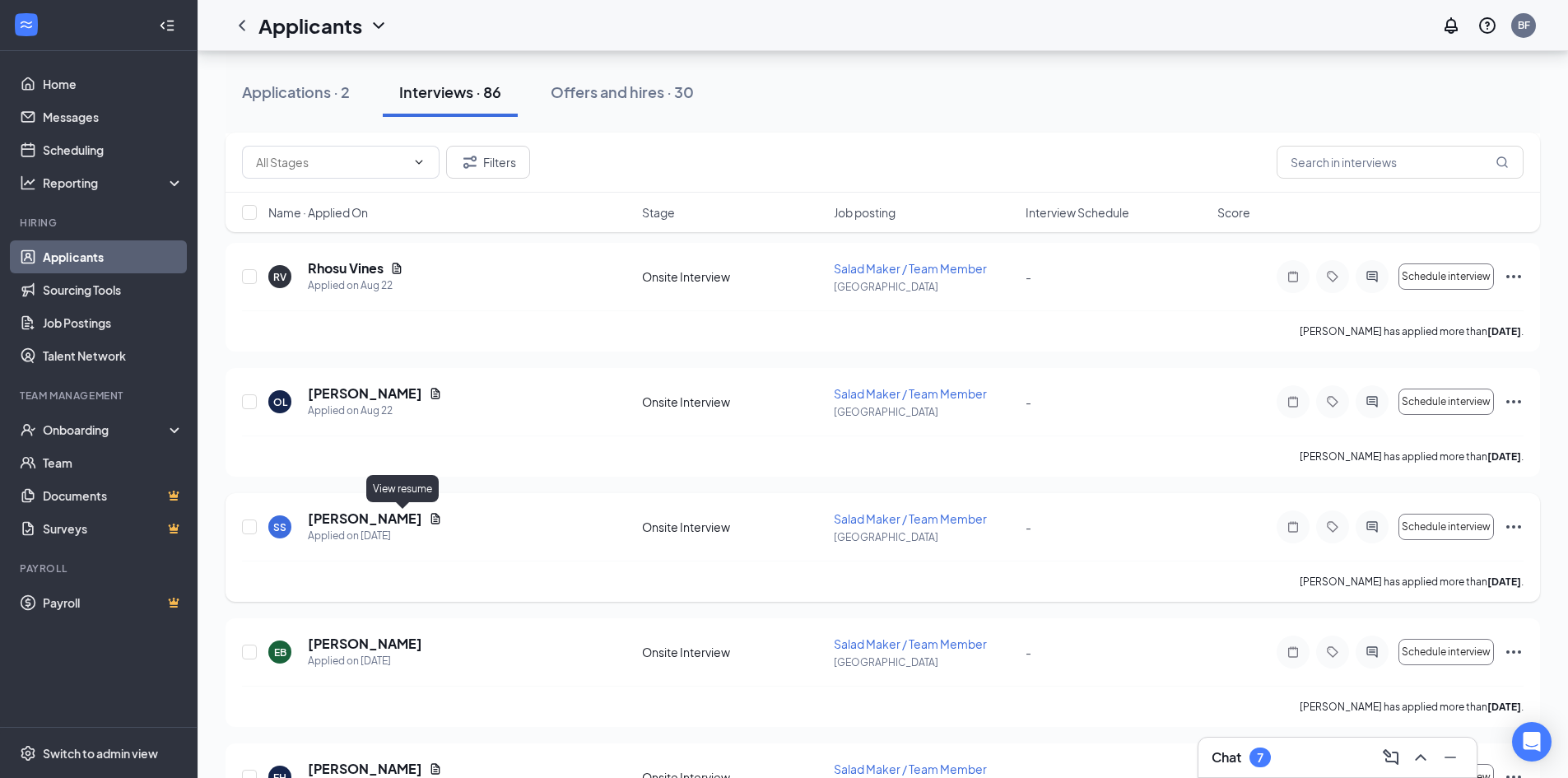
click at [429, 516] on icon "Document" at bounding box center [435, 518] width 13 height 13
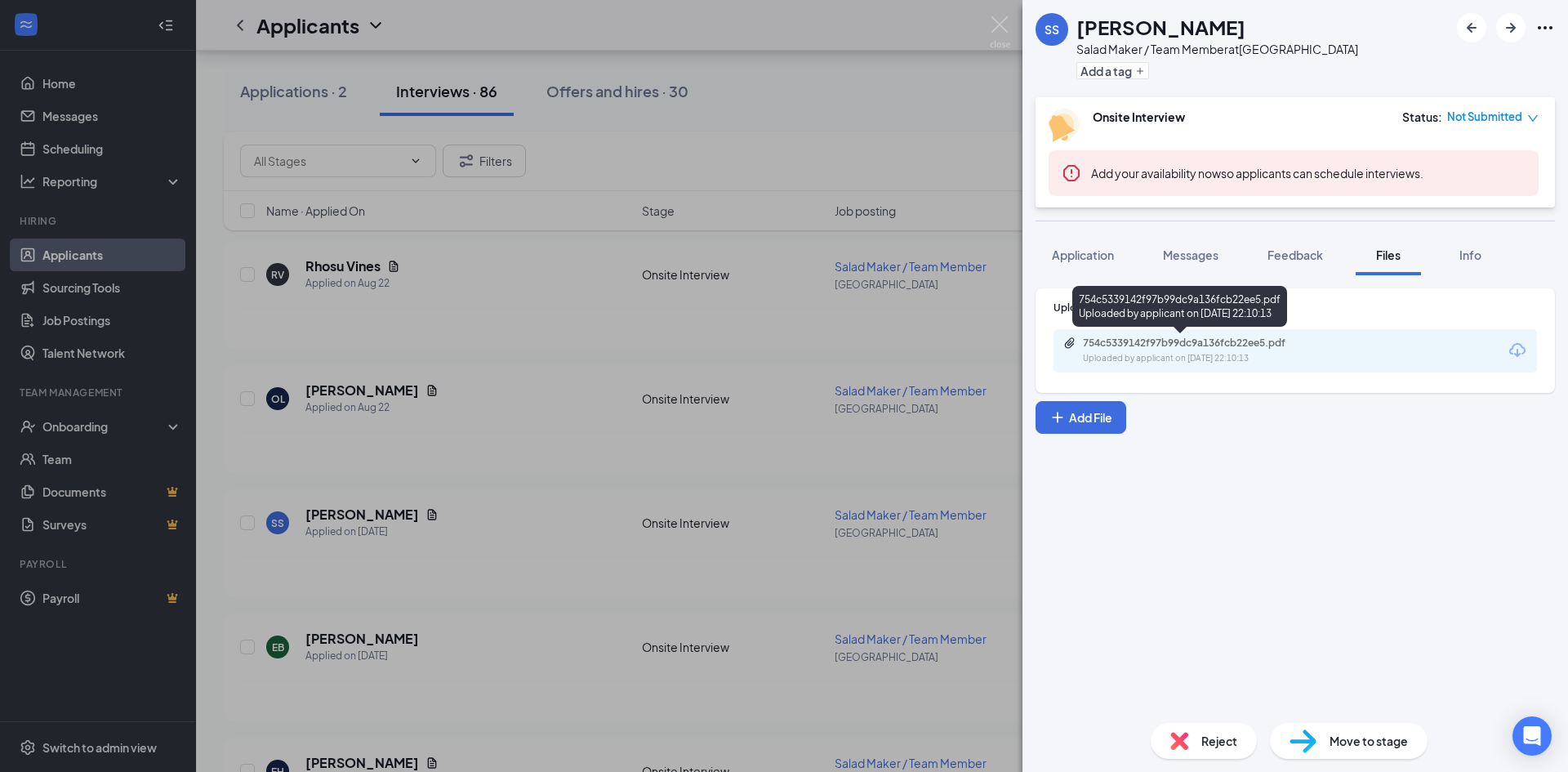
click at [1220, 364] on div "Uploaded by applicant on [DATE] 22:10:13" at bounding box center [1205, 358] width 245 height 13
click at [1004, 22] on img at bounding box center [1000, 32] width 21 height 32
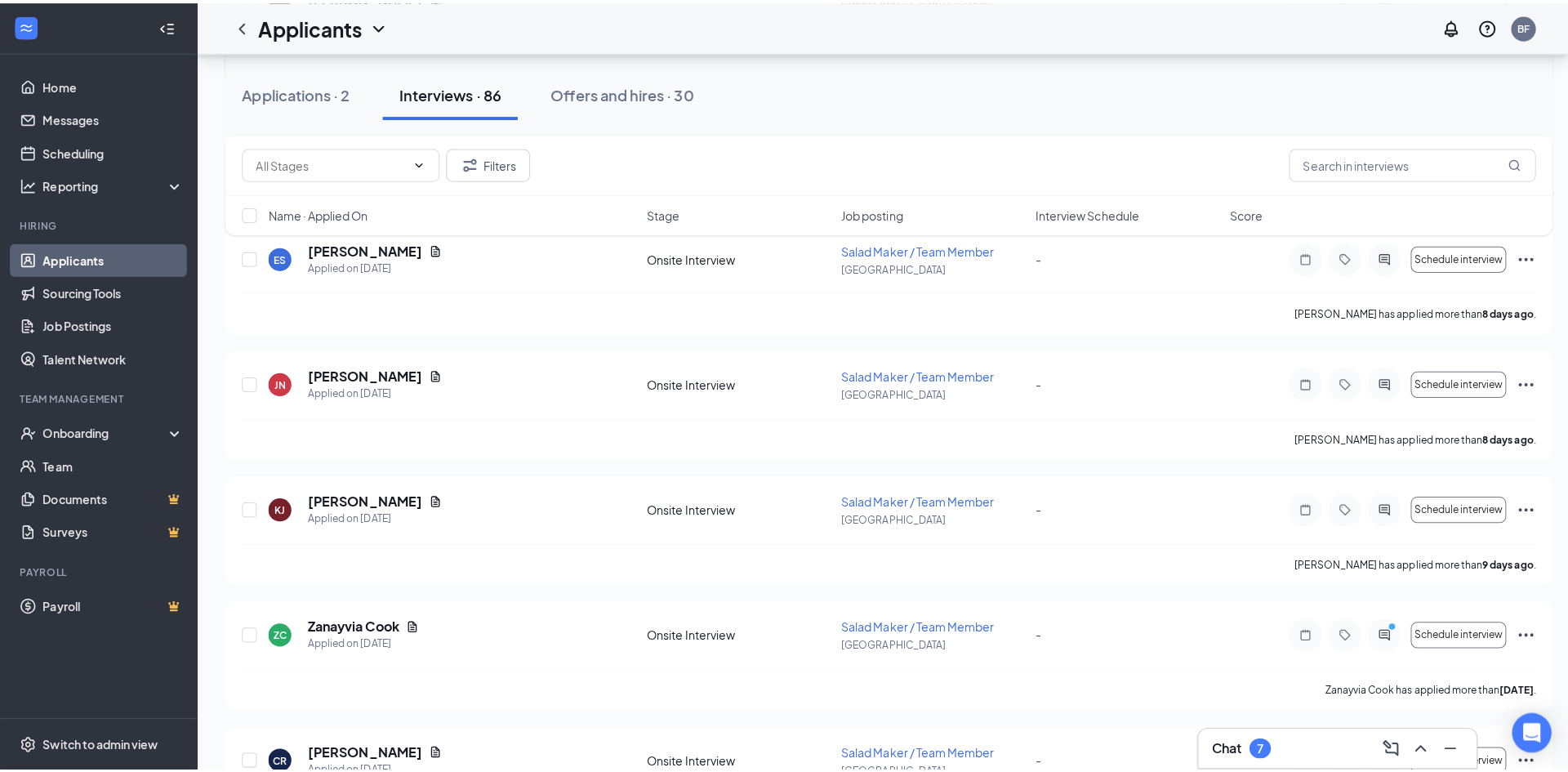
scroll to position [2939, 0]
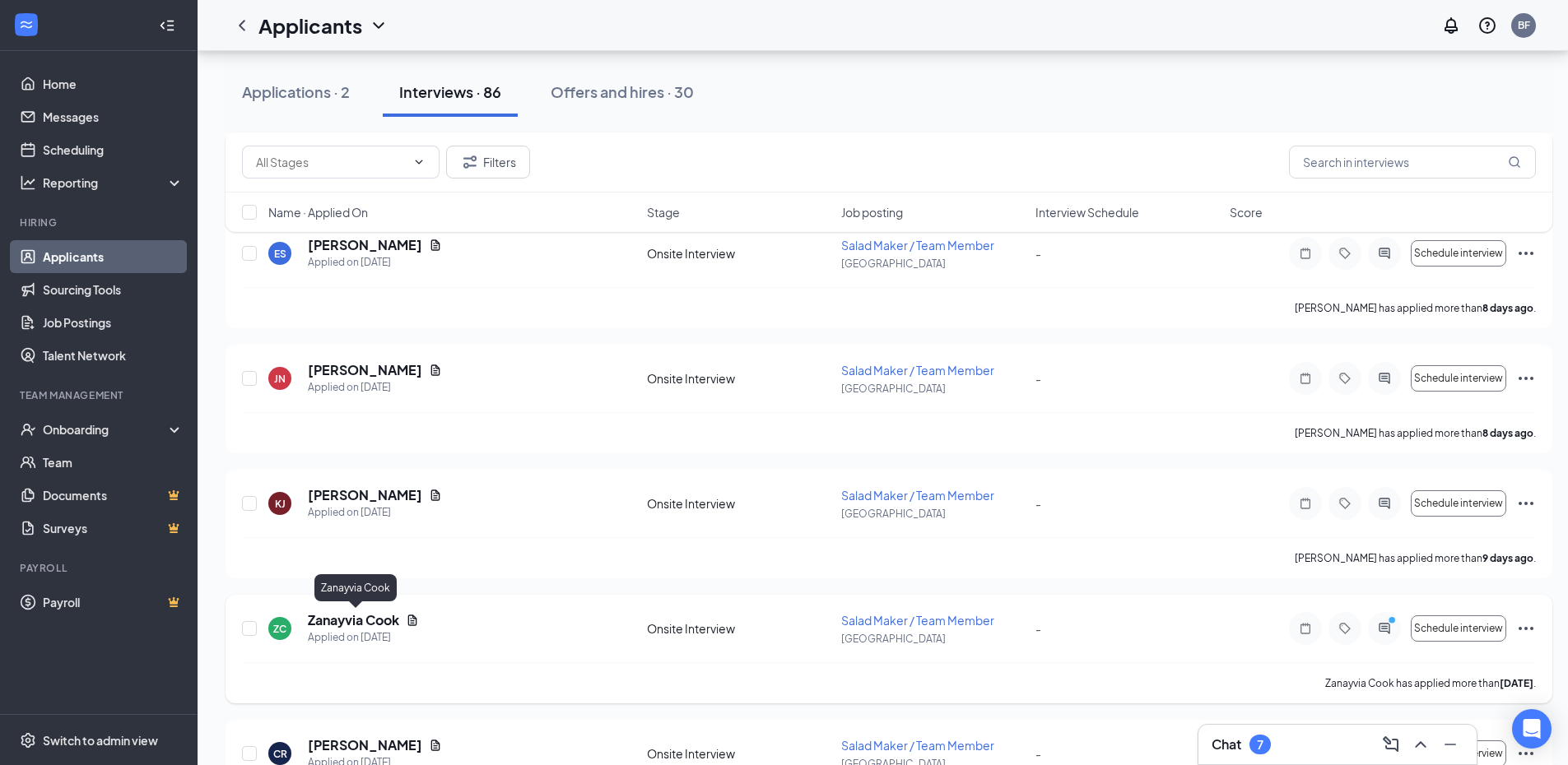
click at [352, 624] on h5 "Zanayvia Cook" at bounding box center [354, 621] width 91 height 18
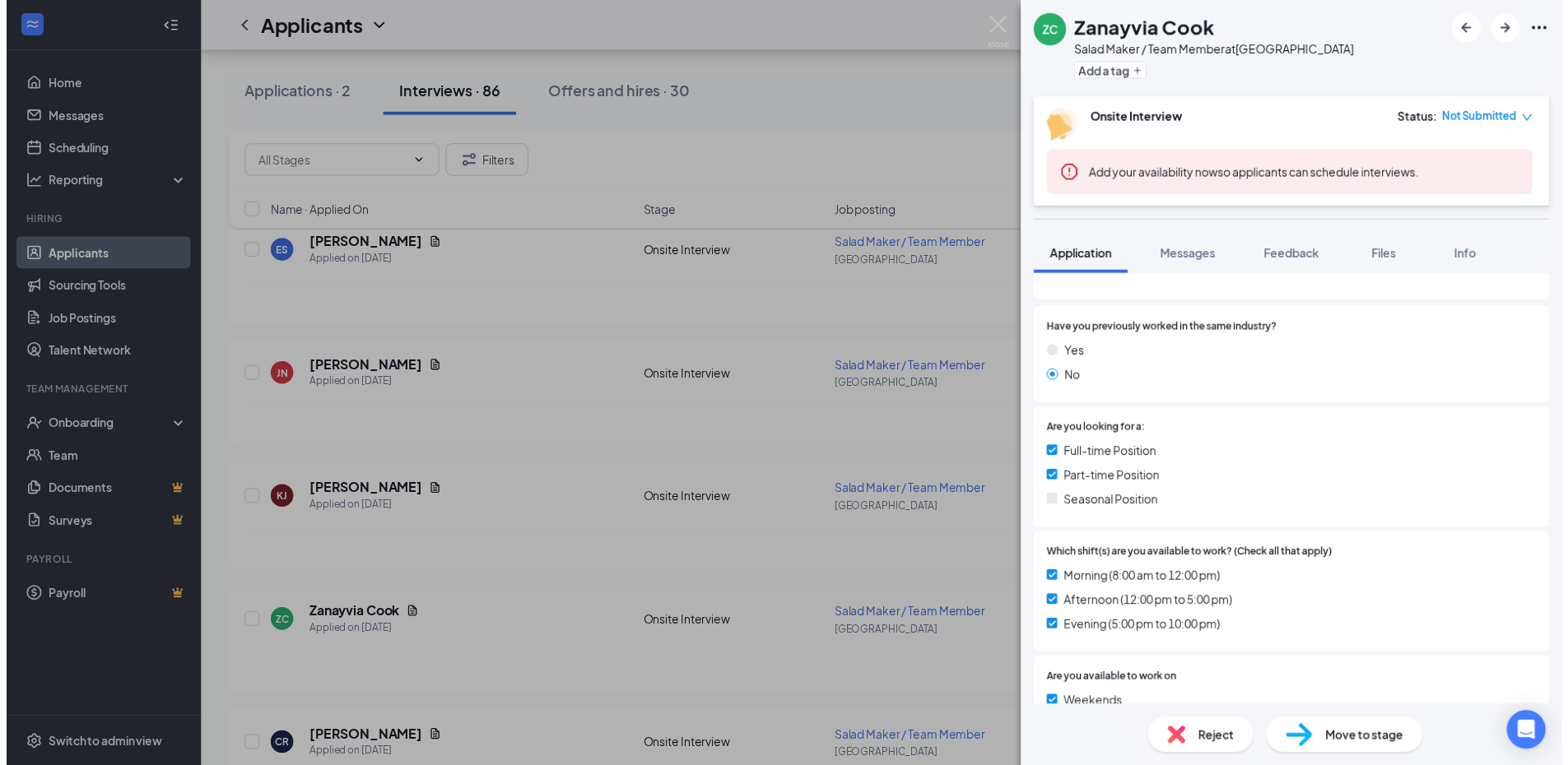
scroll to position [329, 0]
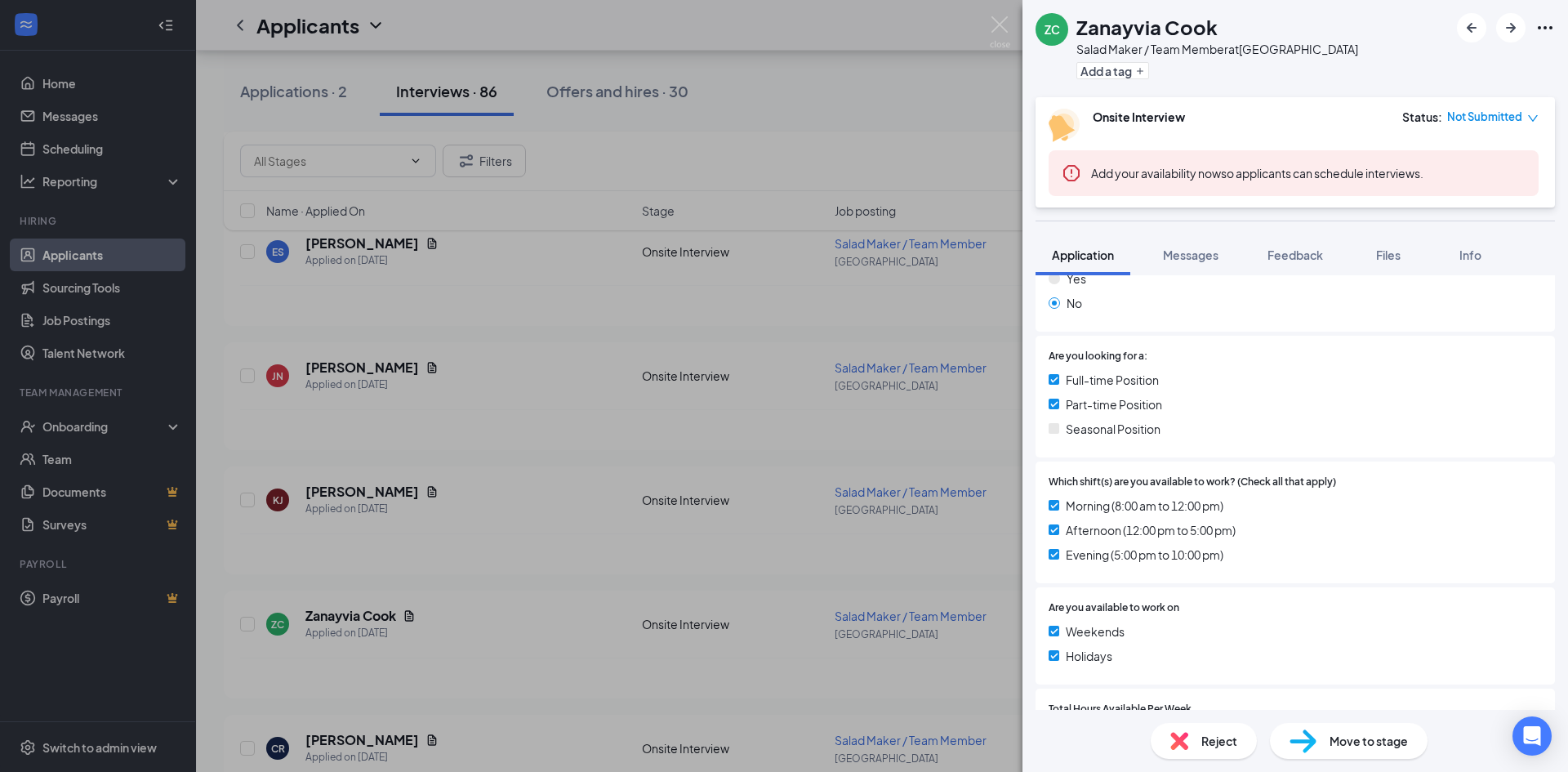
click at [513, 474] on div "ZC Zanayvia Cook Salad Maker / Team Member at 201 - College Park Add a tag Onsi…" at bounding box center [784, 386] width 1568 height 772
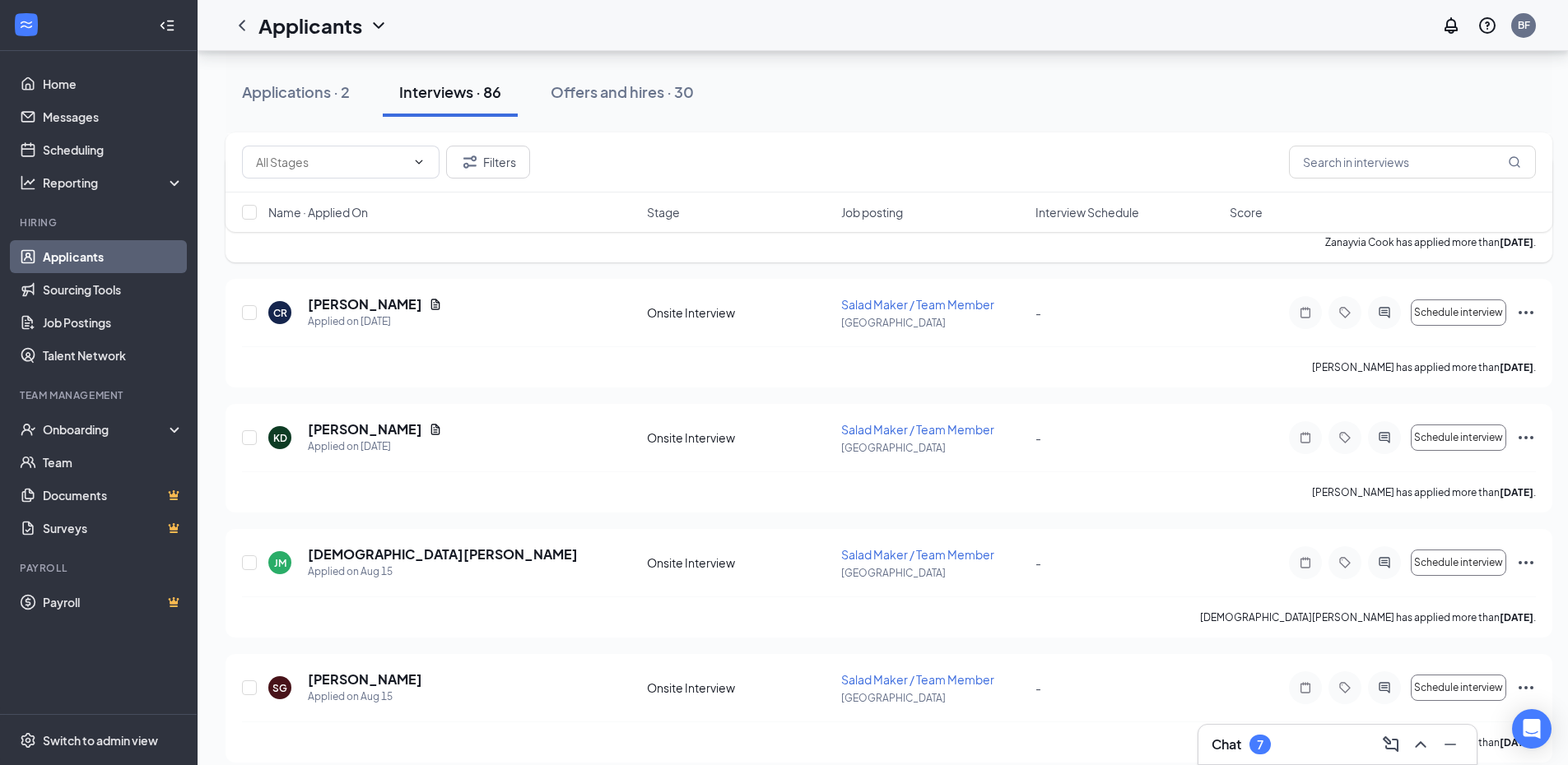
scroll to position [3420, 0]
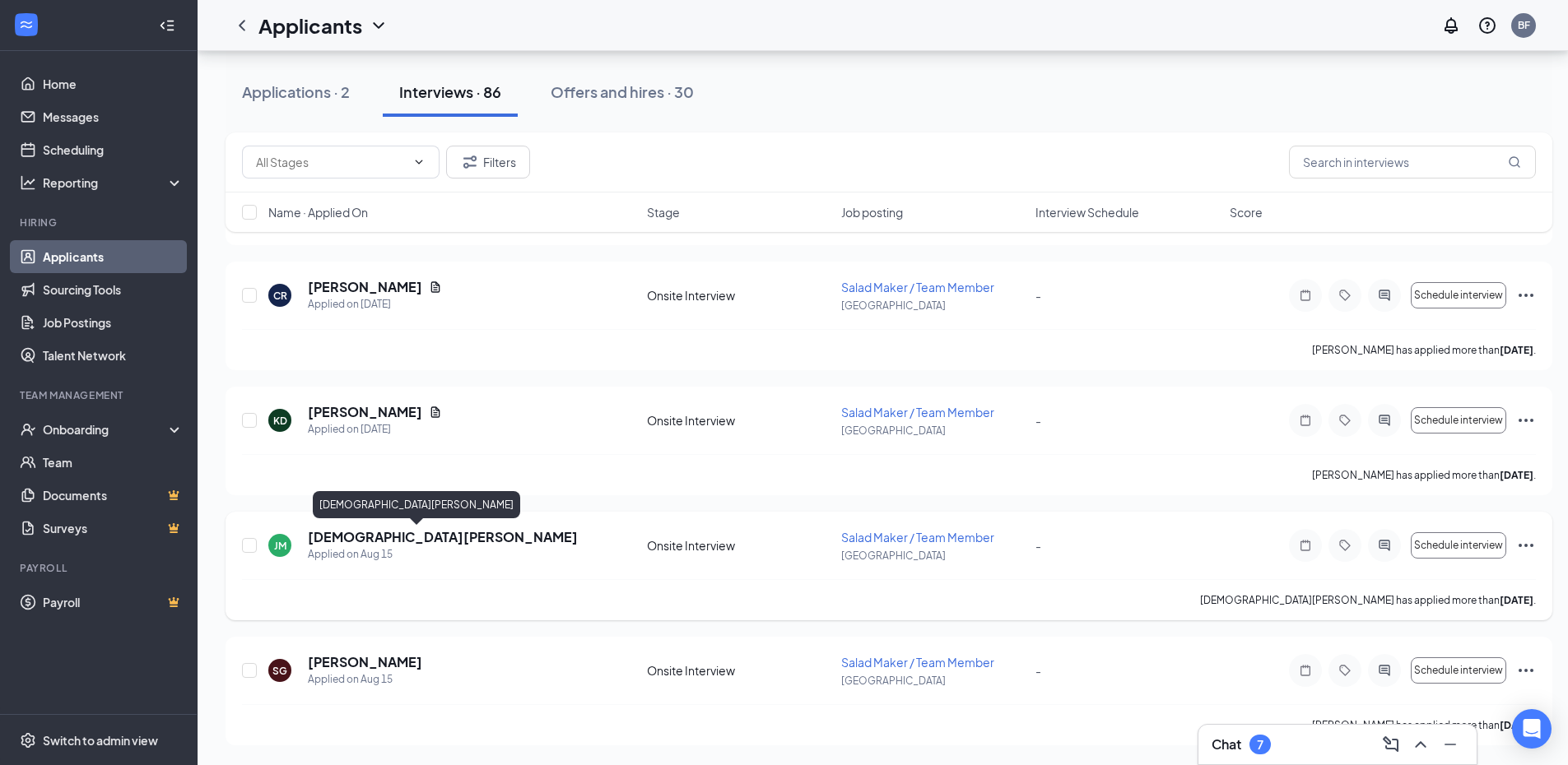
click at [370, 538] on h5 "[DEMOGRAPHIC_DATA][PERSON_NAME]" at bounding box center [443, 537] width 270 height 18
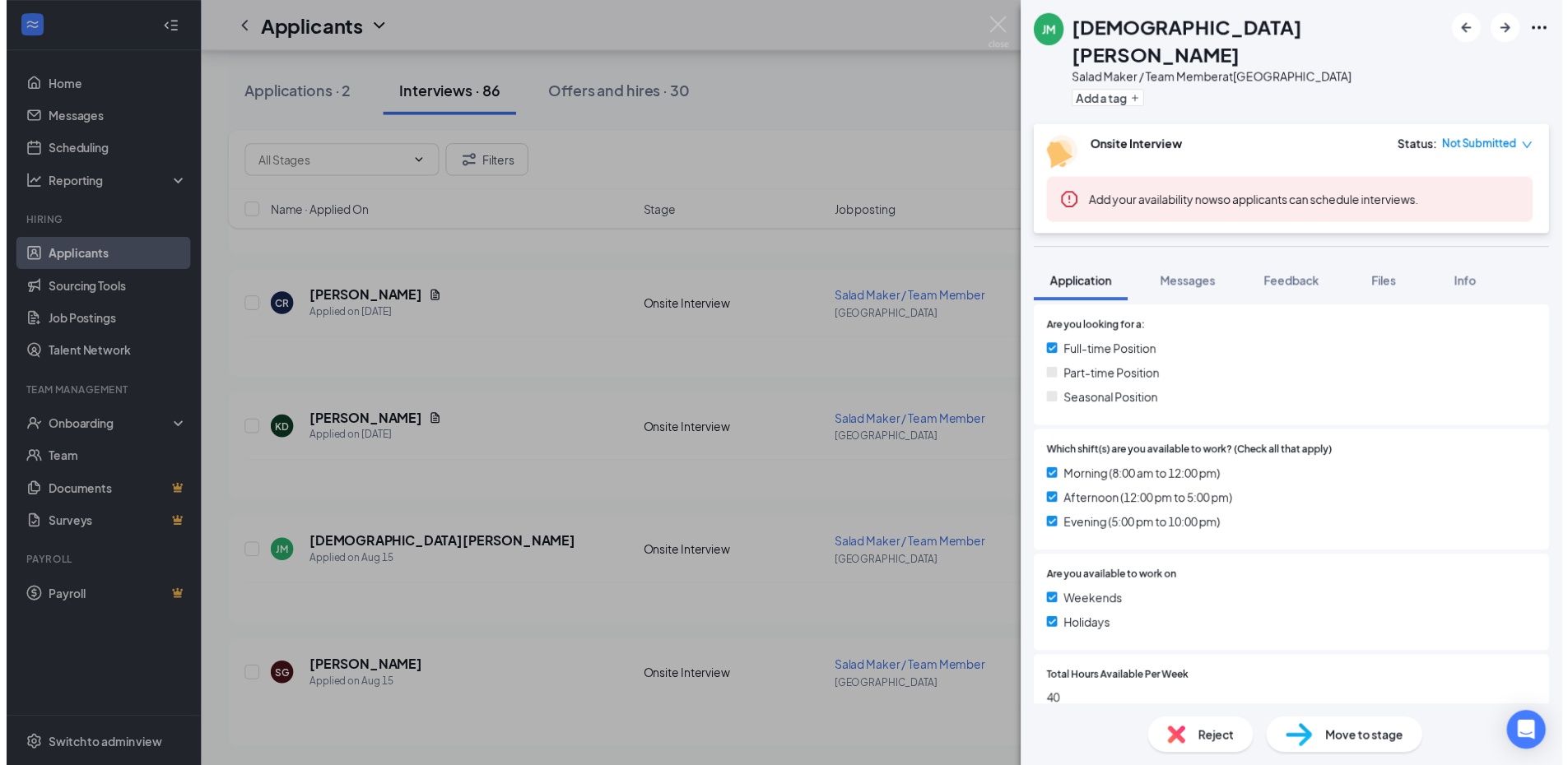
scroll to position [486, 0]
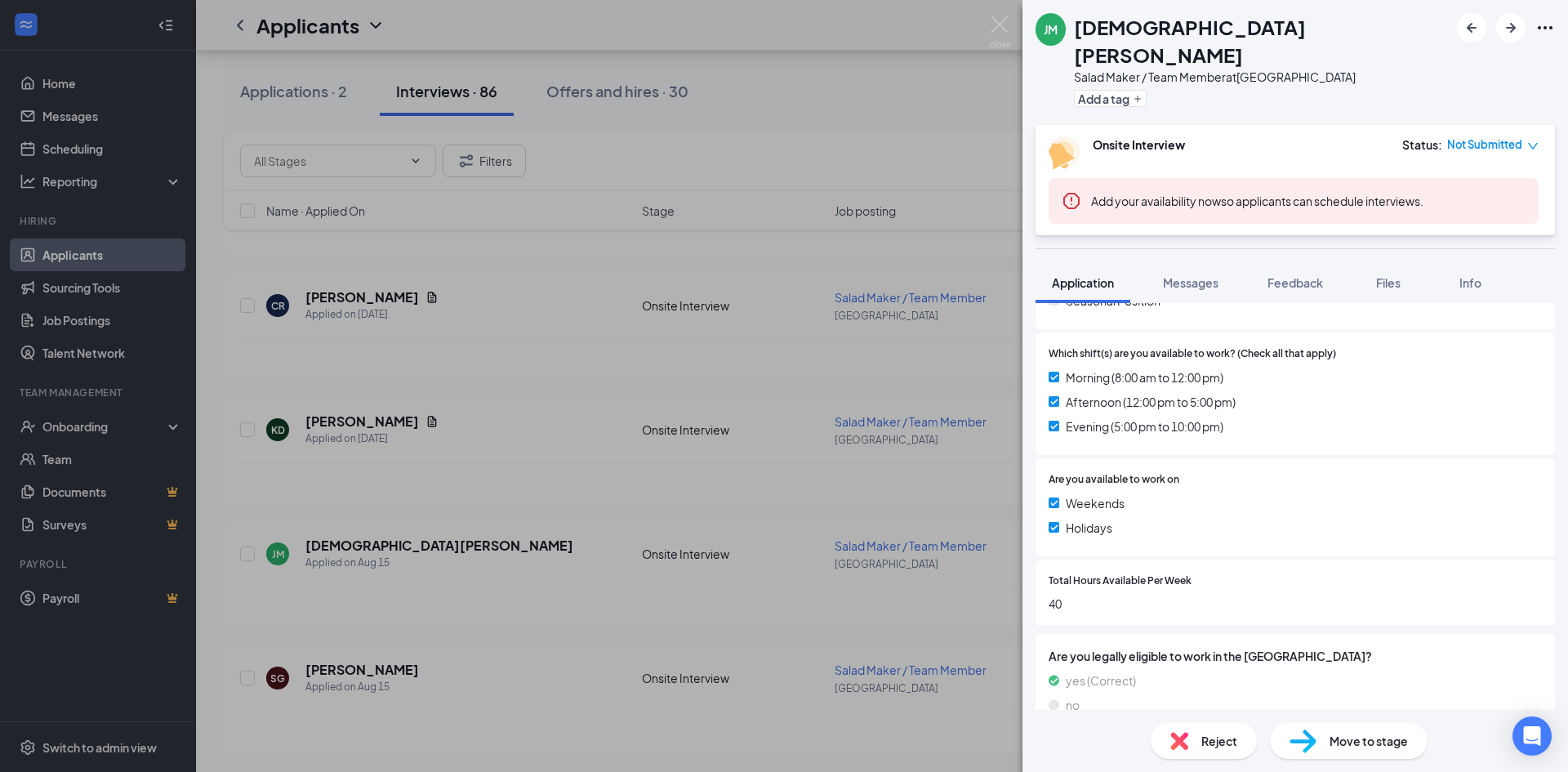
click at [988, 25] on div "[PERSON_NAME] [DEMOGRAPHIC_DATA][PERSON_NAME] Salad Maker / Team Member at [GEO…" at bounding box center [784, 386] width 1568 height 772
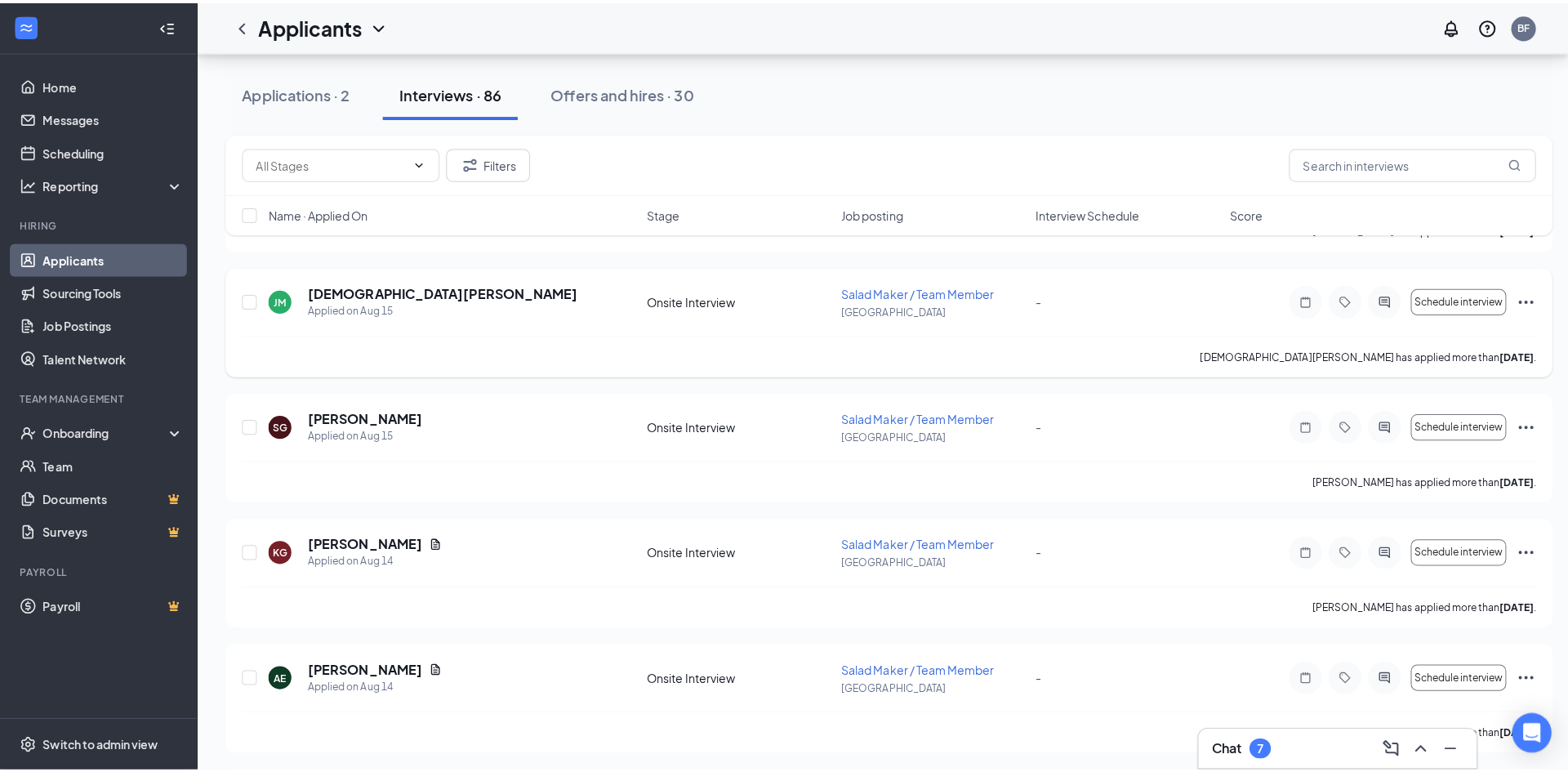
scroll to position [3721, 0]
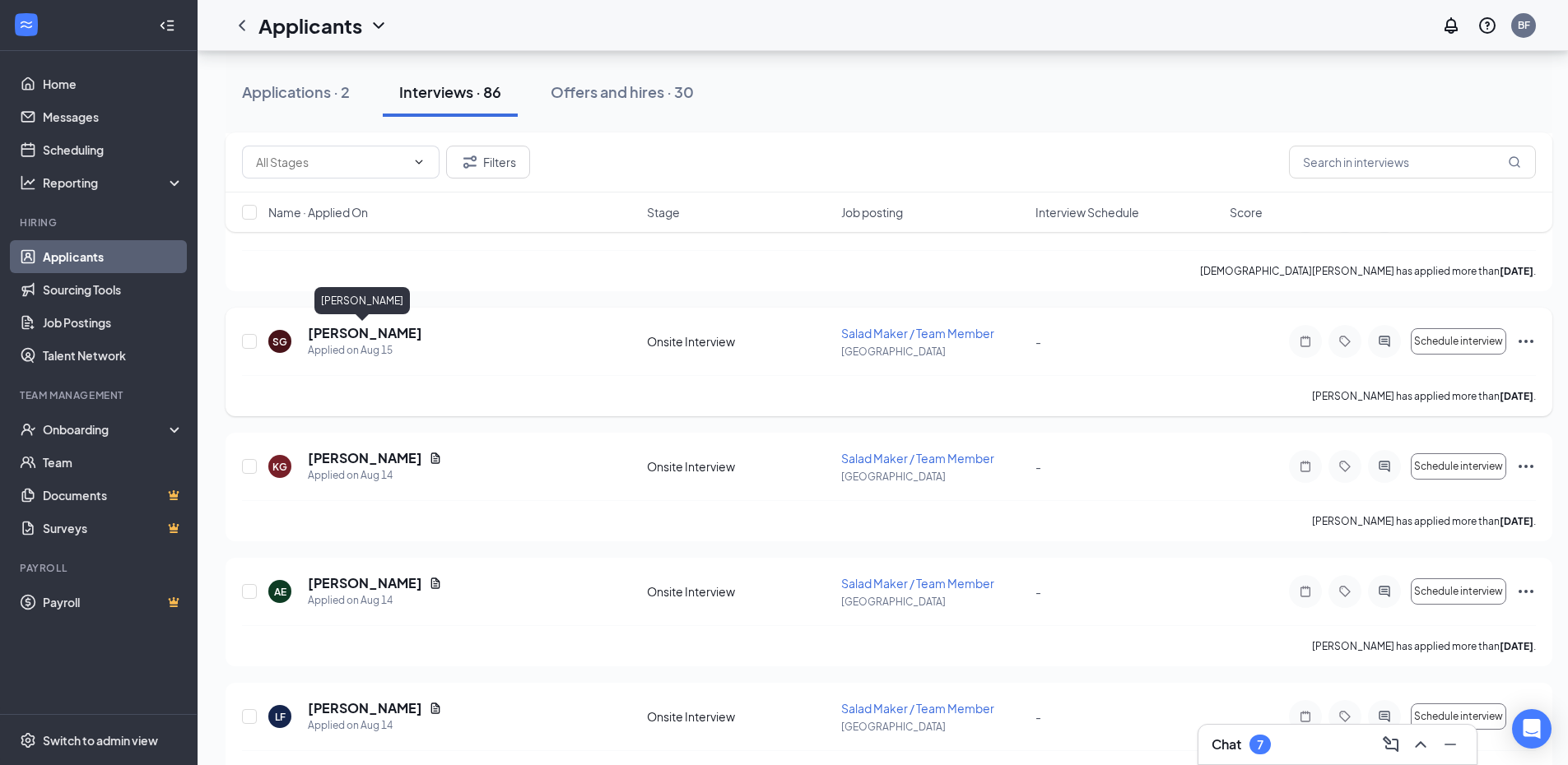
click at [394, 332] on h5 "[PERSON_NAME]" at bounding box center [365, 334] width 114 height 18
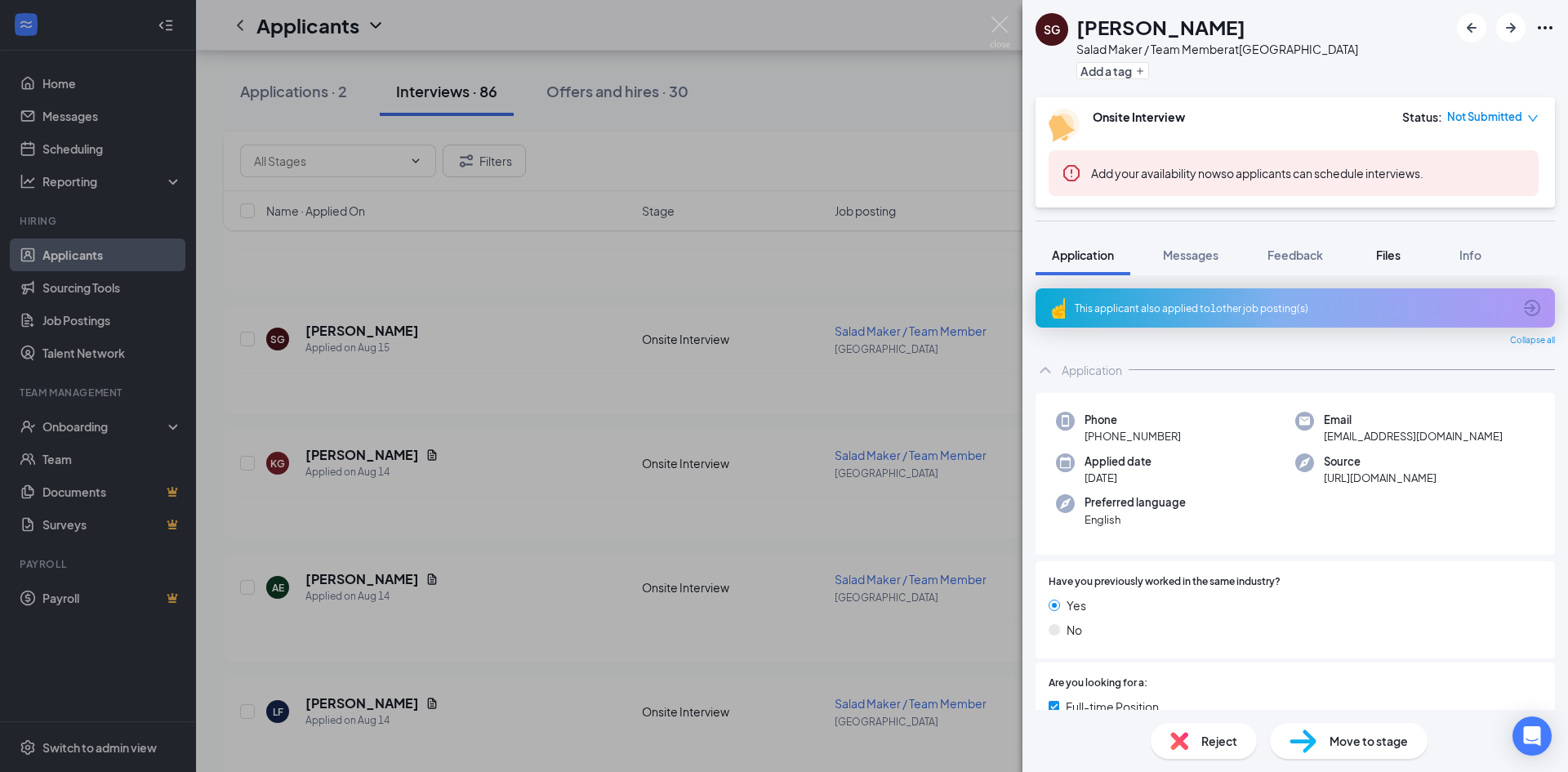
click at [1394, 265] on button "Files" at bounding box center [1388, 254] width 65 height 41
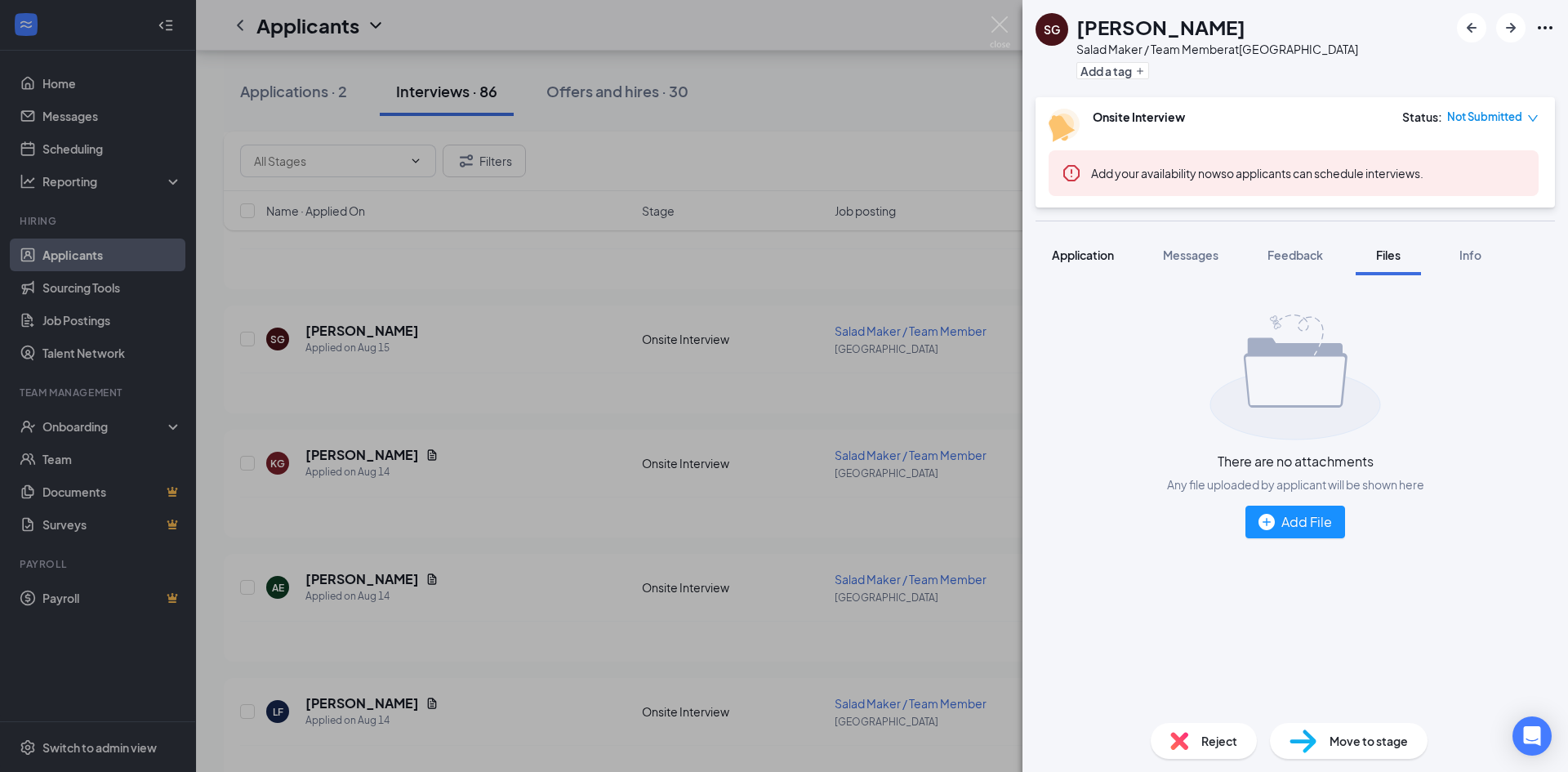
click at [1066, 256] on span "Application" at bounding box center [1083, 255] width 62 height 15
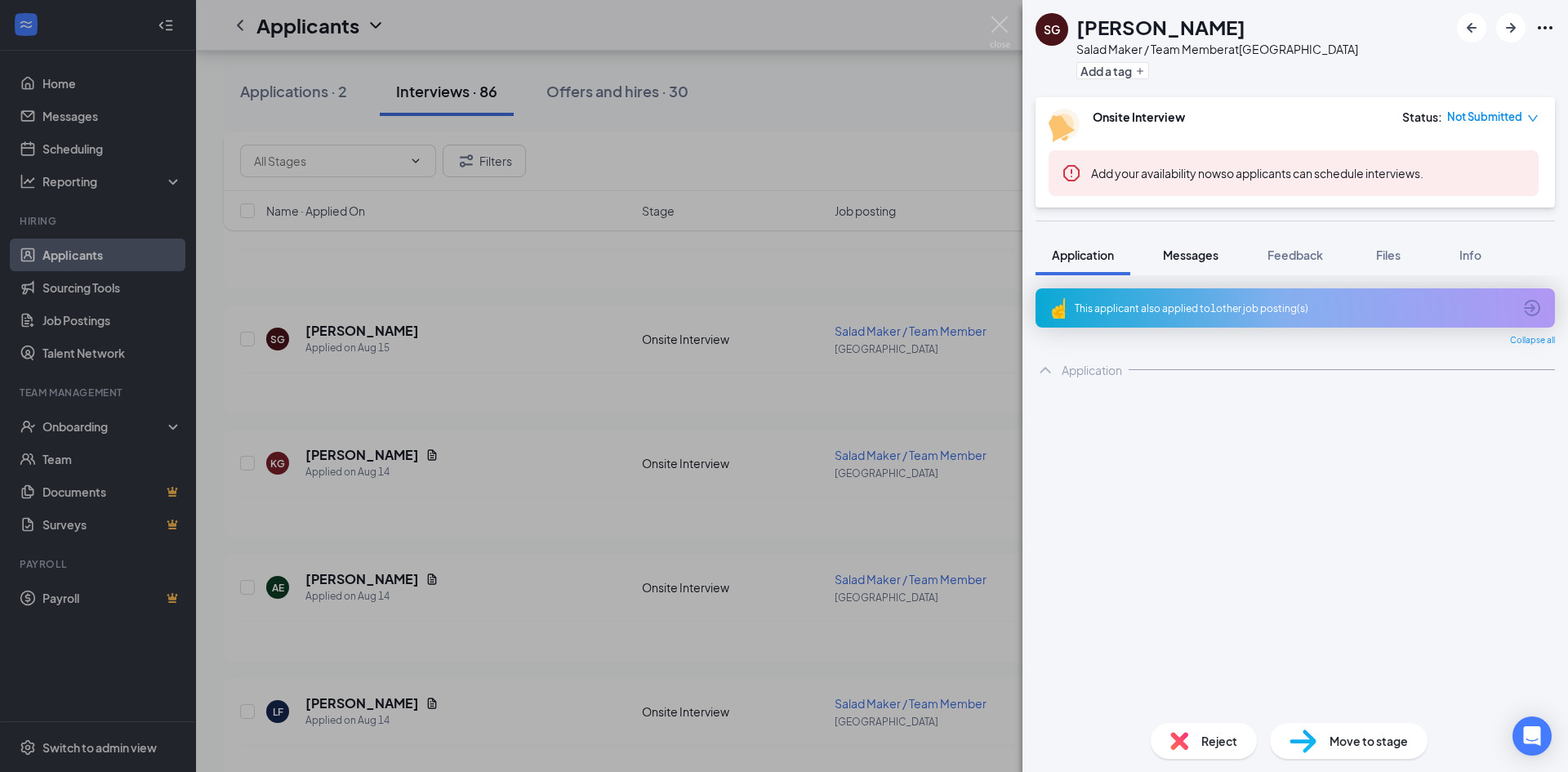
click at [1191, 253] on span "Messages" at bounding box center [1191, 255] width 55 height 15
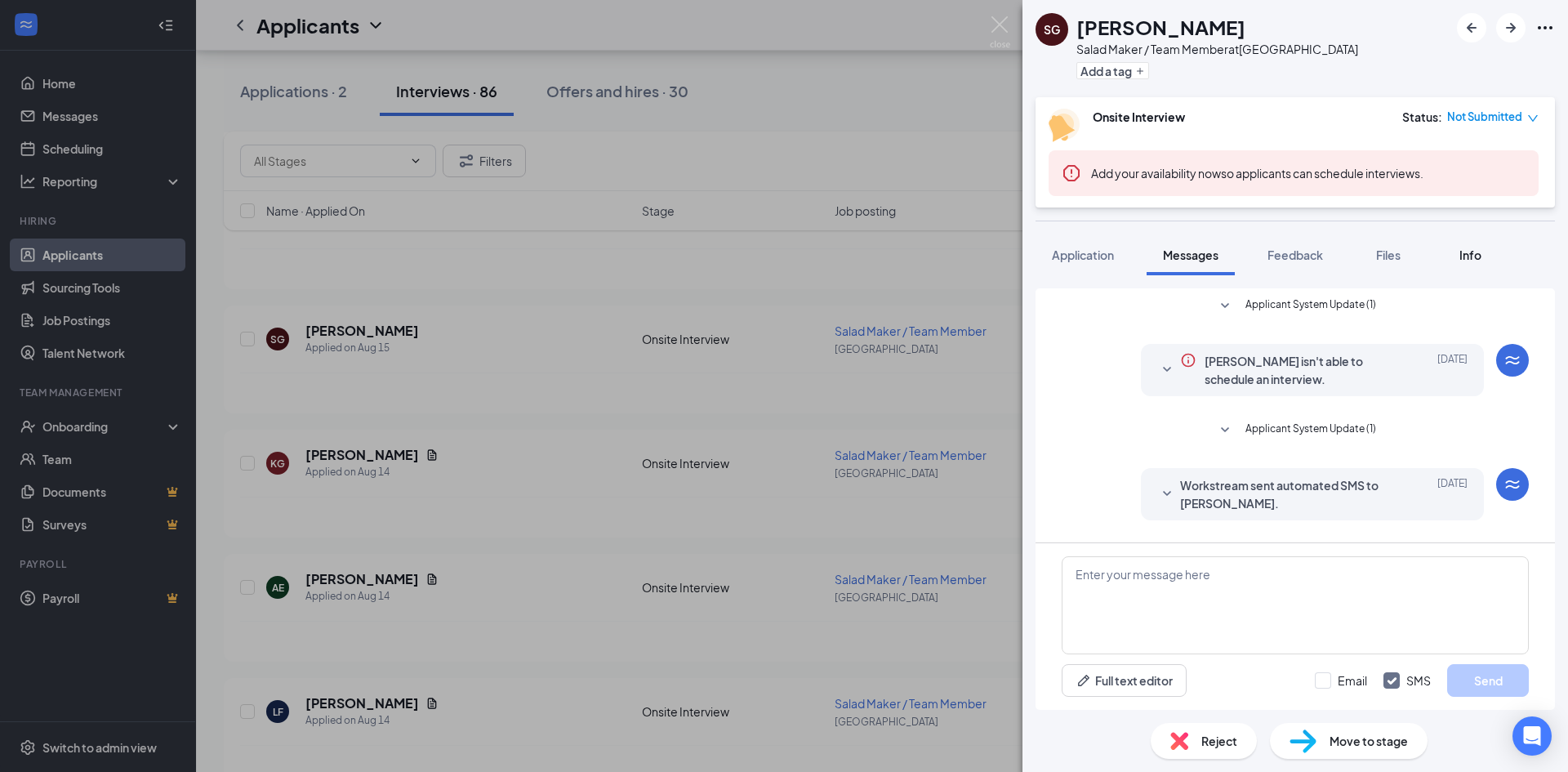
drag, startPoint x: 1478, startPoint y: 265, endPoint x: 1469, endPoint y: 274, distance: 12.7
click at [1477, 265] on button "Info" at bounding box center [1470, 254] width 65 height 41
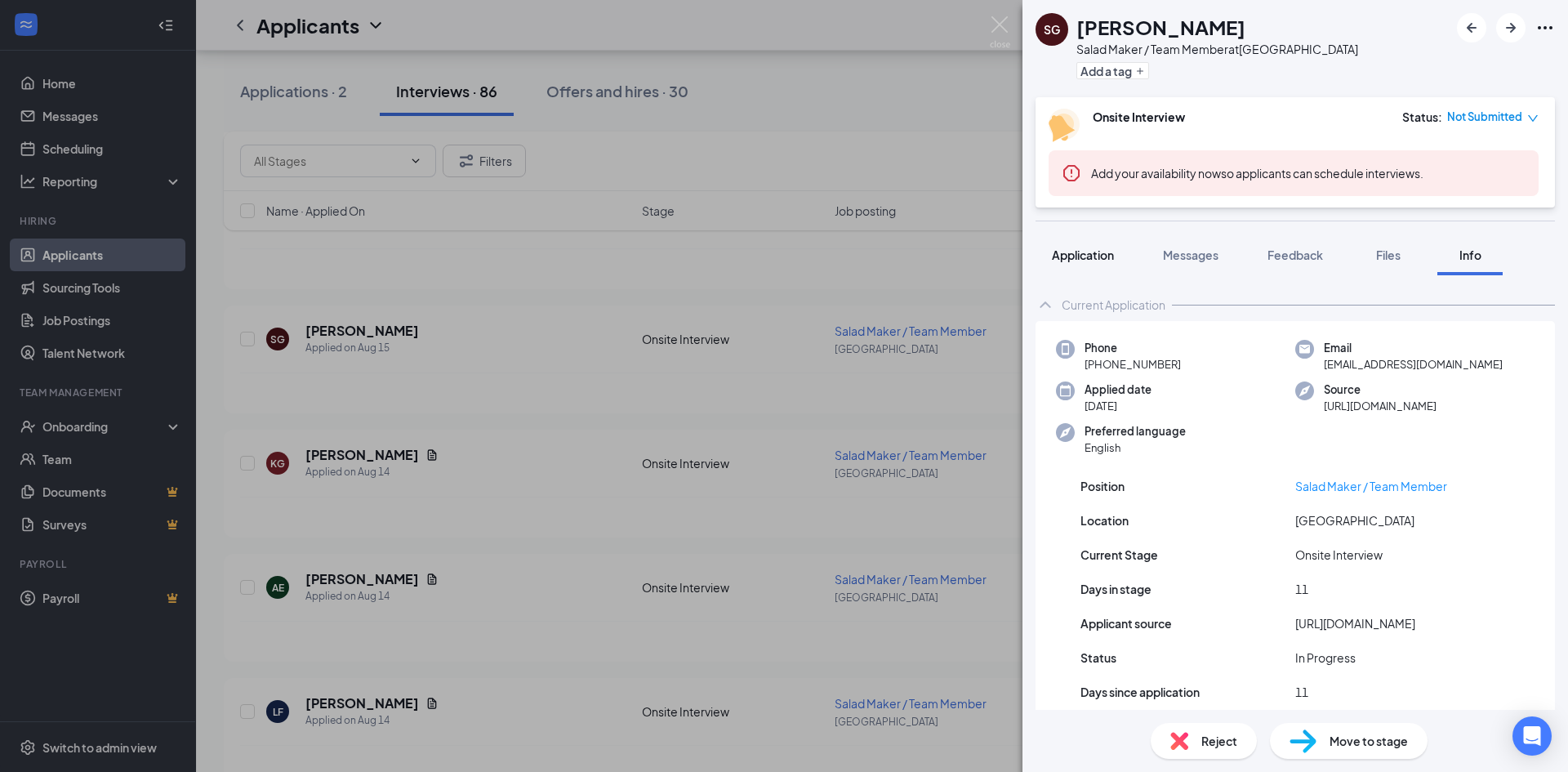
click at [1113, 248] on span "Application" at bounding box center [1083, 255] width 62 height 15
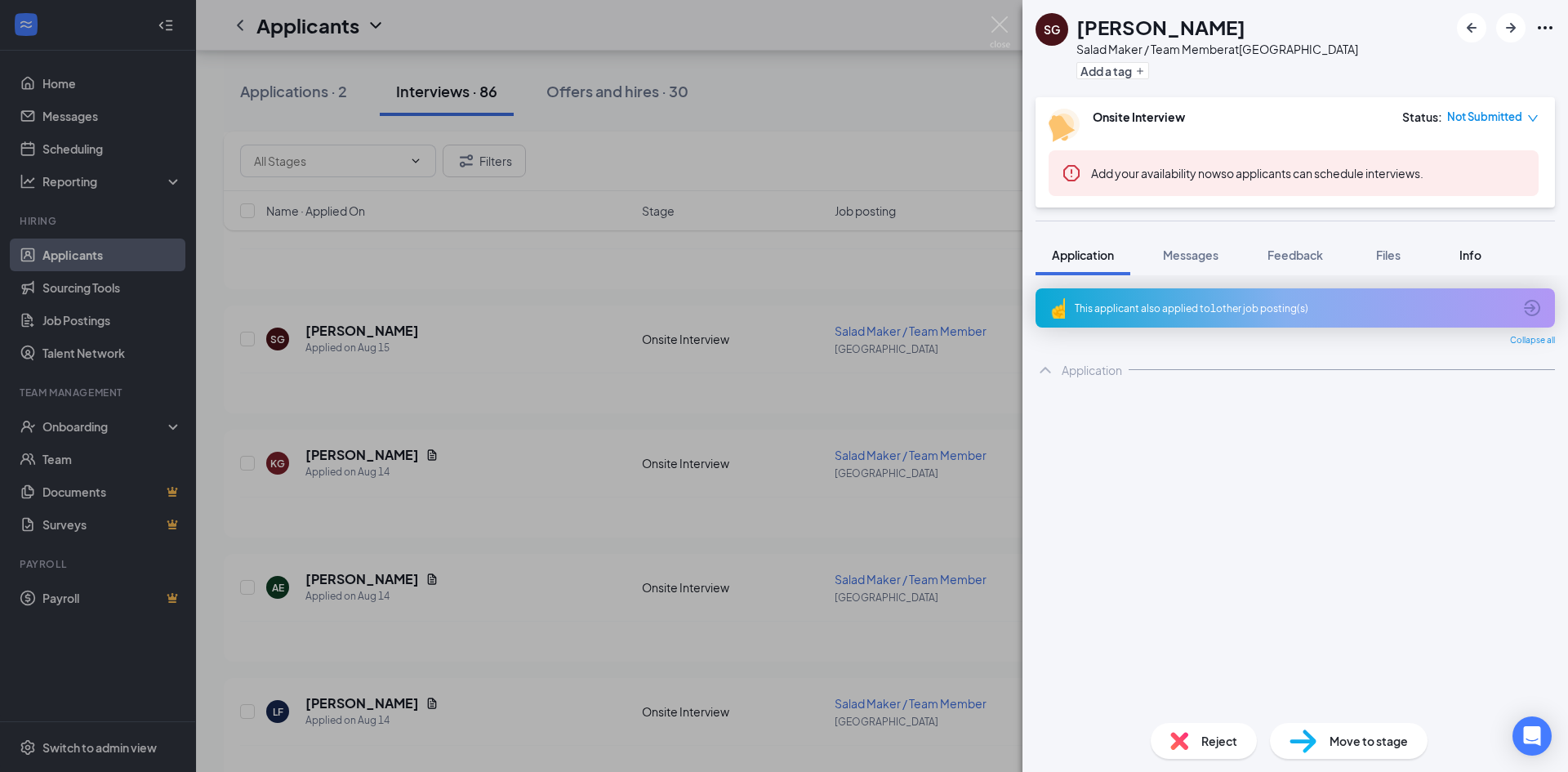
drag, startPoint x: 1394, startPoint y: 258, endPoint x: 1475, endPoint y: 268, distance: 81.6
click at [1394, 258] on span "Files" at bounding box center [1388, 255] width 24 height 15
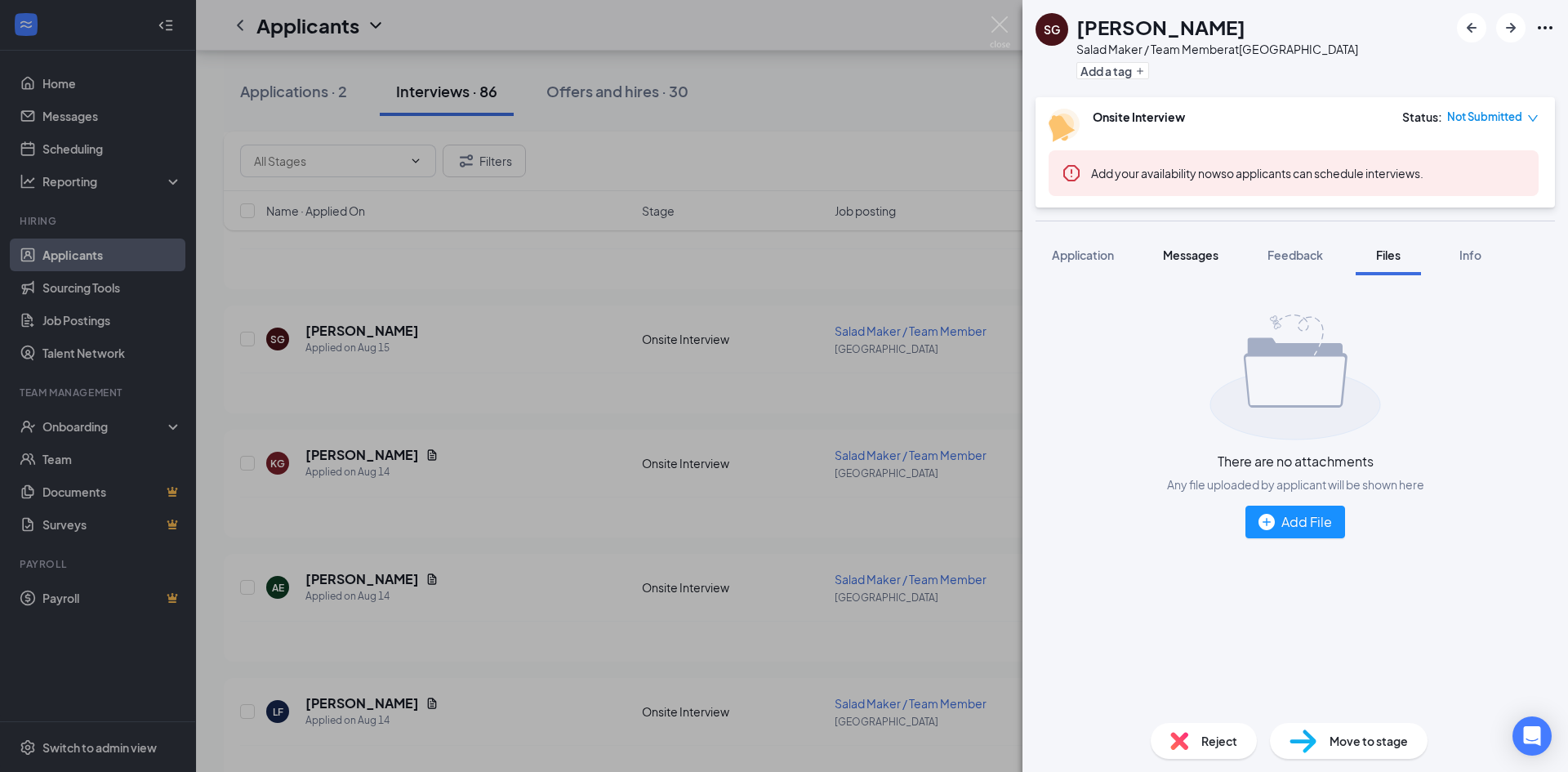
click at [1222, 256] on button "Messages" at bounding box center [1191, 254] width 88 height 41
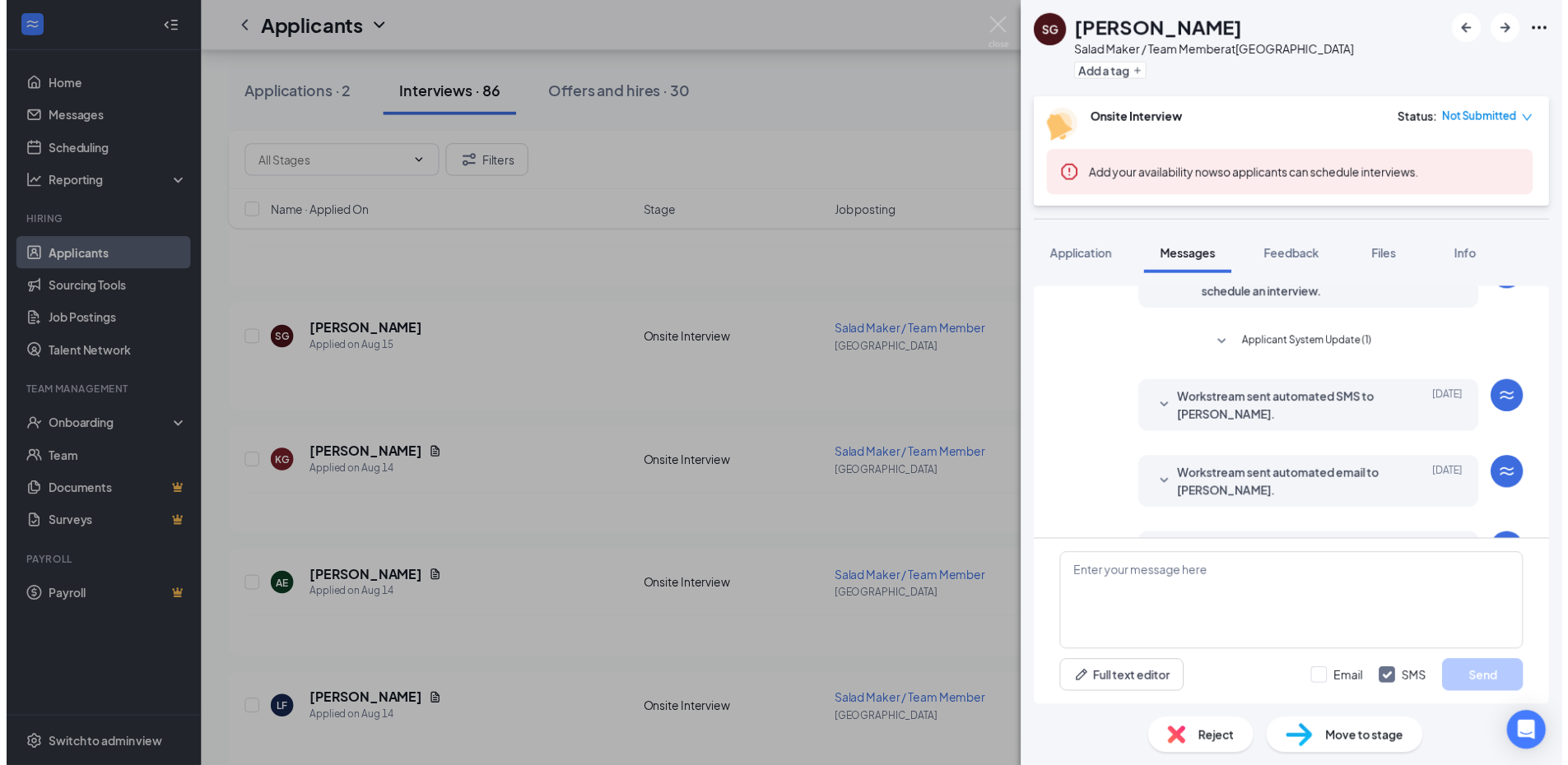
scroll to position [315, 0]
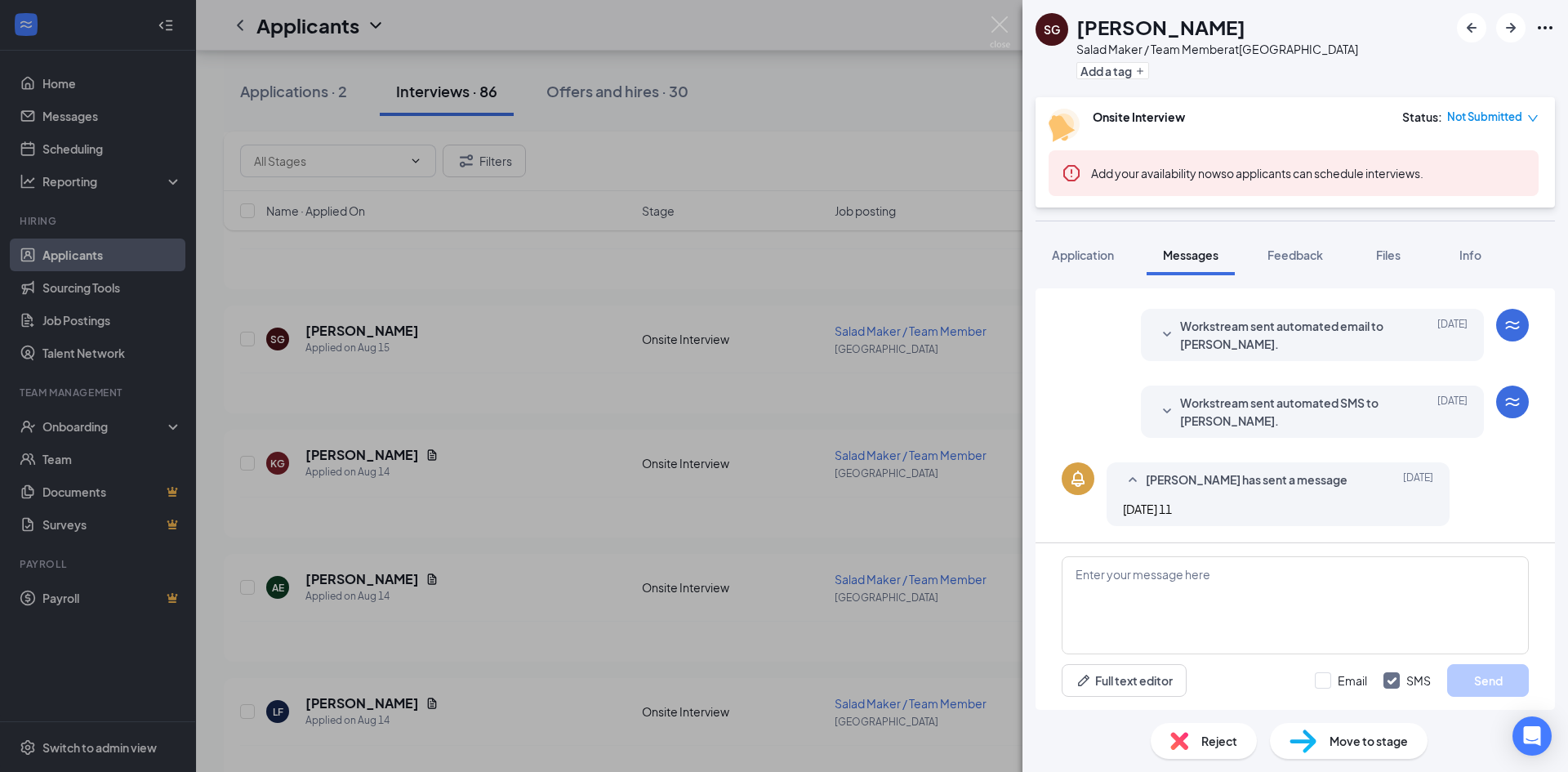
click at [1014, 5] on div "SG Saray Gonzalez Salad Maker / Team Member at 201 - College Park Add a tag Ons…" at bounding box center [784, 386] width 1568 height 772
click at [1007, 53] on div "SG Saray Gonzalez Salad Maker / Team Member at 201 - College Park Add a tag Ons…" at bounding box center [784, 386] width 1568 height 772
click at [997, 32] on div "Applicants BF" at bounding box center [882, 25] width 1372 height 51
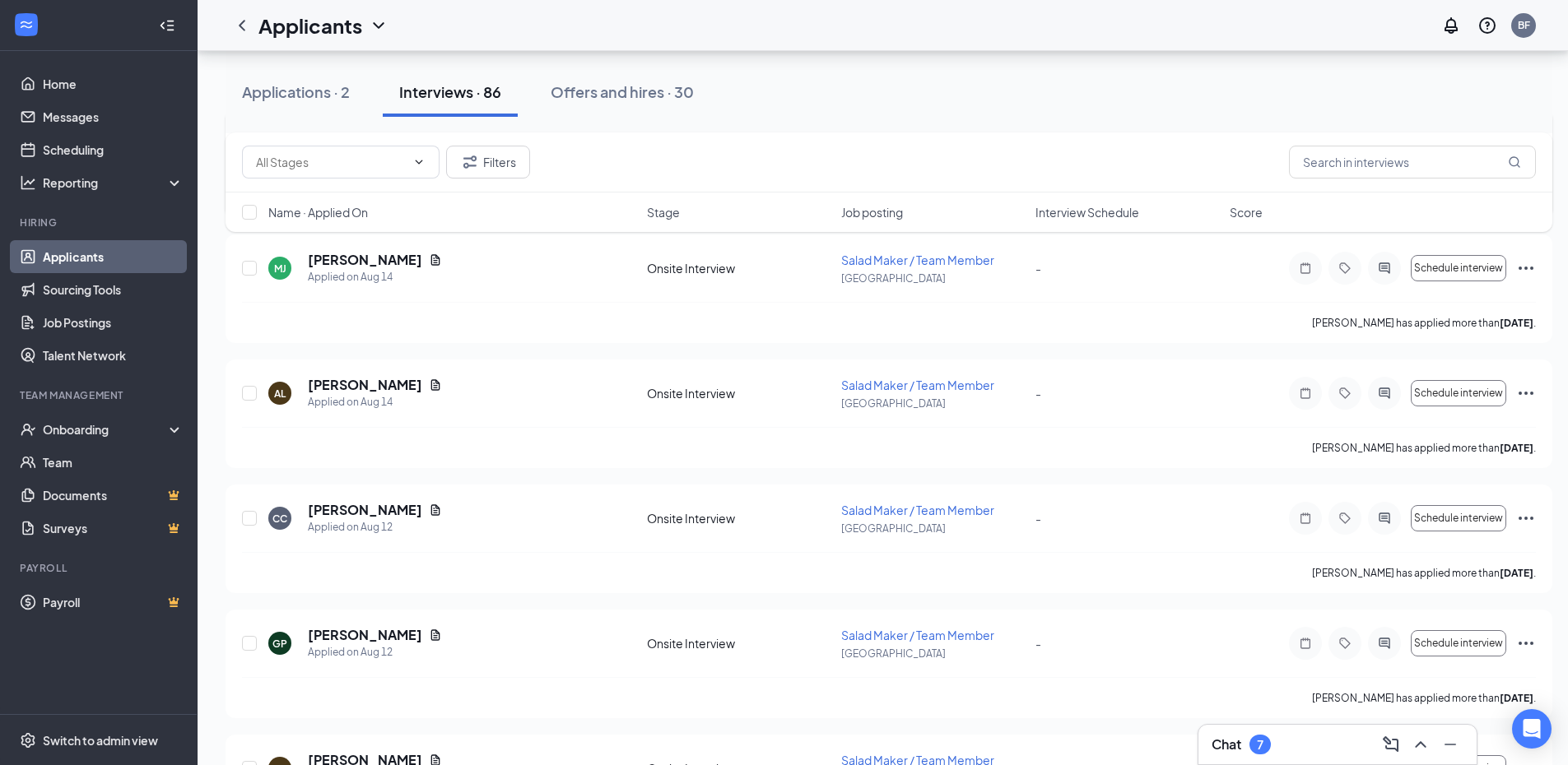
scroll to position [4325, 0]
click at [429, 506] on icon "Document" at bounding box center [435, 507] width 13 height 13
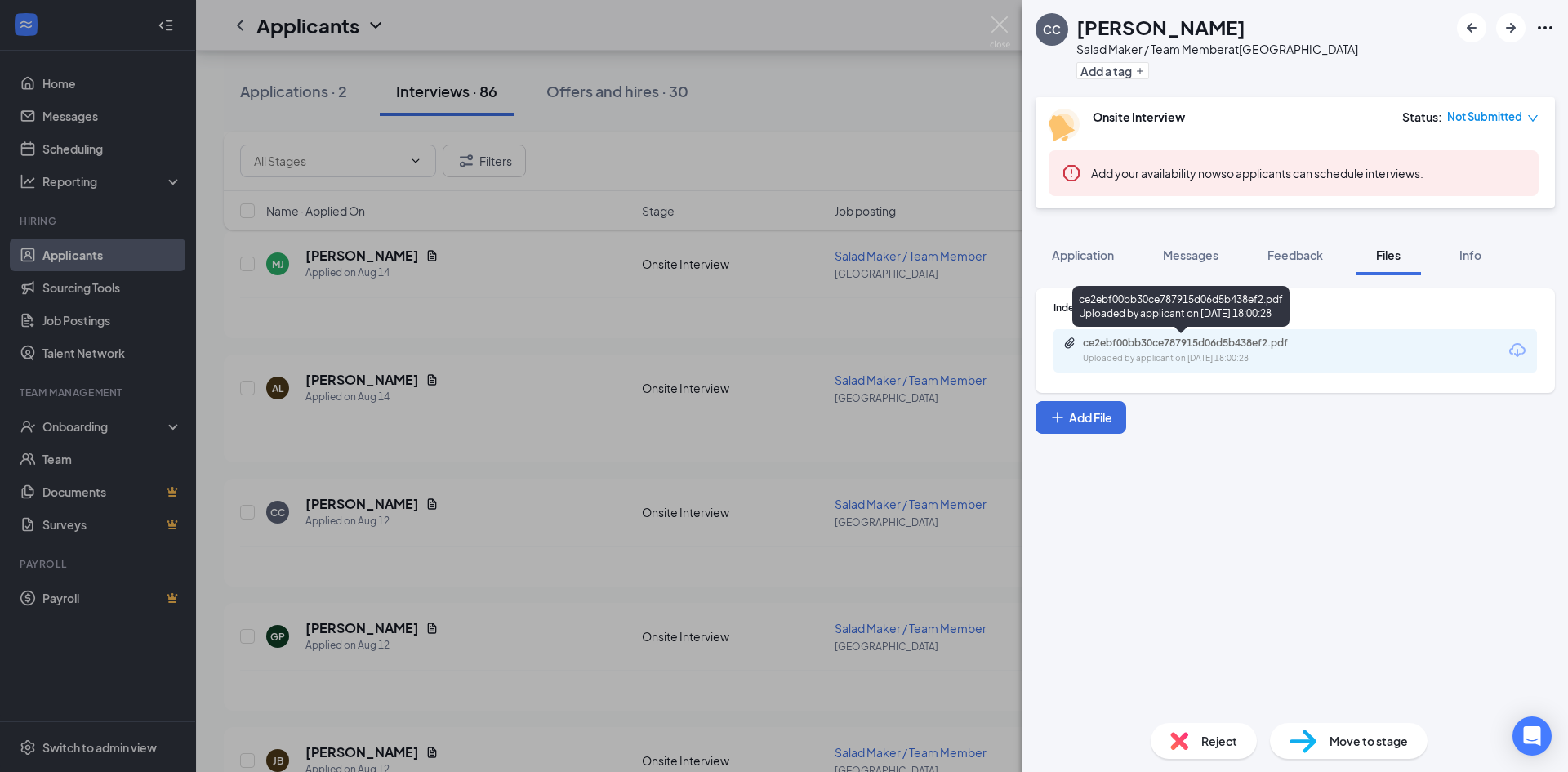
click at [1190, 347] on div "ce2ebf00bb30ce787915d06d5b438ef2.pdf" at bounding box center [1197, 343] width 229 height 13
click at [603, 298] on div "CC Cindy Coreas Salad Maker / Team Member at 201 - College Park Add a tag Onsit…" at bounding box center [784, 386] width 1568 height 772
click at [990, 33] on img at bounding box center [1000, 32] width 21 height 32
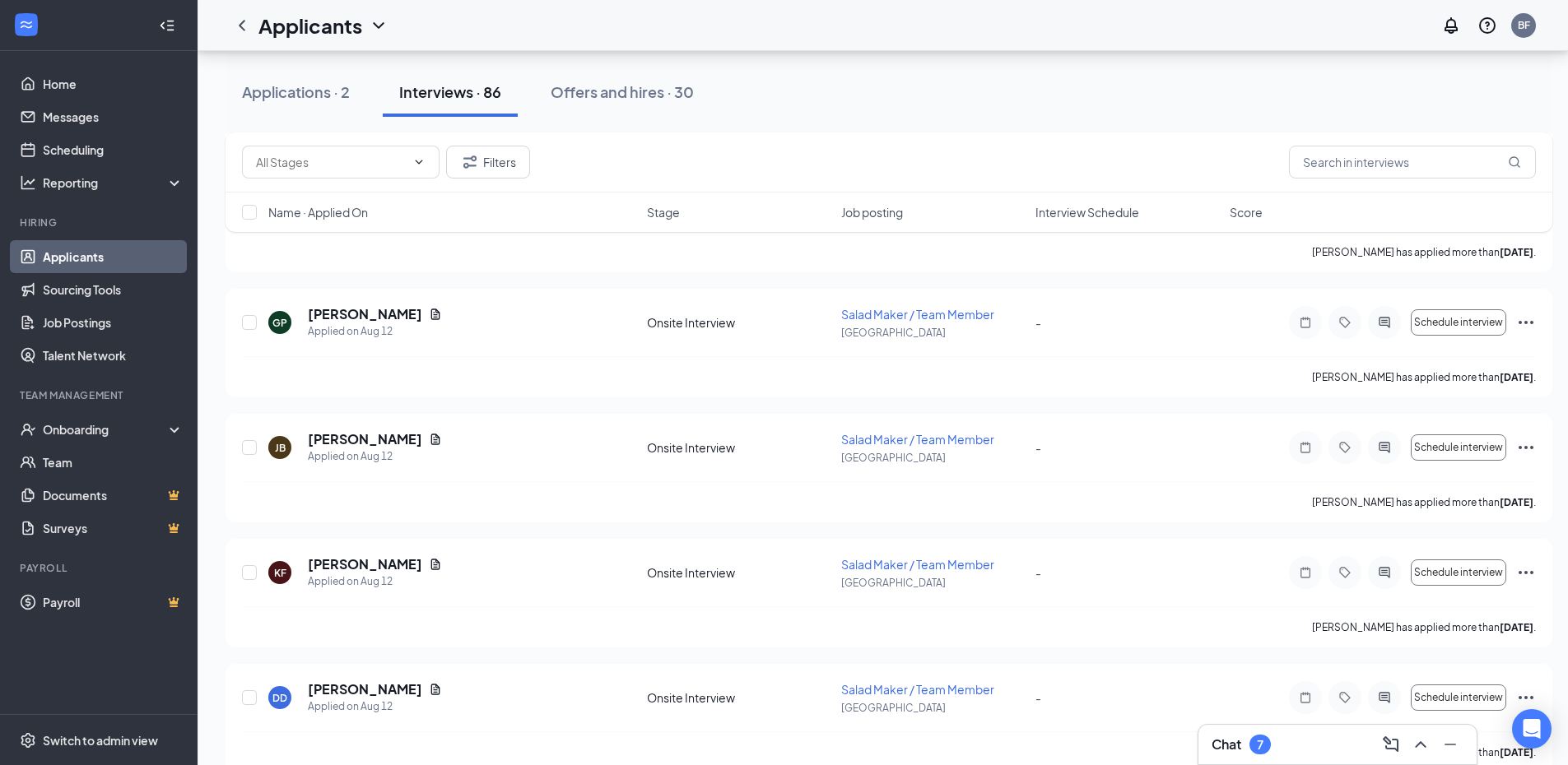
scroll to position [4654, 0]
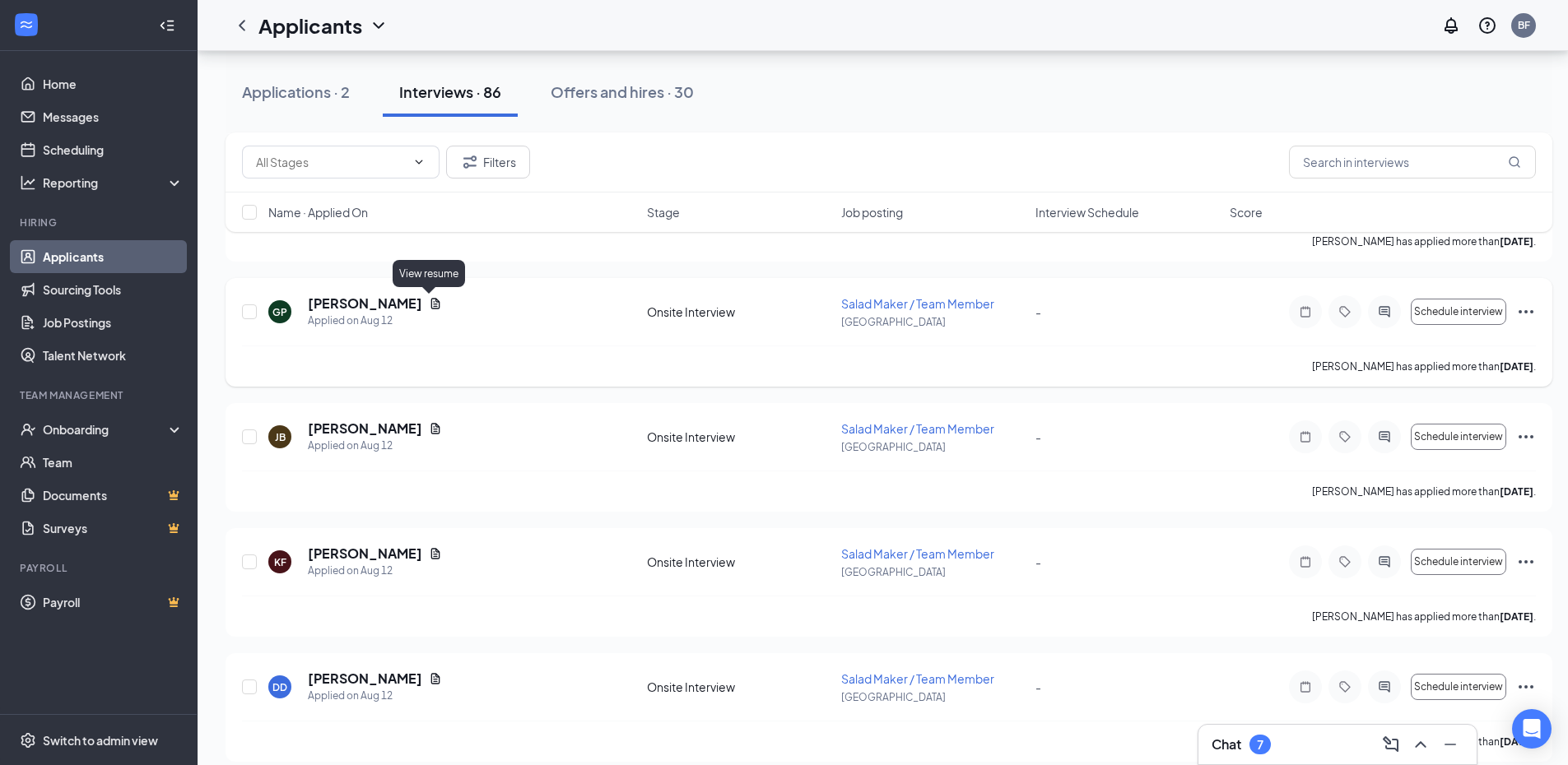
click at [432, 305] on icon "Document" at bounding box center [436, 303] width 9 height 11
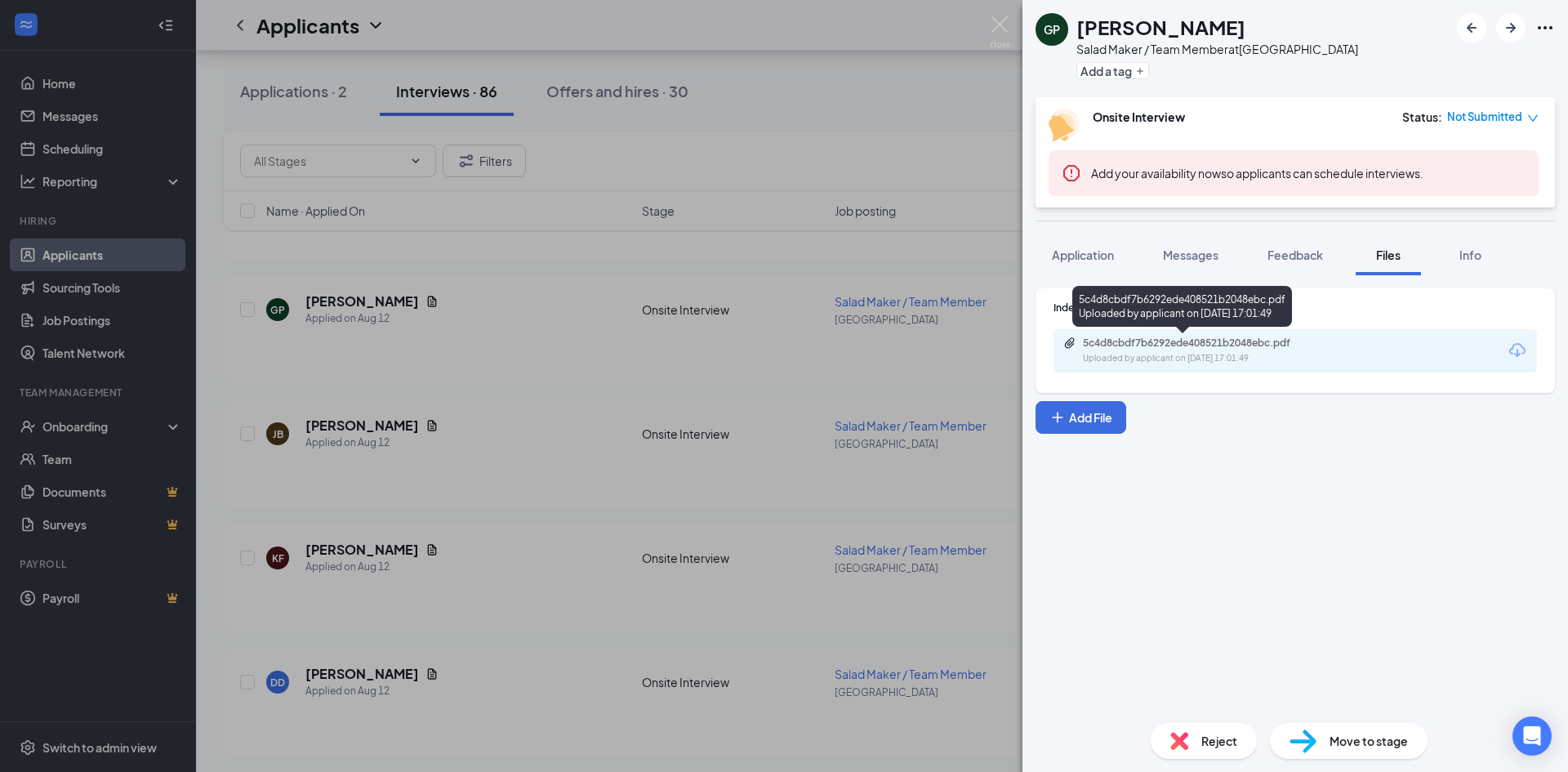
click at [1272, 351] on div "5c4d8cbdf7b6292ede408521b2048ebc.pdf Uploaded by applicant on Aug 12, 2025 at 1…" at bounding box center [1196, 351] width 265 height 29
click at [493, 310] on div "GP Geovanny Ponce Salad Maker / Team Member at 201 - College Park Add a tag Ons…" at bounding box center [784, 386] width 1568 height 772
click at [995, 26] on img at bounding box center [1000, 32] width 21 height 32
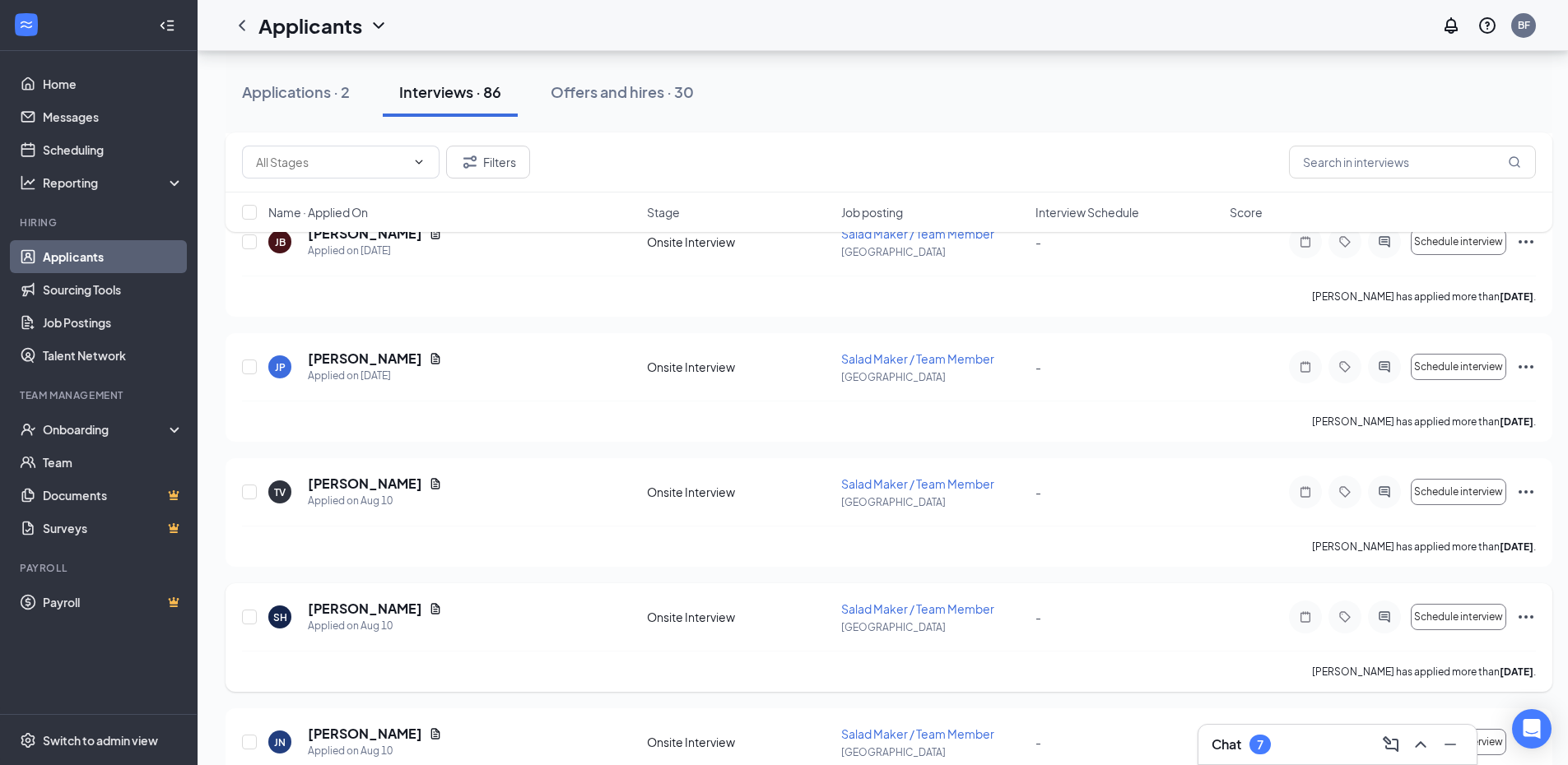
scroll to position [5477, 0]
click at [429, 487] on icon "Document" at bounding box center [435, 481] width 13 height 13
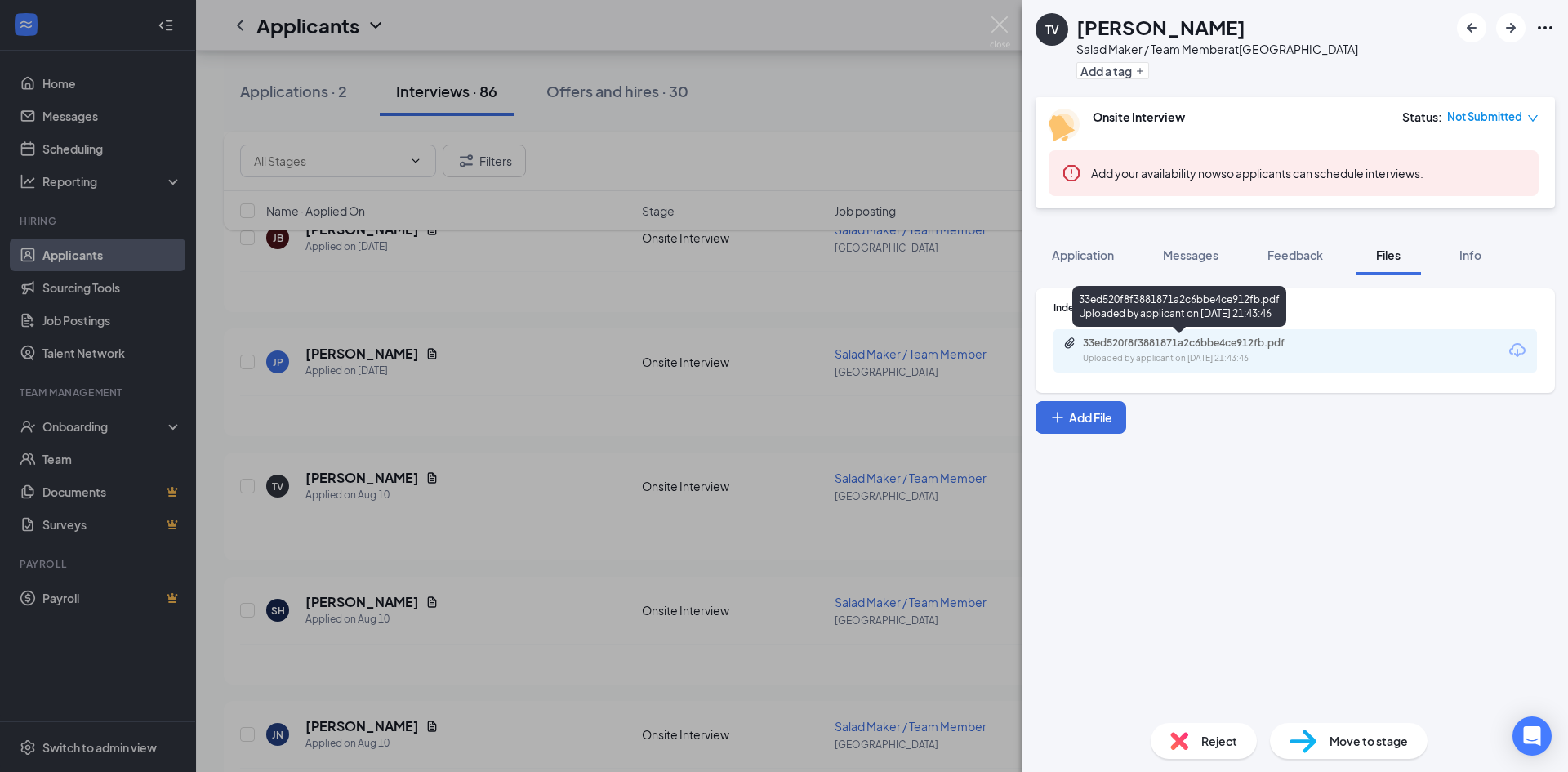
click at [1202, 331] on div "33ed520f8f3881871a2c6bbe4ce912fb.pdf Uploaded by applicant on Aug 10, 2025 at 2…" at bounding box center [1180, 309] width 214 height 47
click at [1207, 345] on div "33ed520f8f3881871a2c6bbe4ce912fb.pdf" at bounding box center [1197, 343] width 229 height 13
click at [1009, 22] on img at bounding box center [1000, 32] width 21 height 32
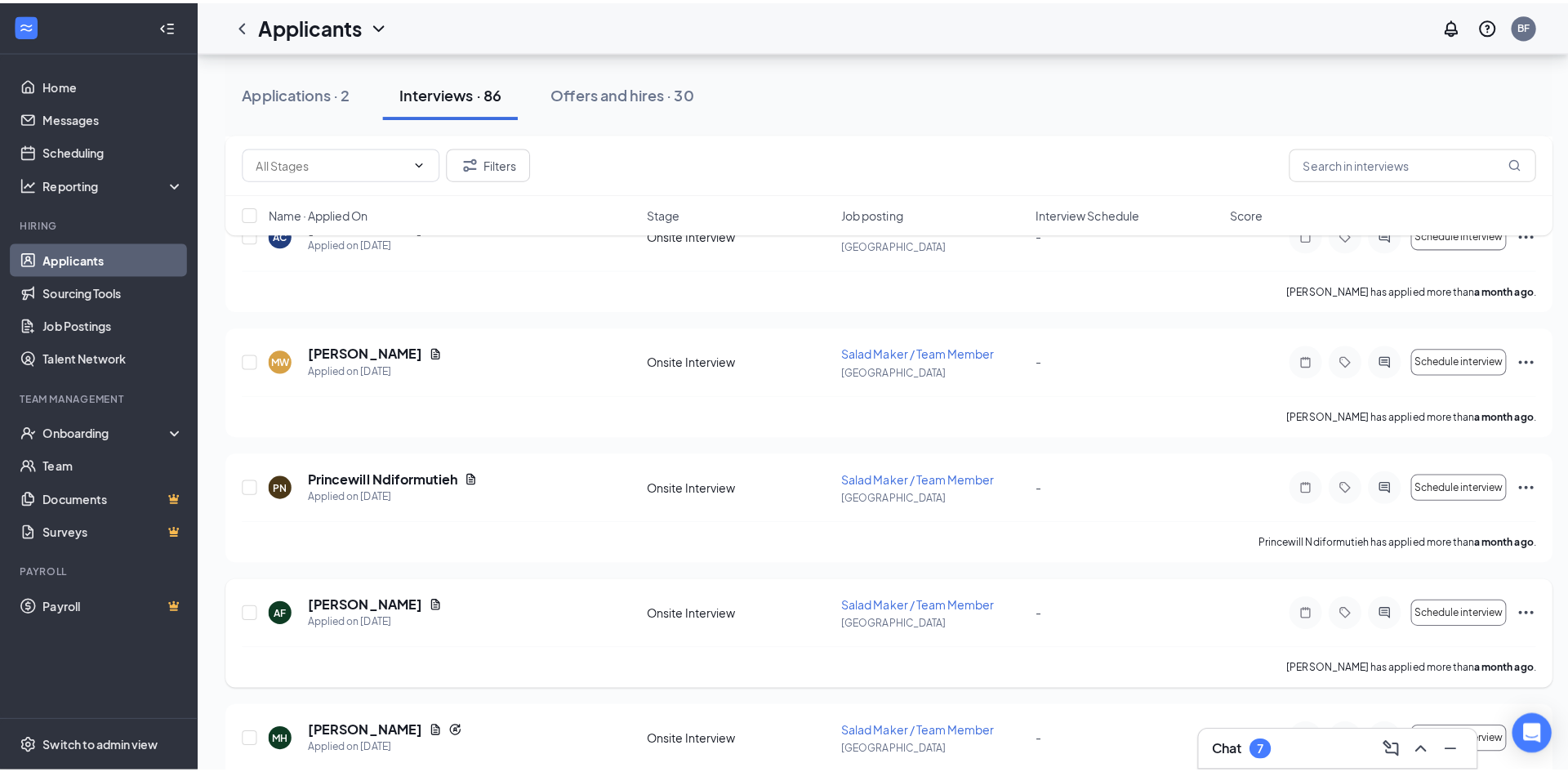
scroll to position [7722, 0]
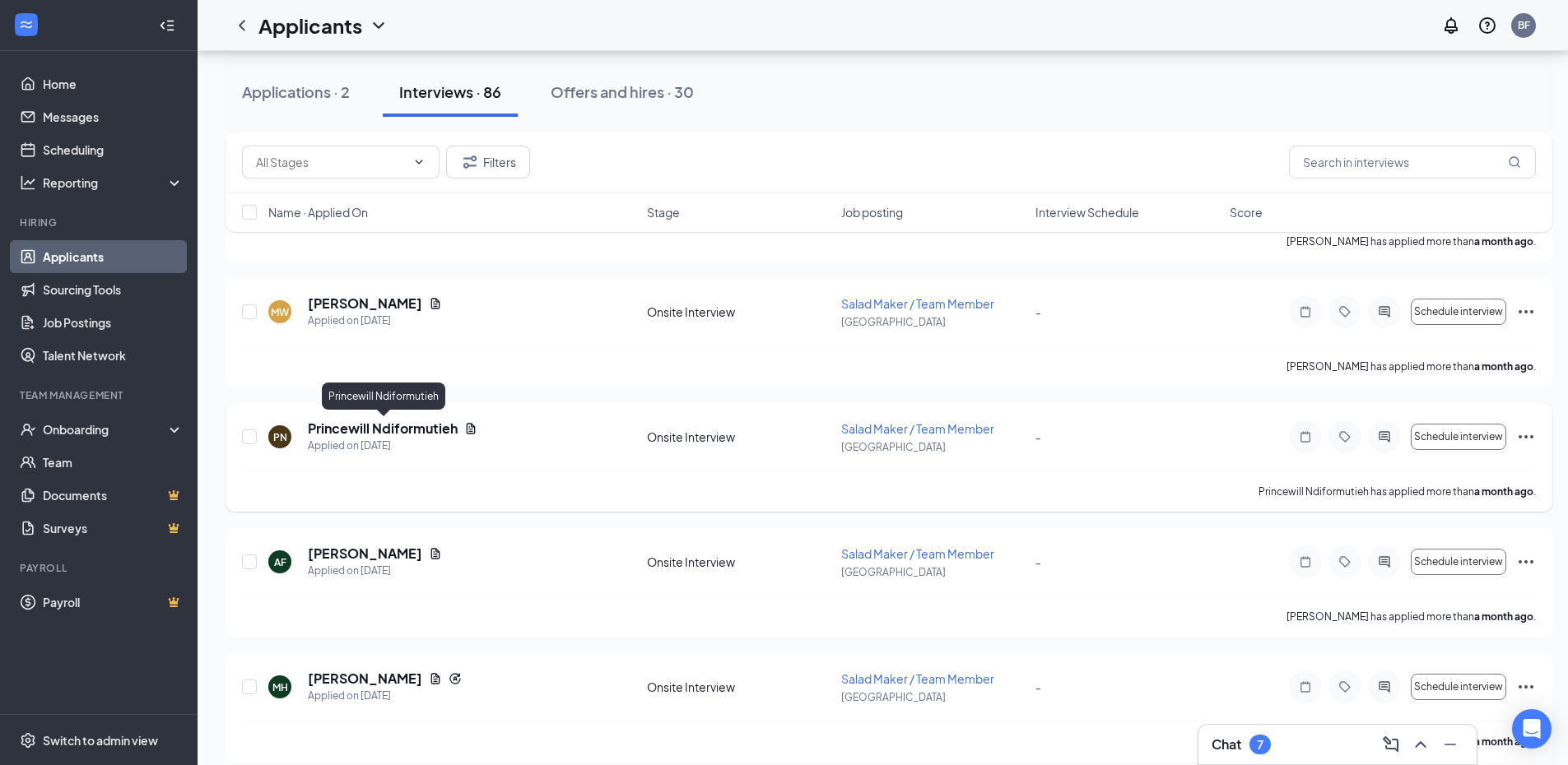
click at [400, 432] on h5 "Princewill Ndiformutieh" at bounding box center [383, 429] width 150 height 18
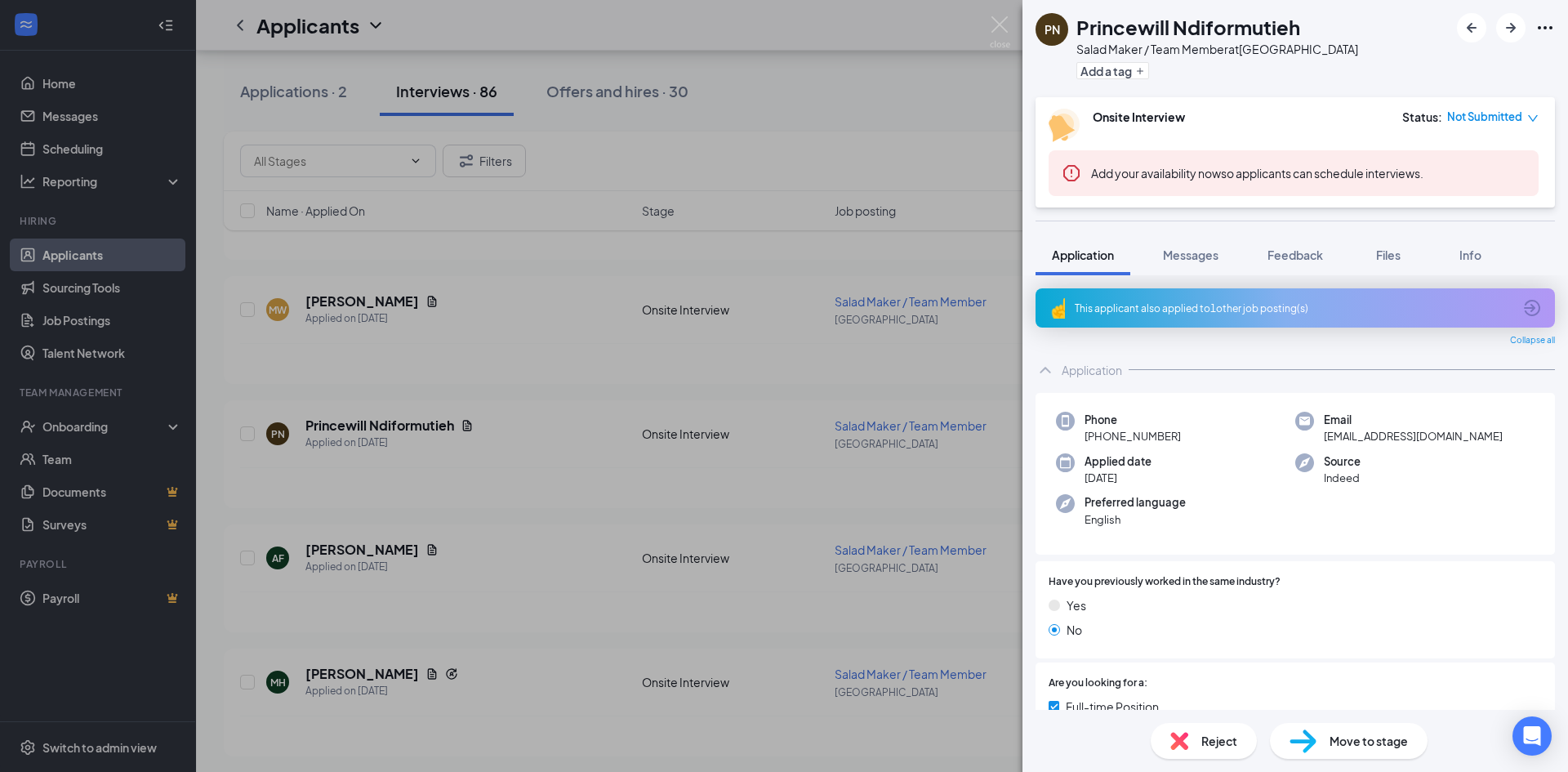
click at [471, 459] on div "PN Princewill Ndiformutieh Salad Maker / Team Member at 201 - College Park Add …" at bounding box center [784, 386] width 1568 height 772
click at [991, 18] on div "Applicants BF" at bounding box center [882, 25] width 1372 height 51
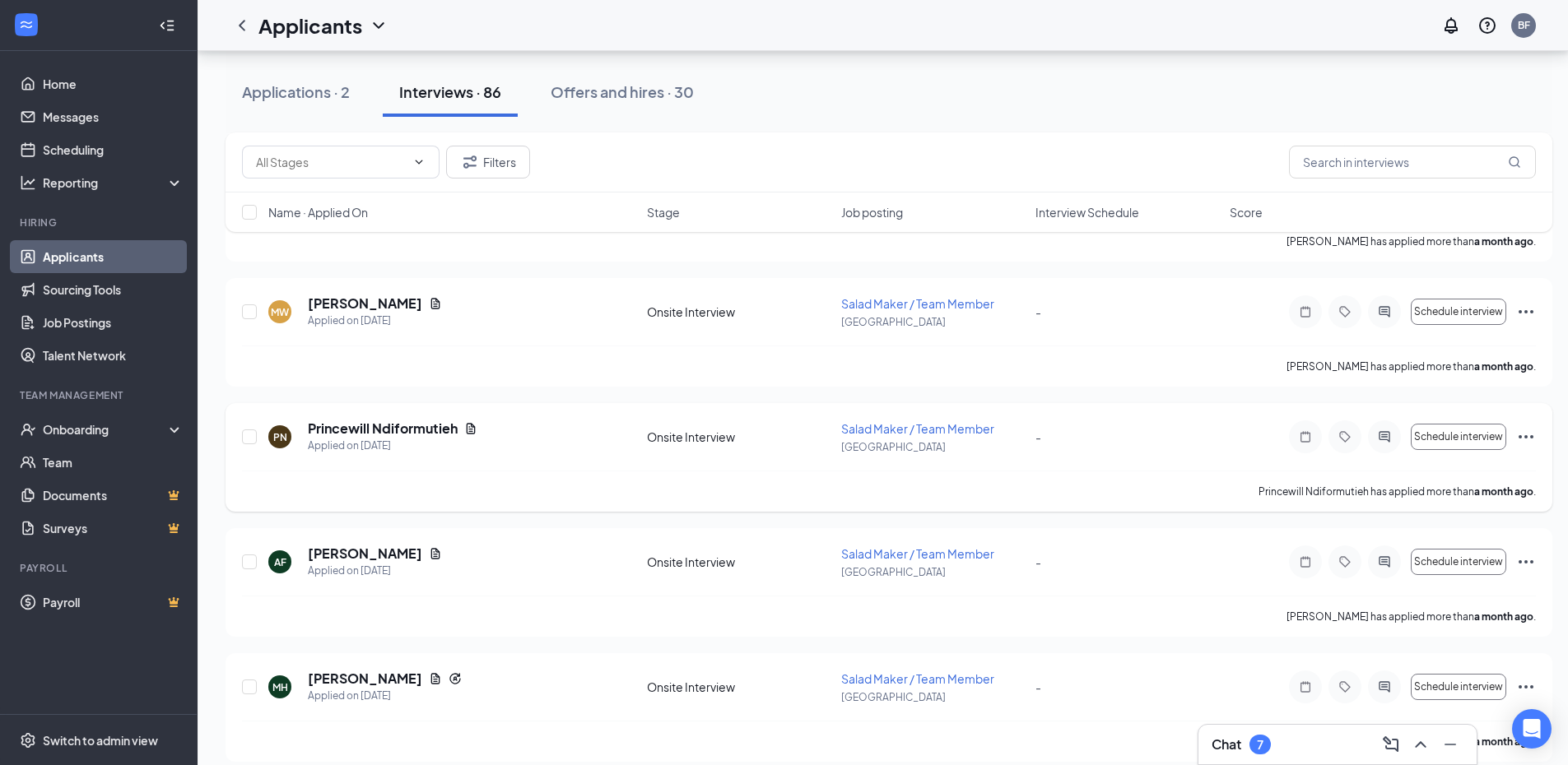
click at [465, 429] on icon "Document" at bounding box center [471, 429] width 13 height 13
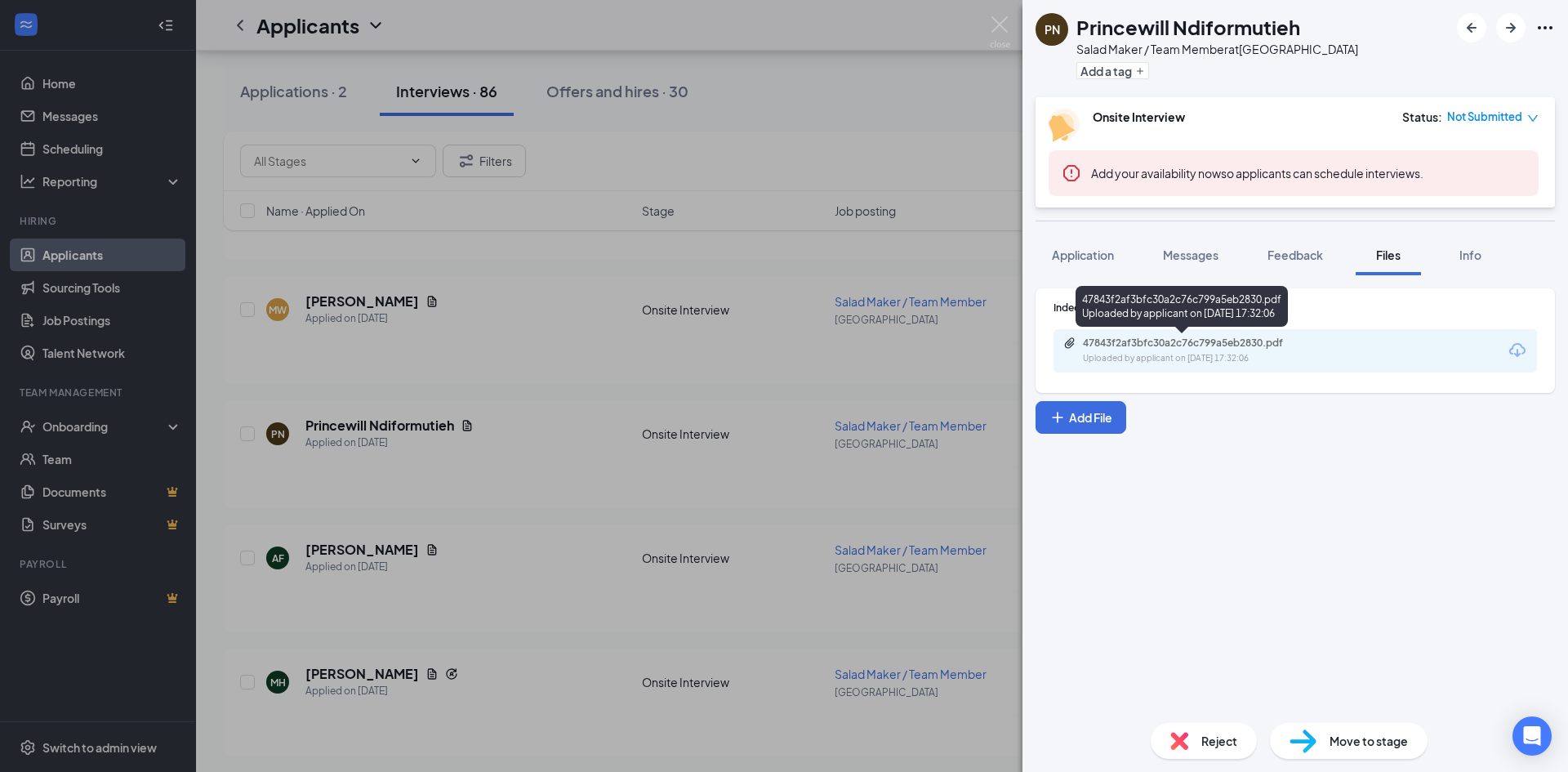
click at [1175, 356] on div "Uploaded by applicant on Jul 30, 2025 at 17:32:06" at bounding box center [1205, 358] width 245 height 13
click at [331, 326] on div "PN Princewill Ndiformutieh Salad Maker / Team Member at 201 - College Park Add …" at bounding box center [784, 386] width 1568 height 772
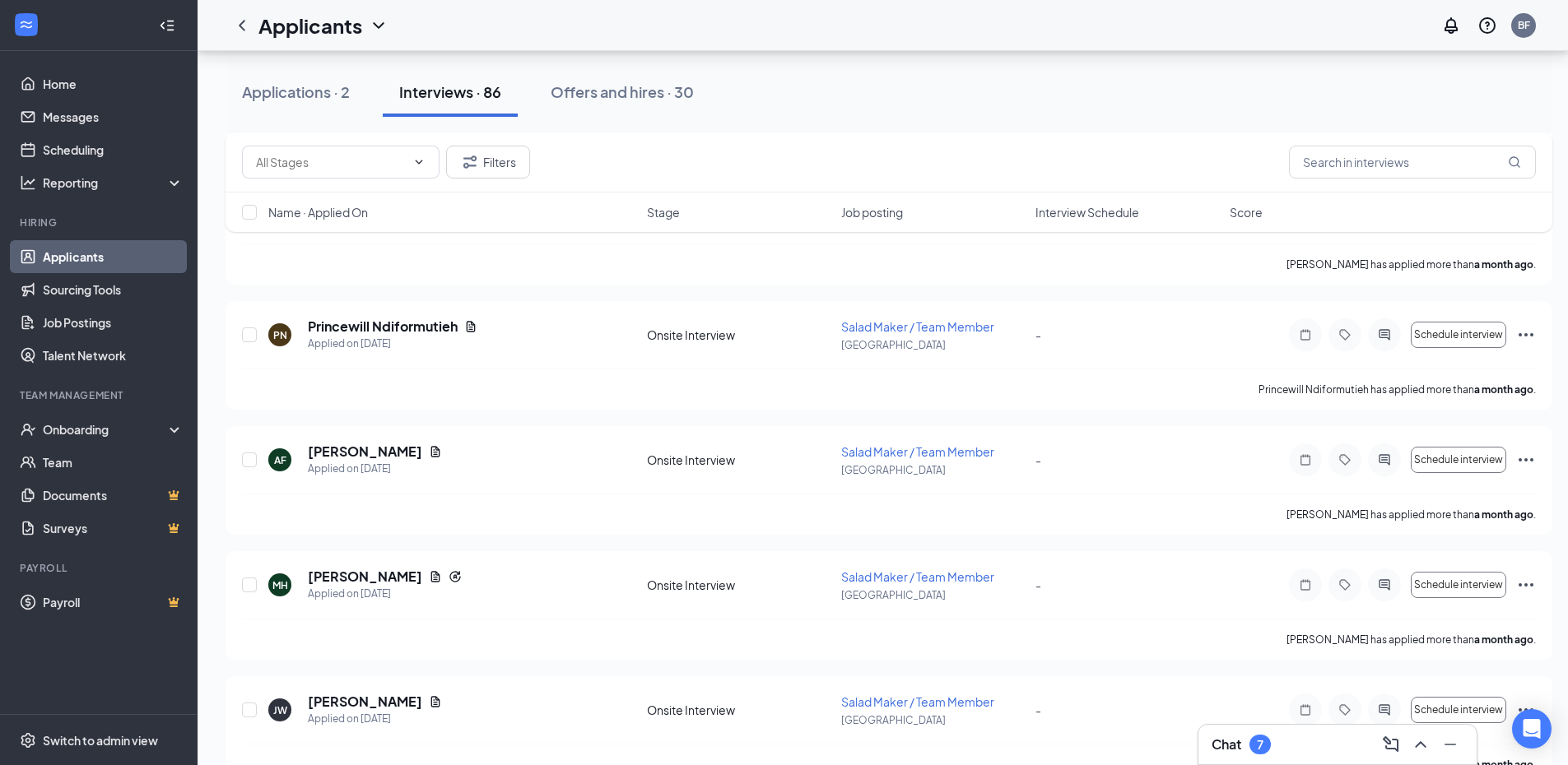
scroll to position [7862, 0]
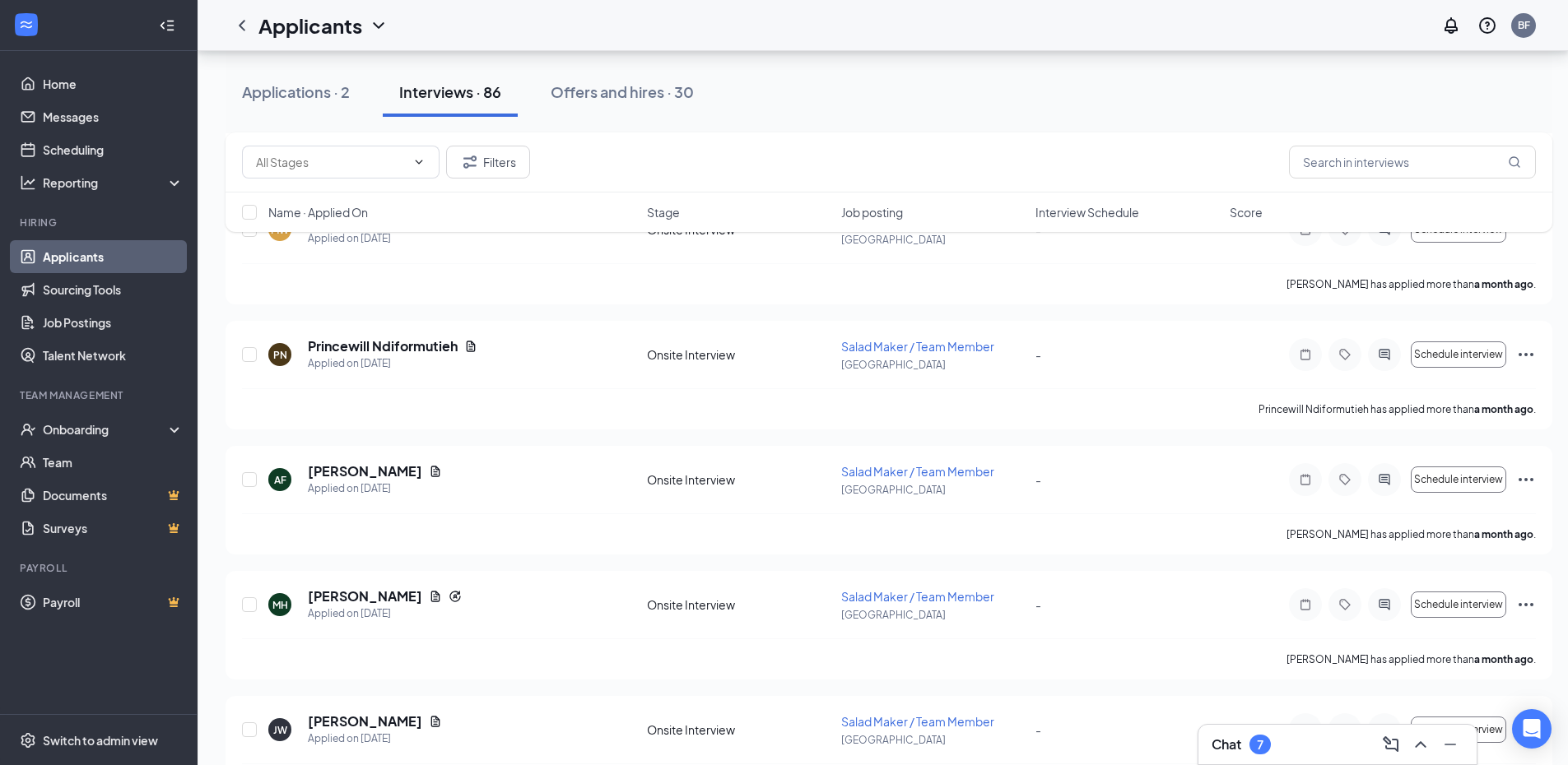
click at [1283, 749] on div "Chat 7" at bounding box center [1337, 744] width 251 height 27
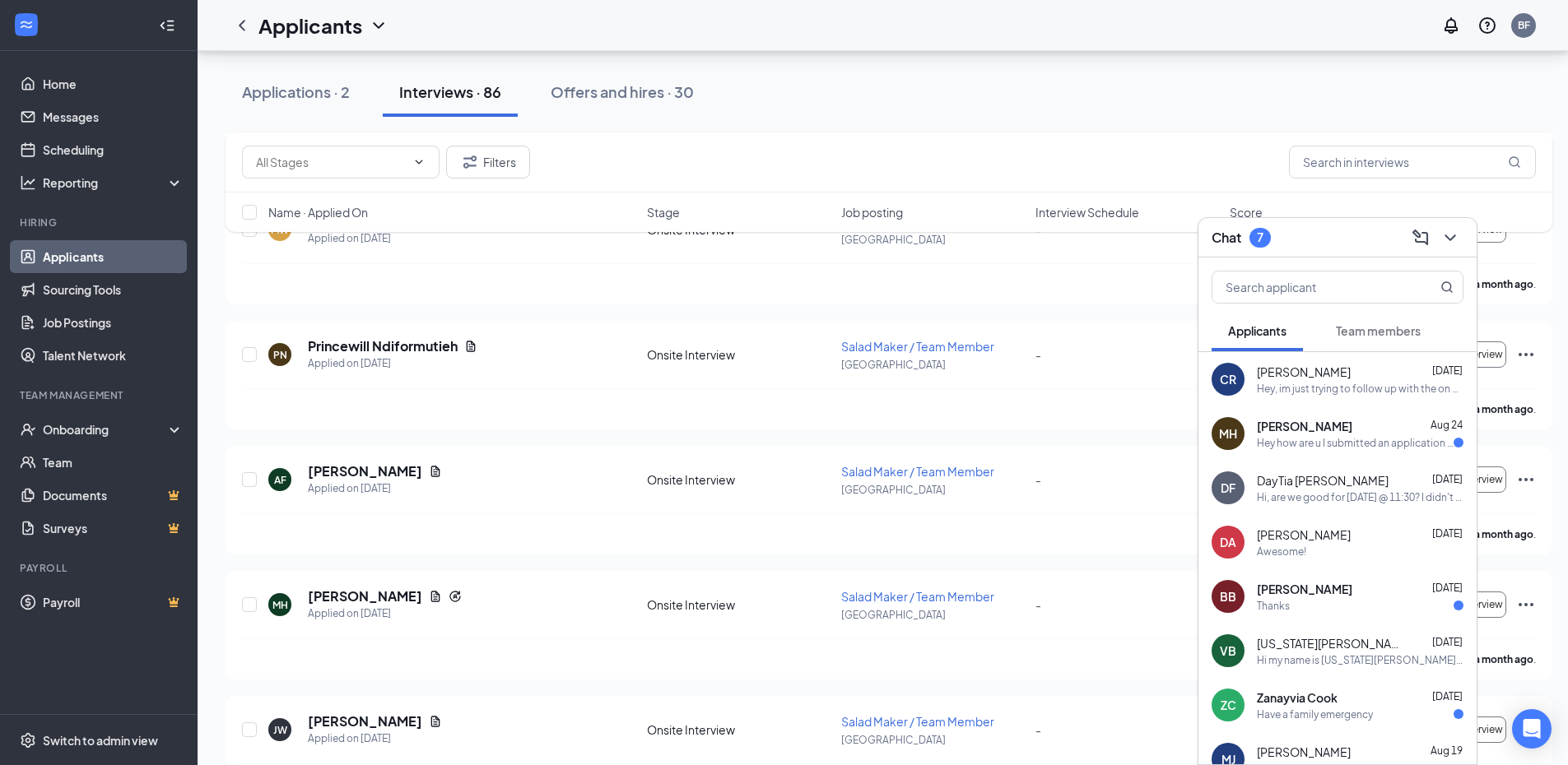
click at [1355, 449] on div "Hey how are u I submitted an application and wanted to see how long it would ta…" at bounding box center [1354, 442] width 197 height 14
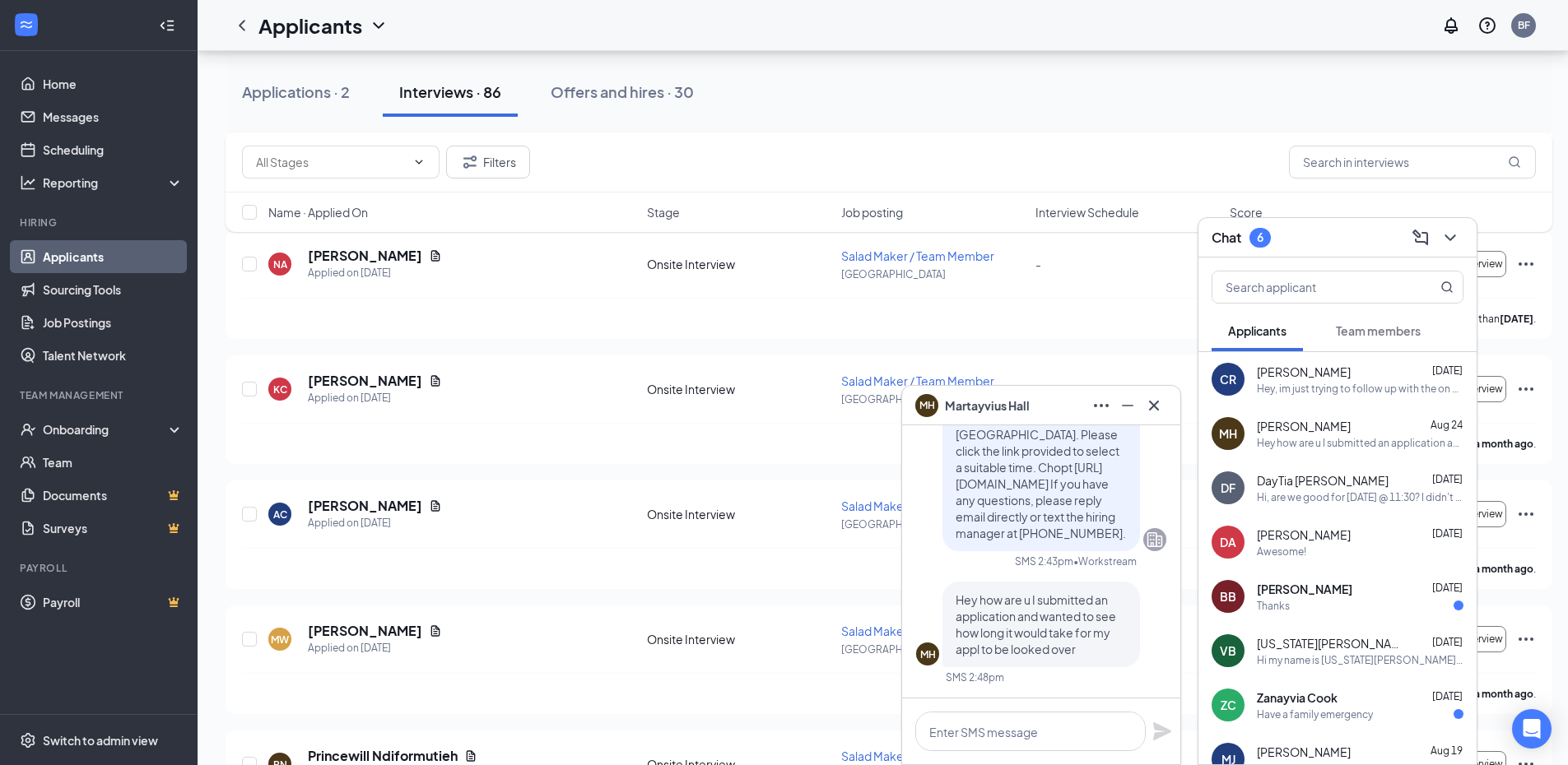
scroll to position [7451, 0]
click at [1349, 391] on div "Hey, im just trying to follow up with the on boarding process? I still haven't …" at bounding box center [1360, 388] width 207 height 14
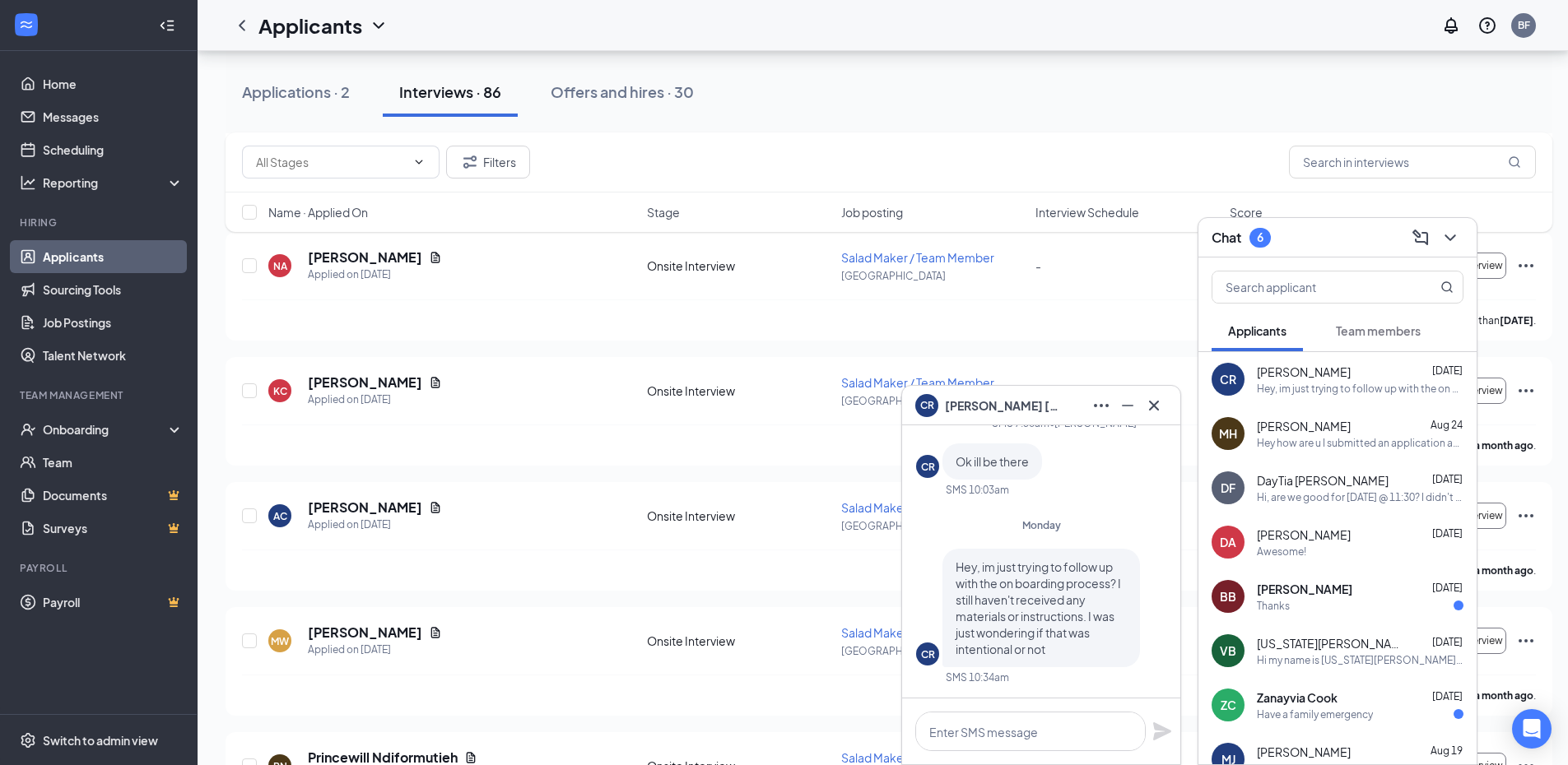
click at [967, 163] on div "Filters" at bounding box center [889, 162] width 1294 height 33
click at [1156, 403] on icon "Cross" at bounding box center [1153, 404] width 10 height 10
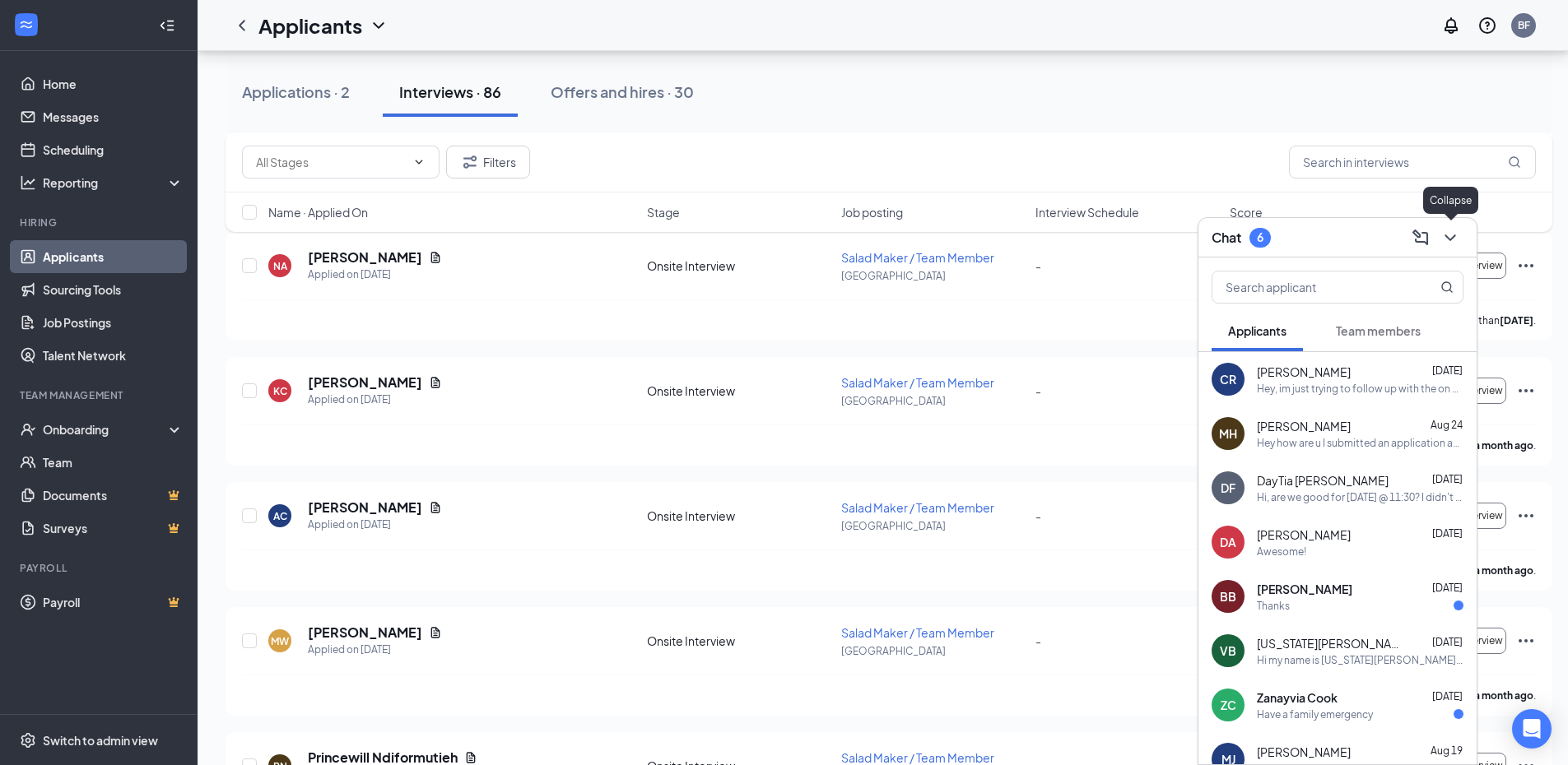
click at [1456, 243] on icon "ChevronDown" at bounding box center [1450, 238] width 20 height 20
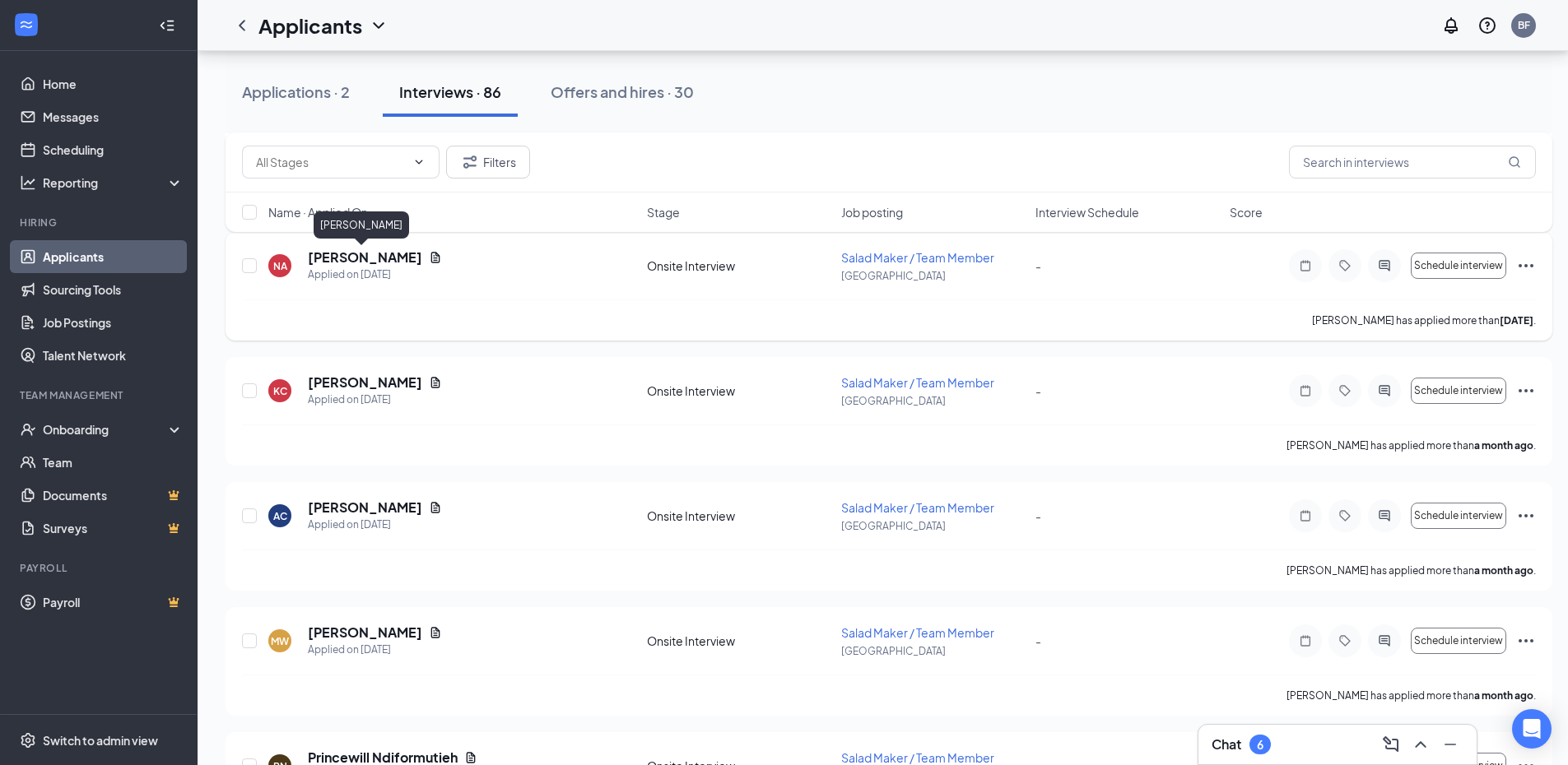
click at [318, 263] on h5 "[PERSON_NAME]" at bounding box center [365, 258] width 114 height 18
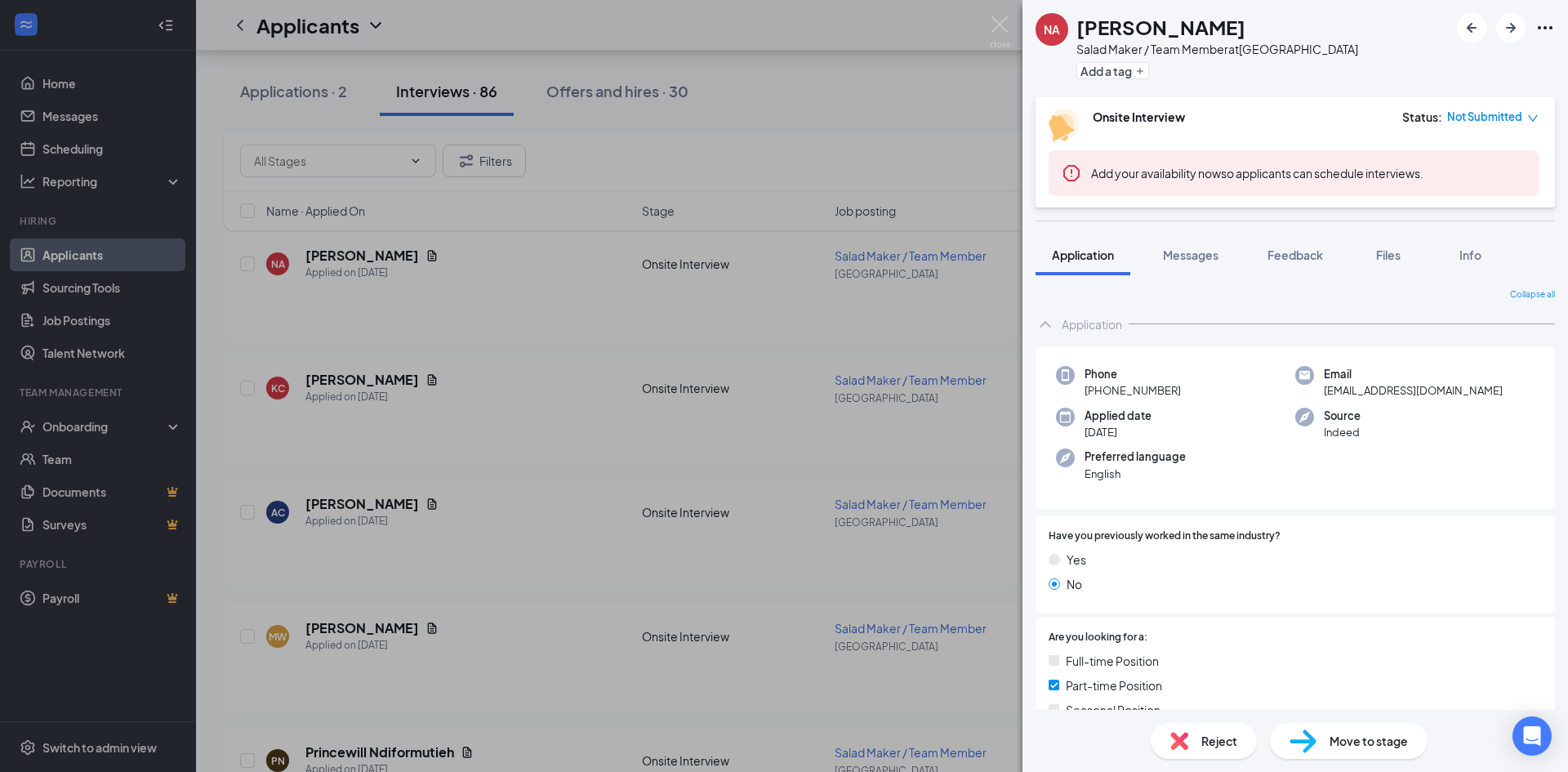
click at [409, 276] on div "NA Neala Ashaari Salad Maker / Team Member at 201 - College Park Add a tag Onsi…" at bounding box center [784, 386] width 1568 height 772
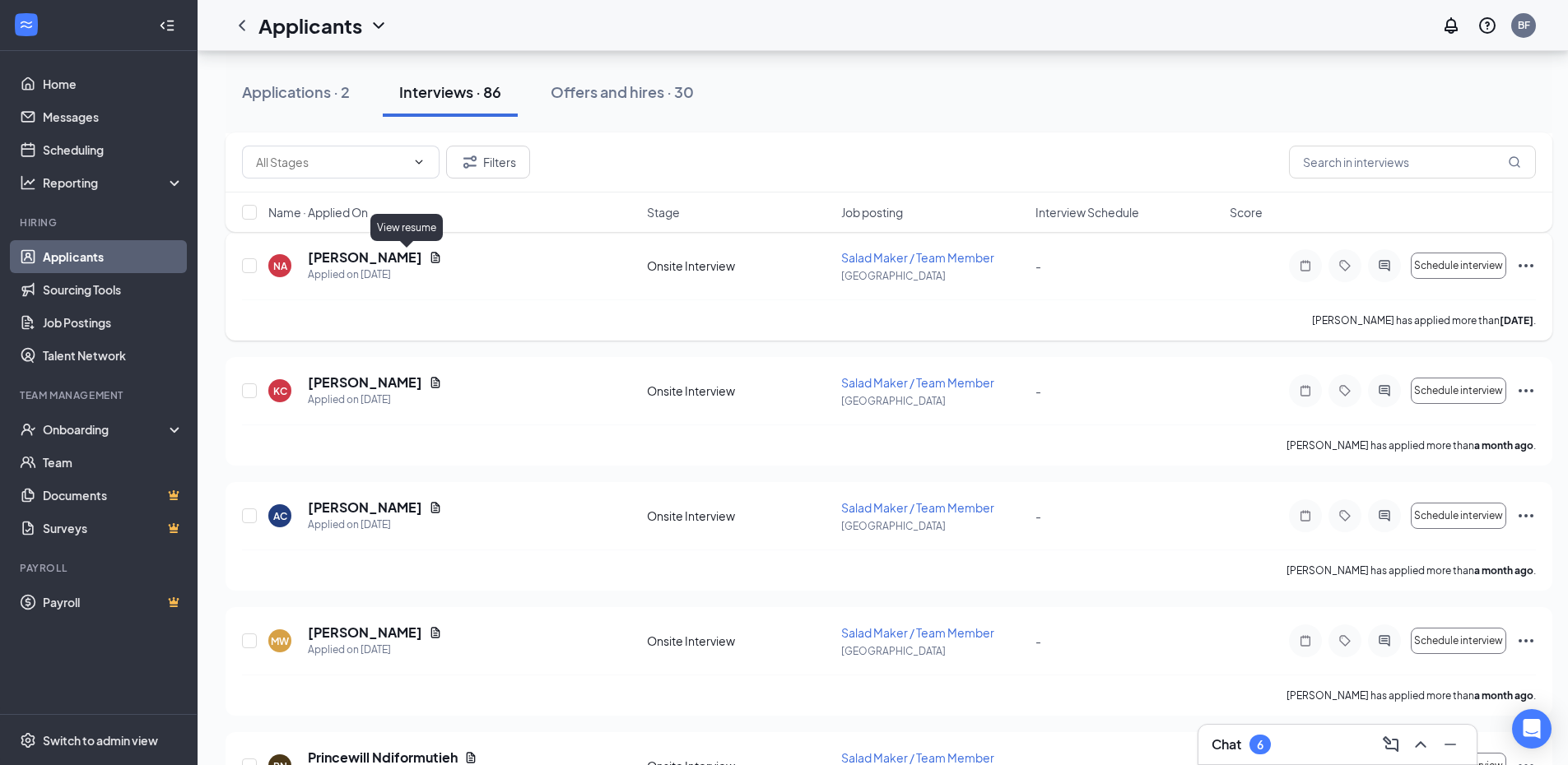
click at [429, 258] on icon "Document" at bounding box center [435, 258] width 13 height 13
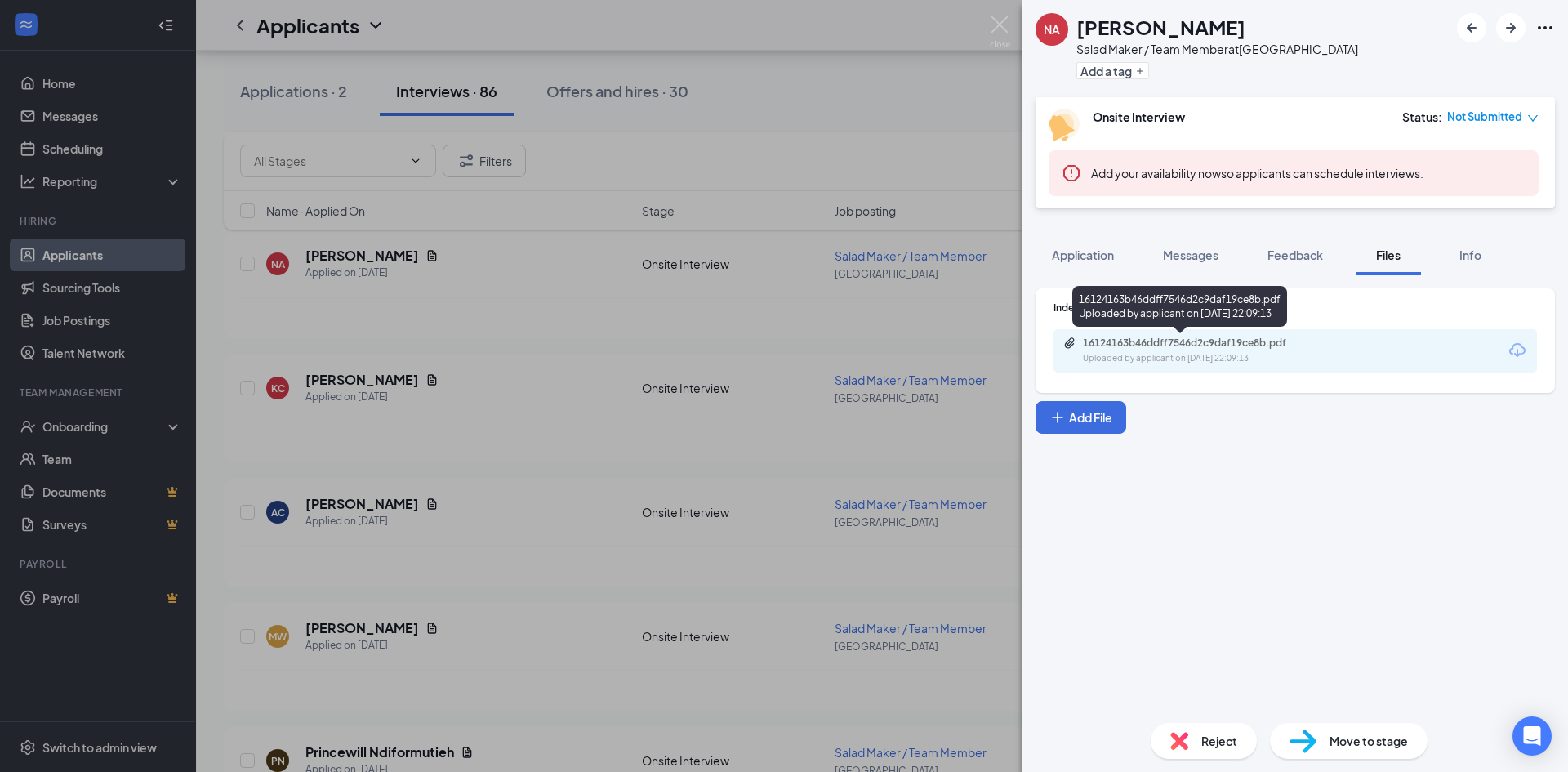
click at [1082, 360] on div "16124163b46ddff7546d2c9daf19ce8b.pdf Uploaded by applicant on Aug 02, 2025 at 2…" at bounding box center [1196, 351] width 265 height 29
click at [1002, 23] on img at bounding box center [1000, 32] width 21 height 32
click at [999, 29] on img at bounding box center [1000, 32] width 21 height 32
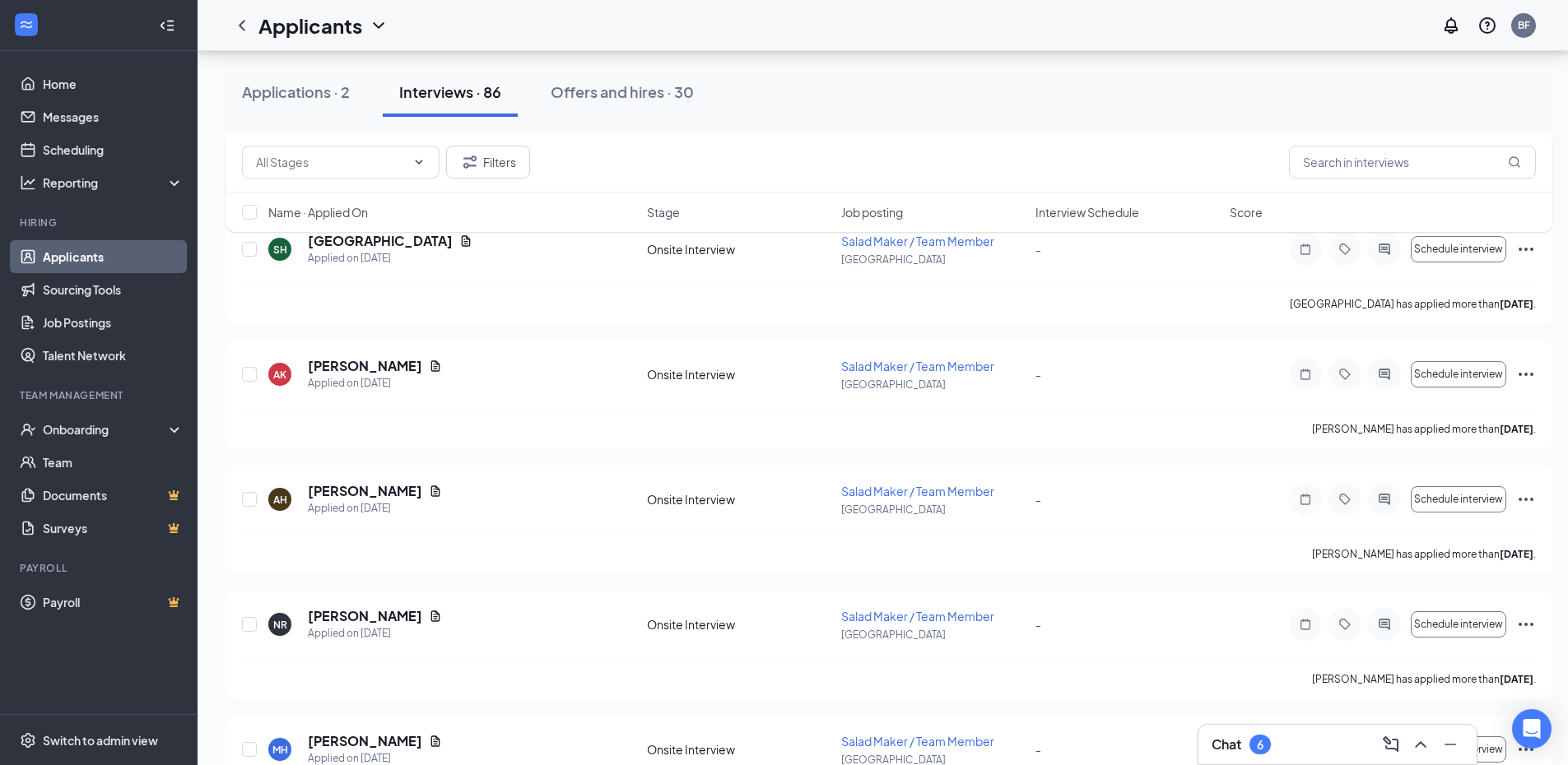
scroll to position [6135, 0]
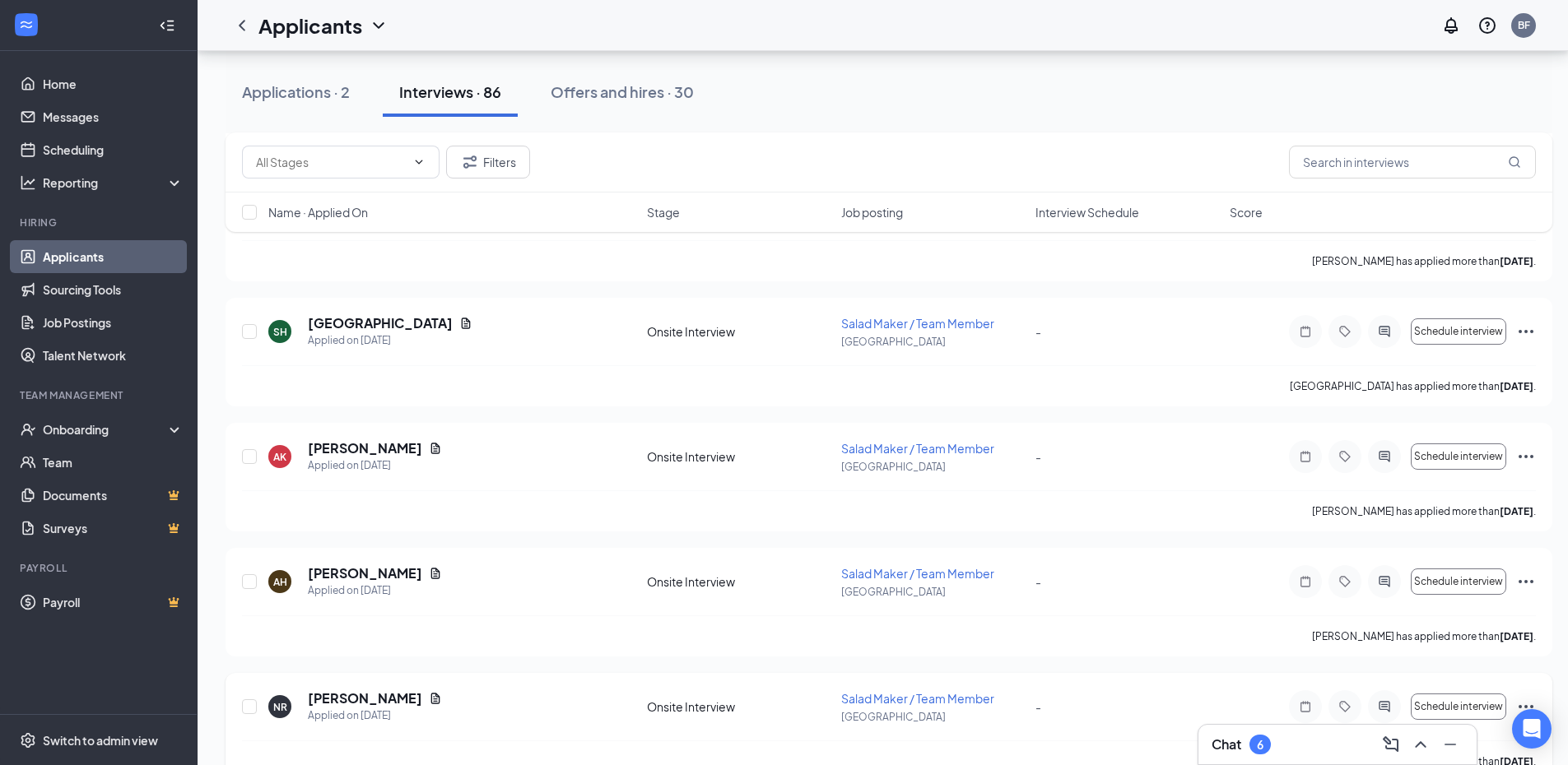
click at [429, 696] on icon "Document" at bounding box center [435, 698] width 13 height 13
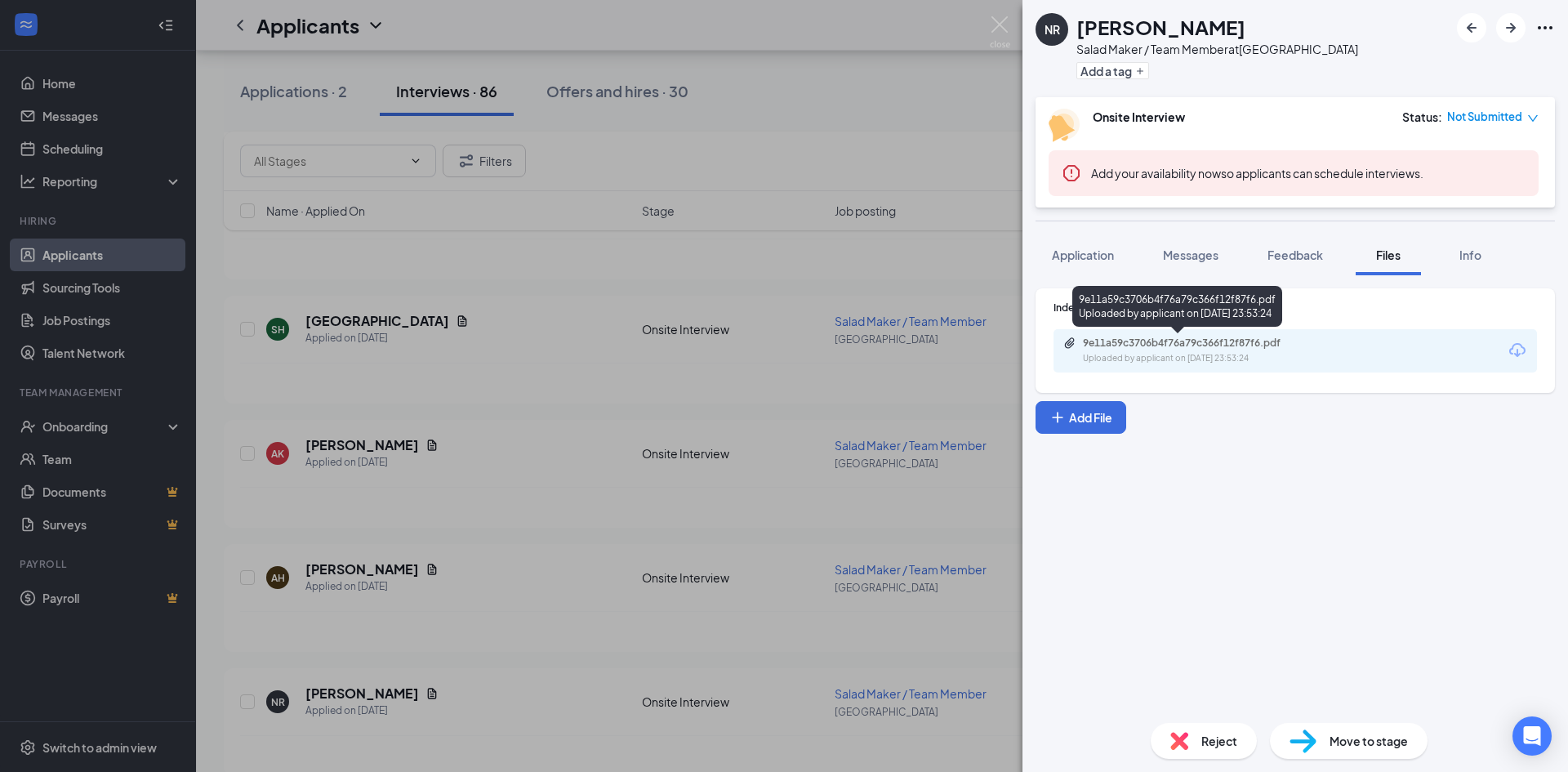
click at [1156, 350] on div "9e11a59c3706b4f76a79c366f12f87f6.pdf Uploaded by applicant on Aug 08, 2025 at 2…" at bounding box center [1196, 351] width 265 height 29
click at [901, 54] on div "NR Nico Romero Salad Maker / Team Member at 201 - College Park Add a tag Onsite…" at bounding box center [784, 386] width 1568 height 772
click at [989, 27] on div "NR Nico Romero Salad Maker / Team Member at 201 - College Park Add a tag Onsite…" at bounding box center [784, 386] width 1568 height 772
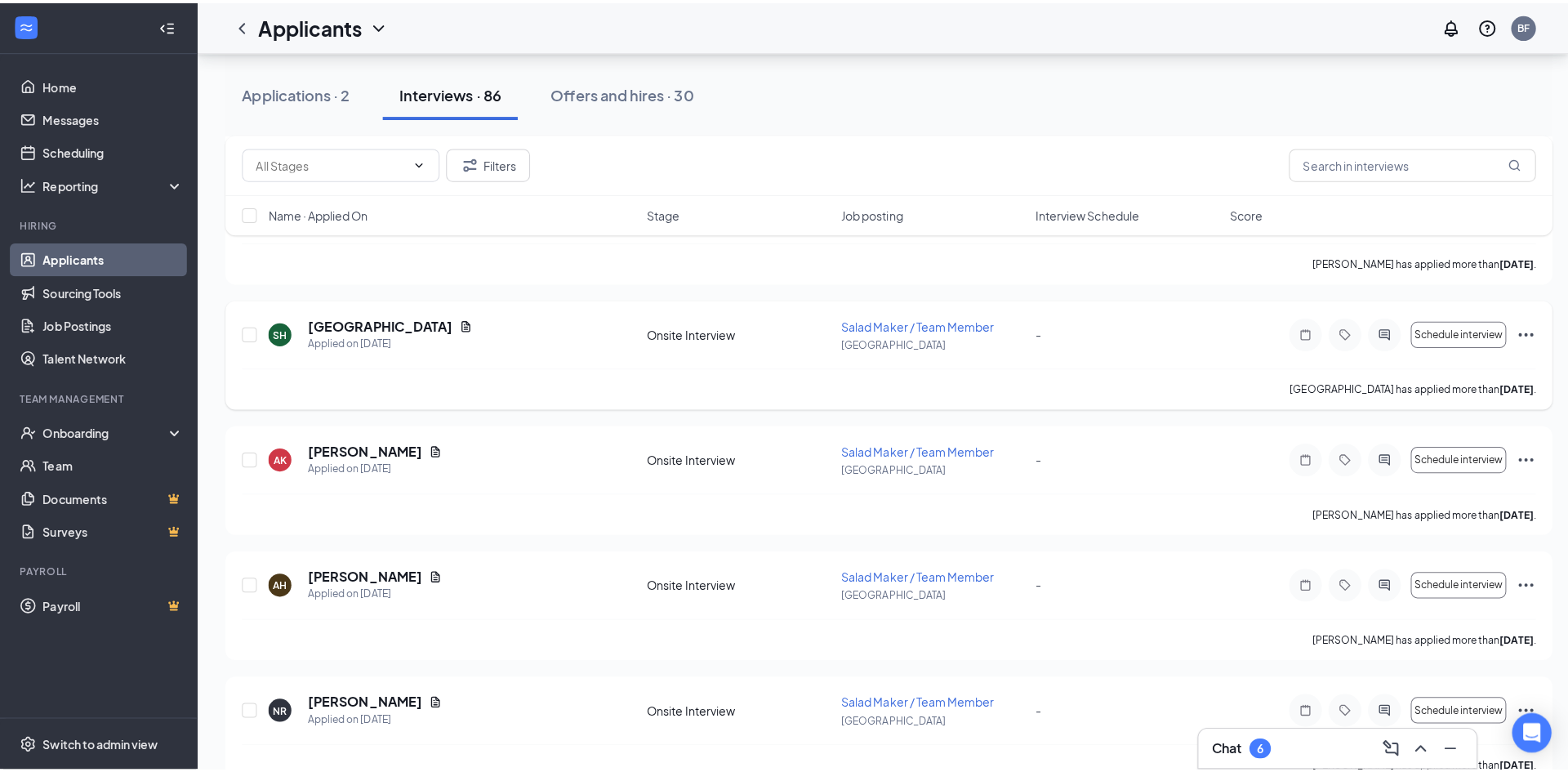
scroll to position [5926, 0]
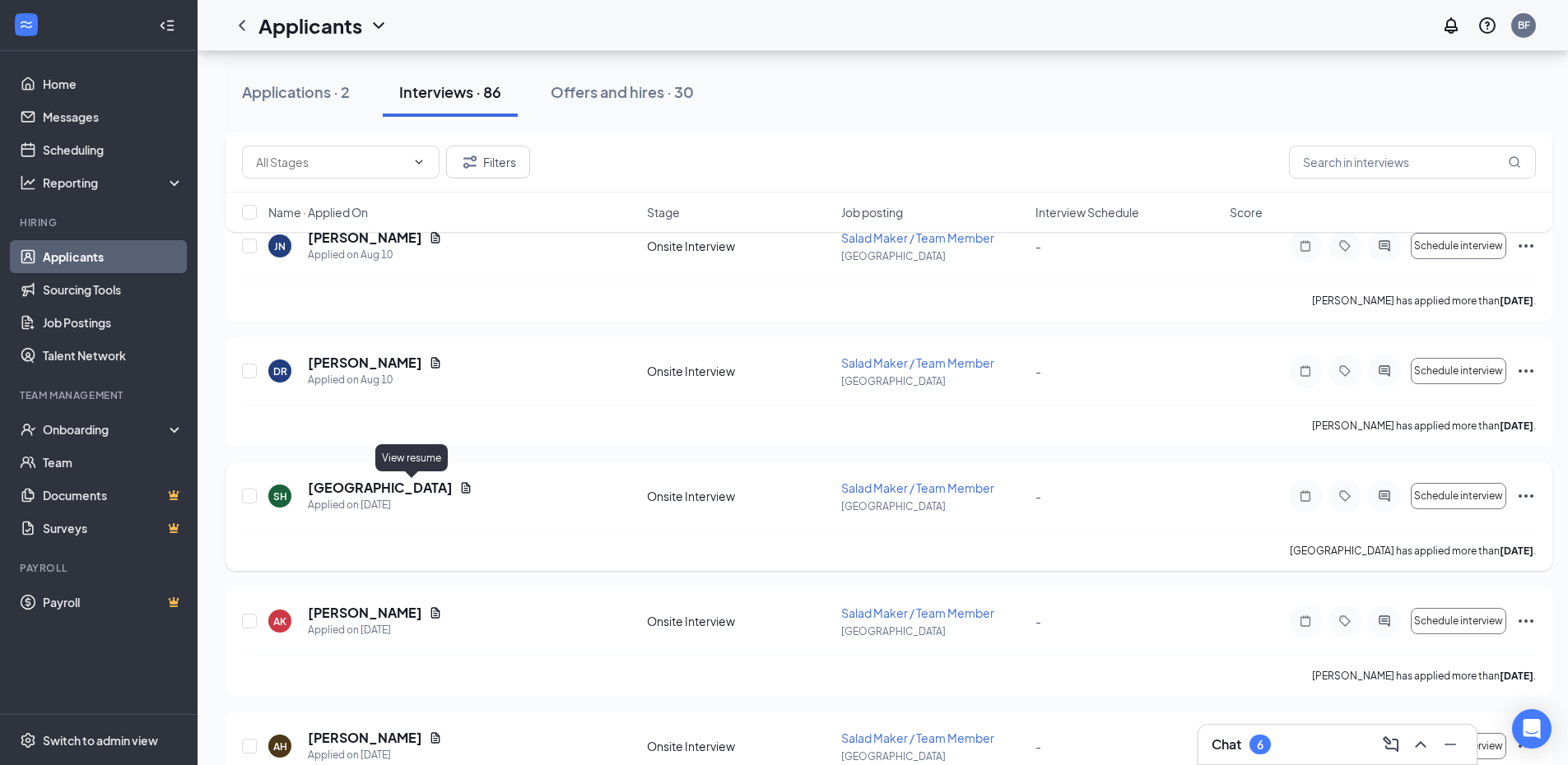
click at [462, 484] on icon "Document" at bounding box center [466, 487] width 9 height 11
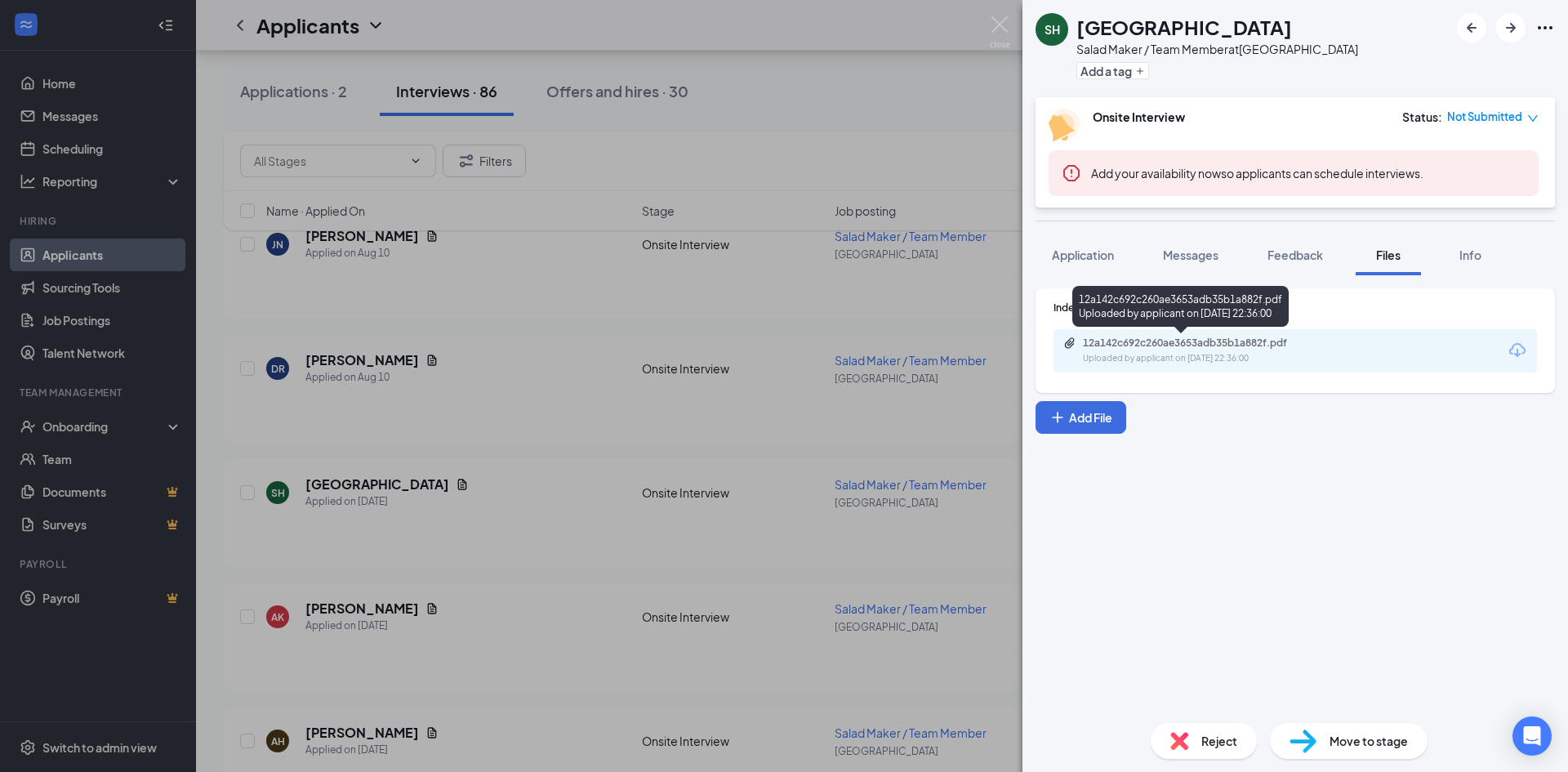
click at [1200, 351] on div "12a142c692c260ae3653adb35b1a882f.pdf Uploaded by applicant on Aug 09, 2025 at 2…" at bounding box center [1196, 351] width 265 height 29
click at [1089, 256] on span "Application" at bounding box center [1083, 255] width 62 height 15
